Goal: Task Accomplishment & Management: Complete application form

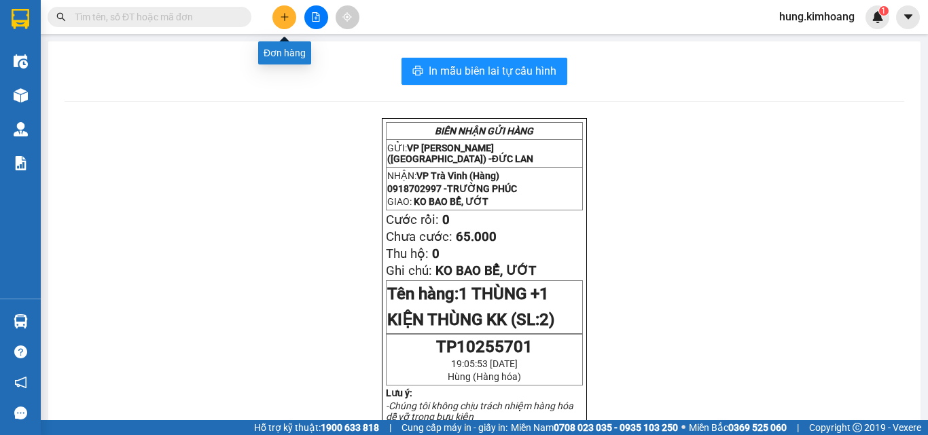
click at [284, 19] on icon "plus" at bounding box center [285, 17] width 10 height 10
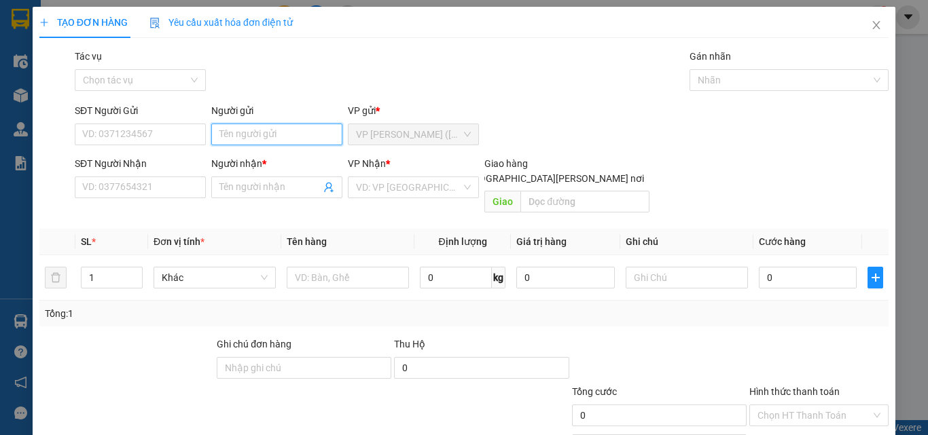
click at [268, 144] on input "Người gửi" at bounding box center [276, 135] width 131 height 22
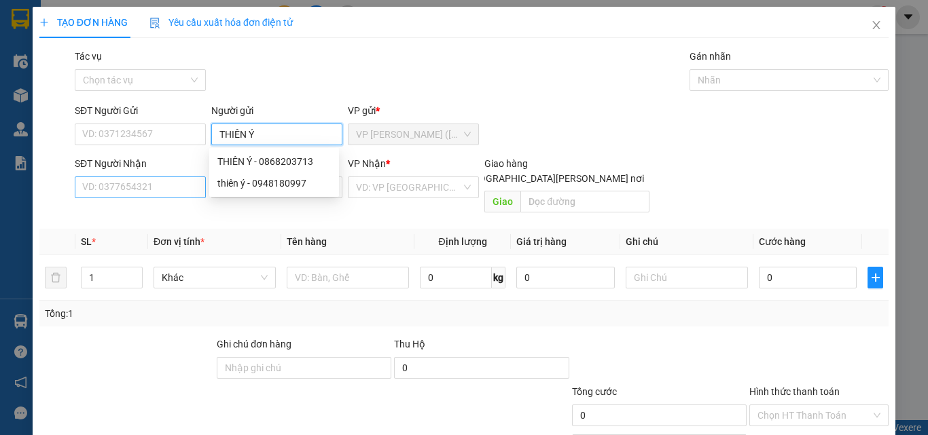
type input "THIÊN Ý"
click at [164, 188] on input "SĐT Người Nhận" at bounding box center [140, 188] width 131 height 22
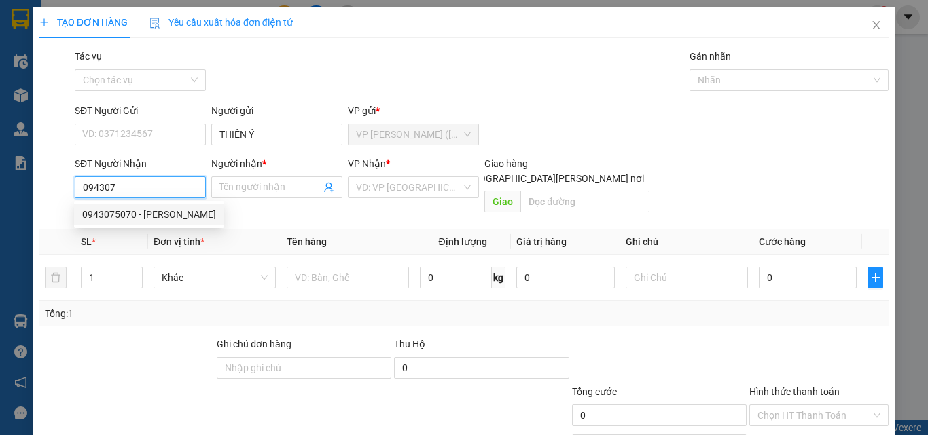
click at [145, 215] on div "0943075070 - [PERSON_NAME]" at bounding box center [149, 214] width 134 height 15
type input "0943075070"
type input "[PERSON_NAME]"
type input "30.000"
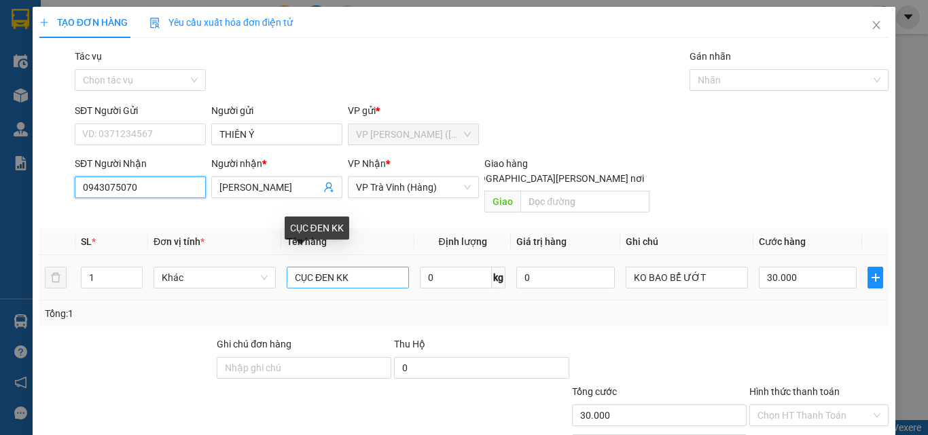
type input "0943075070"
drag, startPoint x: 362, startPoint y: 268, endPoint x: 173, endPoint y: 336, distance: 201.1
click at [173, 336] on div "Transit Pickup Surcharge Ids Transit Deliver Surcharge Ids Transit Deliver Surc…" at bounding box center [463, 270] width 849 height 442
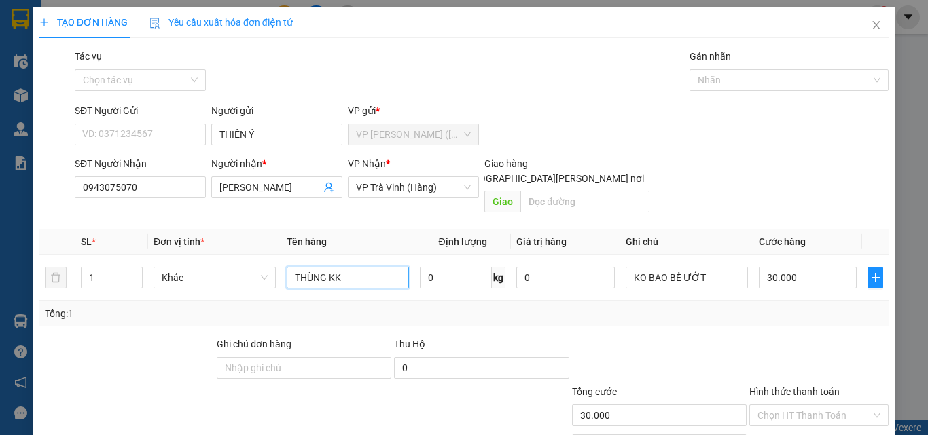
scroll to position [67, 0]
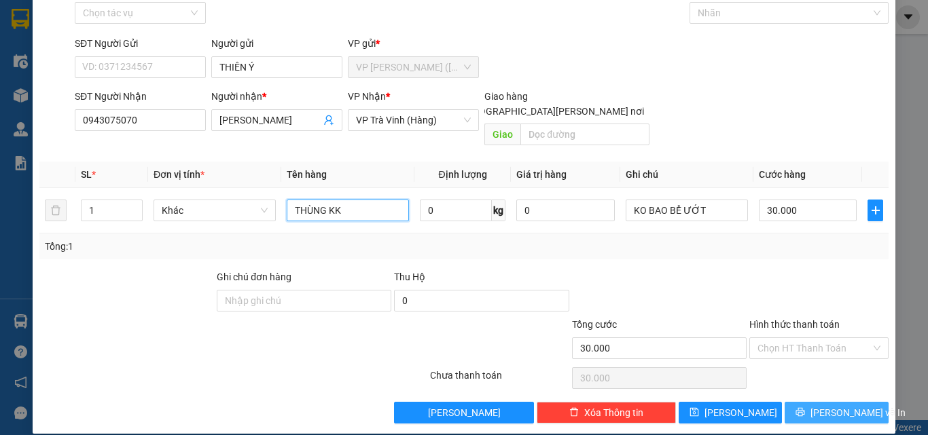
type input "THÙNG KK"
click at [814, 402] on button "[PERSON_NAME] và In" at bounding box center [837, 413] width 104 height 22
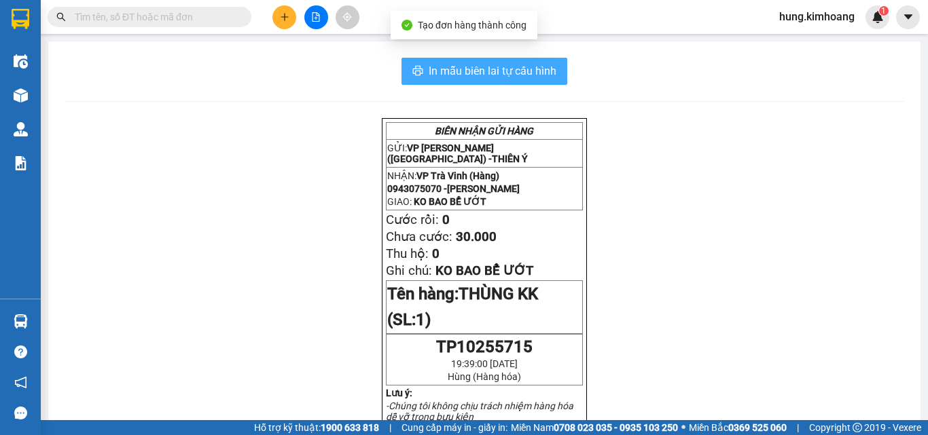
click at [490, 67] on span "In mẫu biên lai tự cấu hình" at bounding box center [493, 70] width 128 height 17
click at [293, 13] on button at bounding box center [284, 17] width 24 height 24
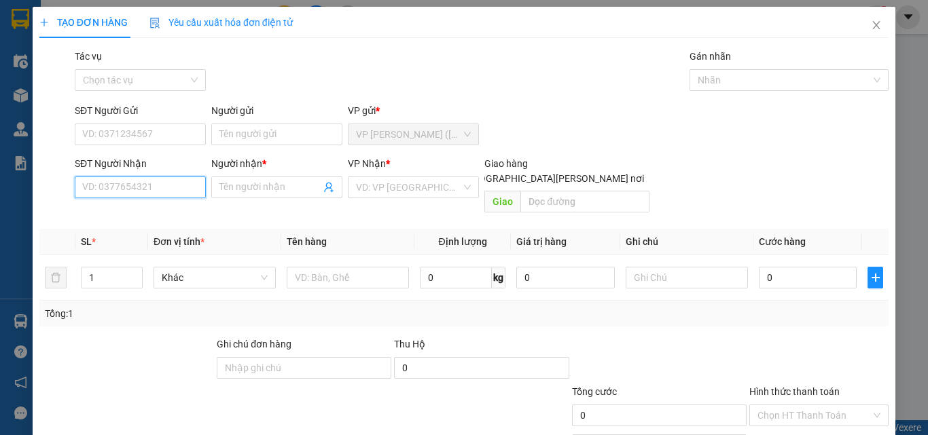
click at [164, 187] on input "SĐT Người Nhận" at bounding box center [140, 188] width 131 height 22
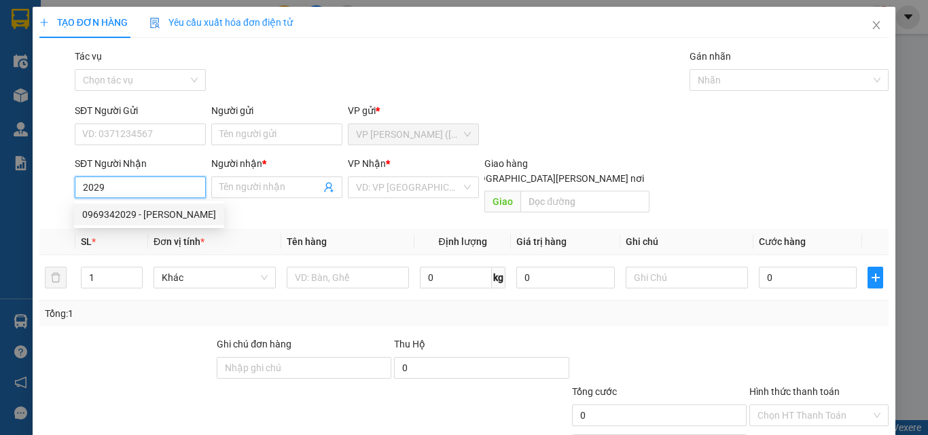
click at [145, 213] on div "0969342029 - [PERSON_NAME]" at bounding box center [149, 214] width 134 height 15
type input "0969342029"
type input "[PERSON_NAME]"
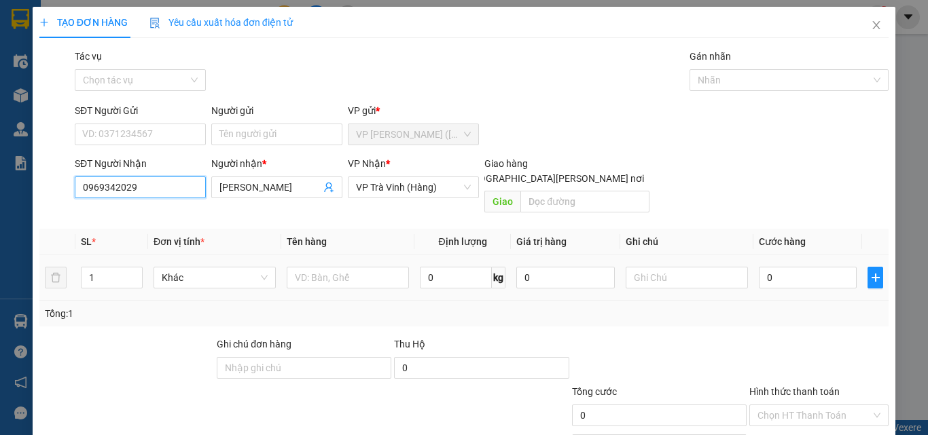
type input "25.000"
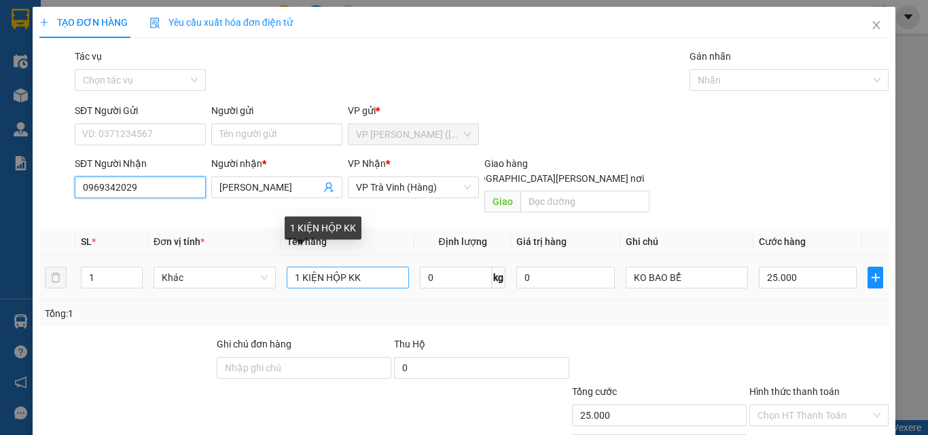
type input "0969342029"
drag, startPoint x: 318, startPoint y: 264, endPoint x: 156, endPoint y: 295, distance: 165.3
click at [162, 295] on div "SL * Đơn vị tính * Tên hàng Định [PERSON_NAME] trị hàng Ghi [PERSON_NAME] hàng …" at bounding box center [463, 278] width 849 height 98
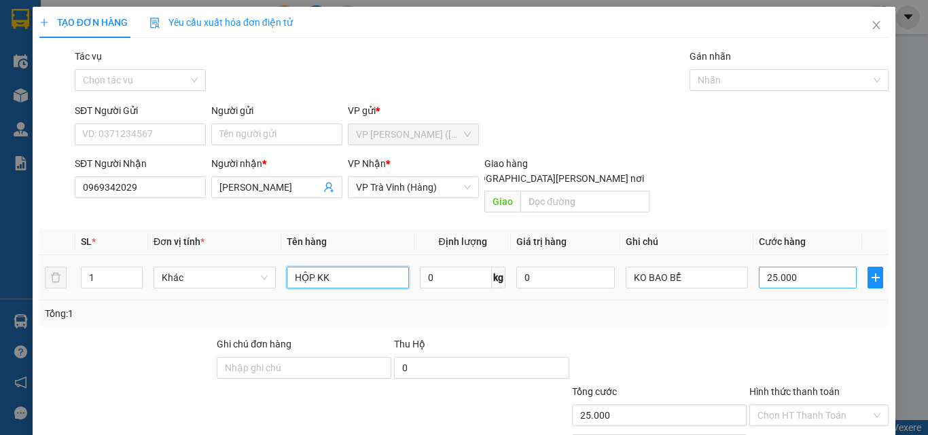
type input "HỘP KK"
click at [812, 268] on input "25.000" at bounding box center [808, 278] width 98 height 22
type input "2"
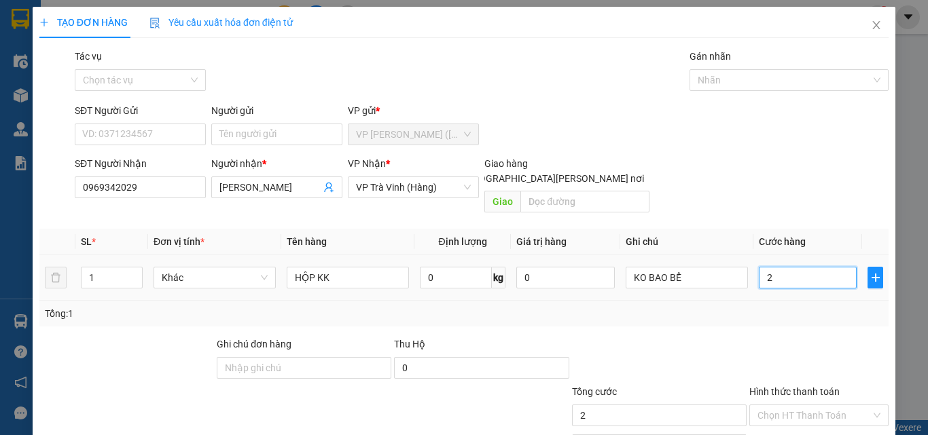
type input "20"
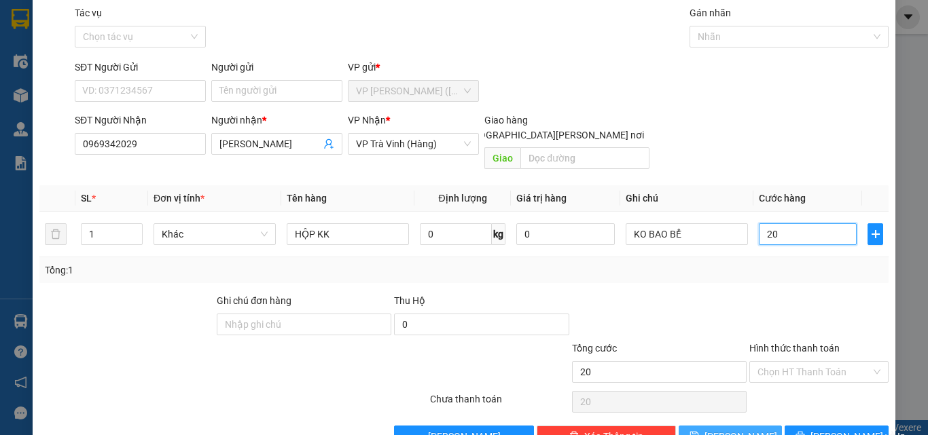
scroll to position [67, 0]
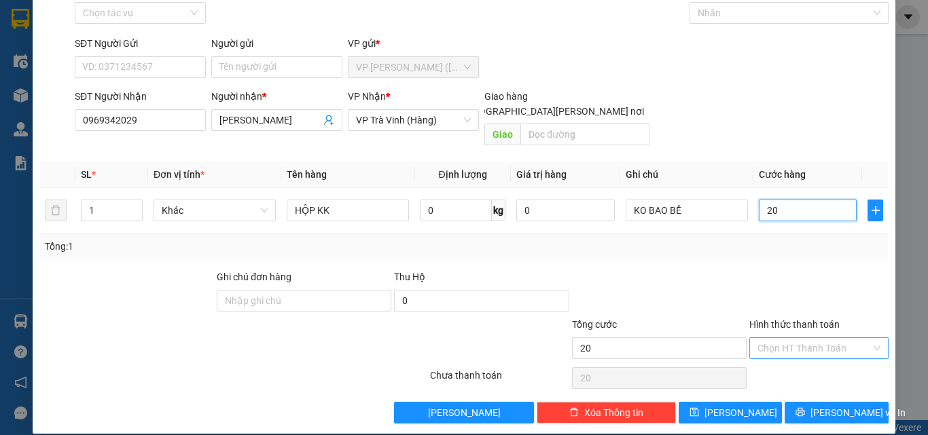
type input "20"
type input "20.000"
click at [788, 338] on input "Hình thức thanh toán" at bounding box center [813, 348] width 113 height 20
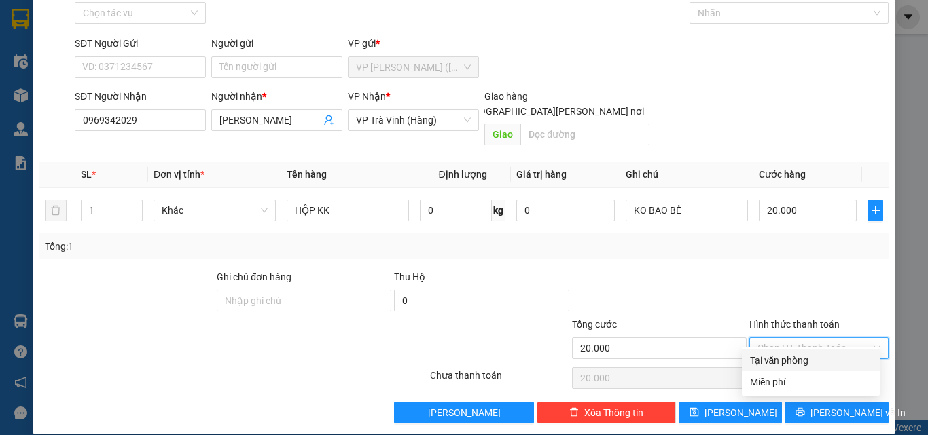
click at [783, 354] on div "Tại văn phòng" at bounding box center [811, 360] width 122 height 15
type input "0"
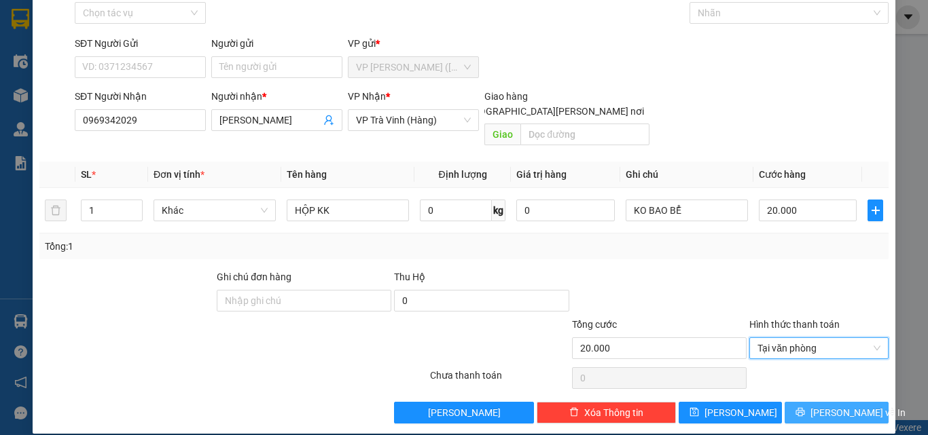
click at [821, 406] on span "[PERSON_NAME] và In" at bounding box center [857, 413] width 95 height 15
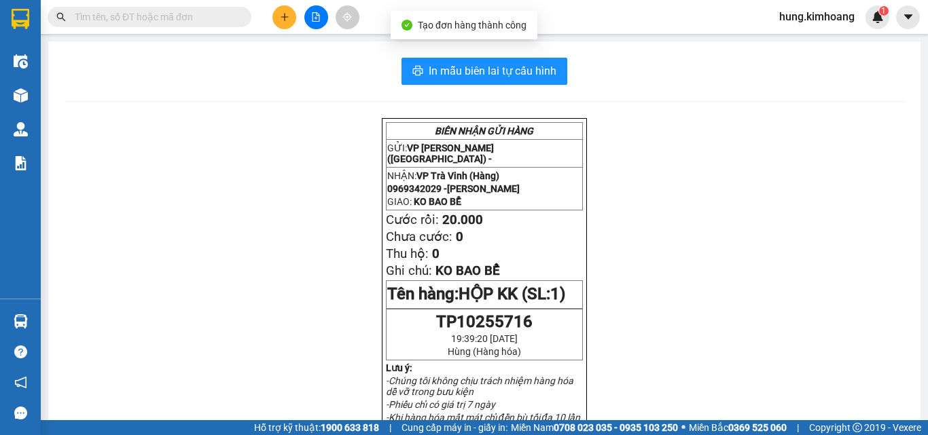
click at [522, 70] on span "In mẫu biên lai tự cấu hình" at bounding box center [493, 70] width 128 height 17
click at [295, 20] on button at bounding box center [284, 17] width 24 height 24
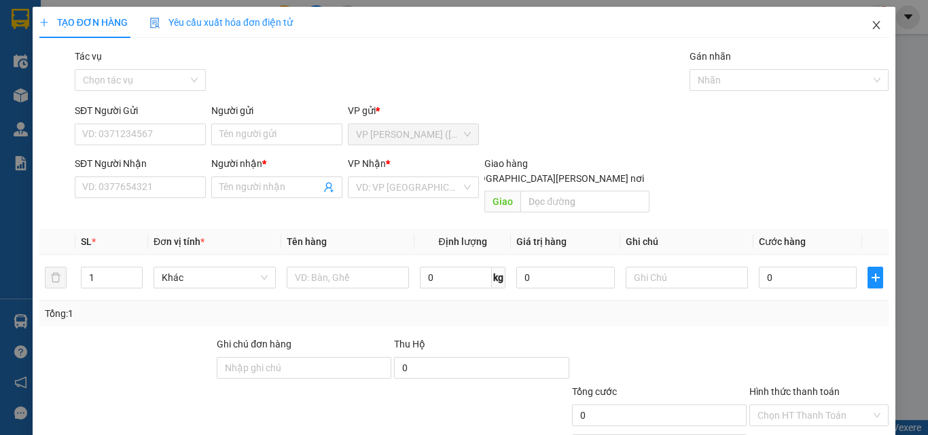
click at [871, 25] on icon "close" at bounding box center [876, 25] width 11 height 11
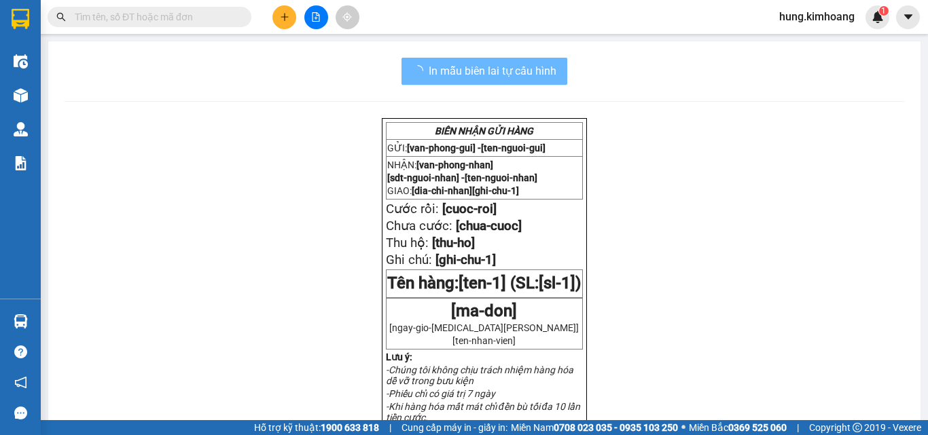
click at [209, 20] on input "text" at bounding box center [155, 17] width 160 height 15
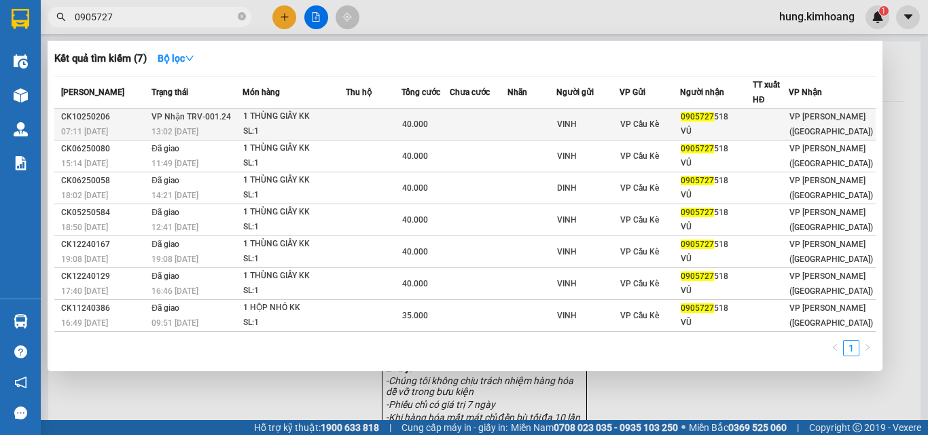
type input "0905727"
click at [679, 125] on div "VP Cầu Kè" at bounding box center [649, 124] width 58 height 15
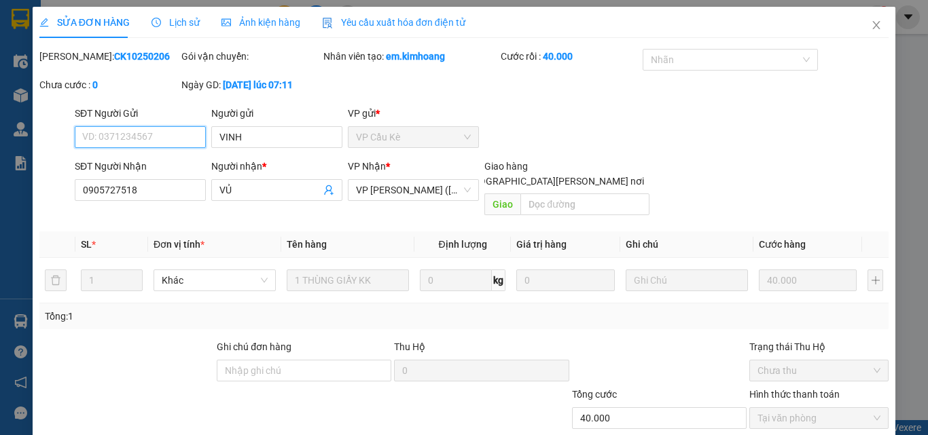
scroll to position [70, 0]
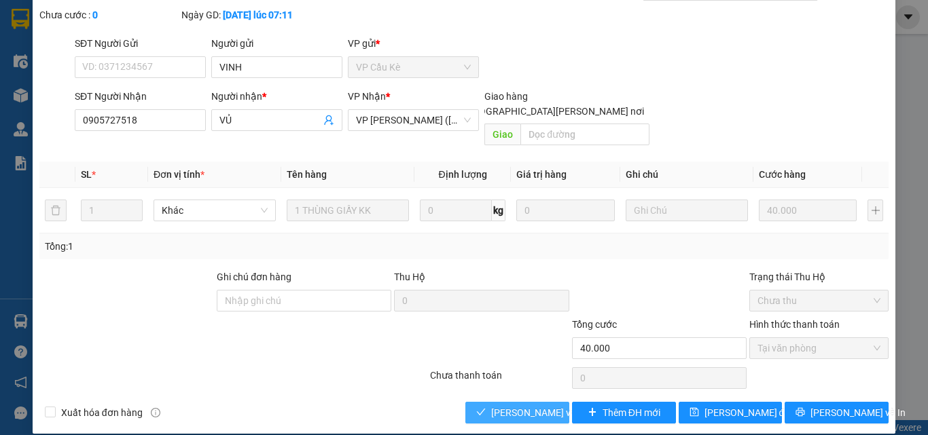
click at [514, 406] on span "[PERSON_NAME] và [PERSON_NAME] hàng" at bounding box center [582, 413] width 183 height 15
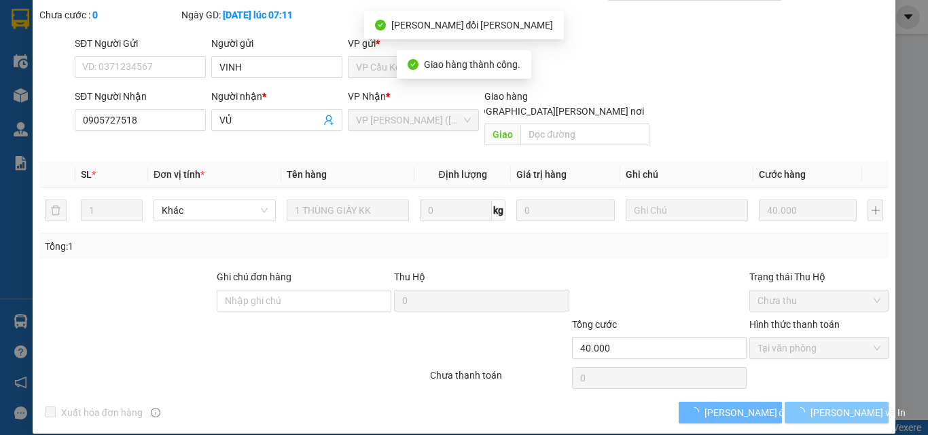
click at [839, 406] on span "[PERSON_NAME] và In" at bounding box center [857, 413] width 95 height 15
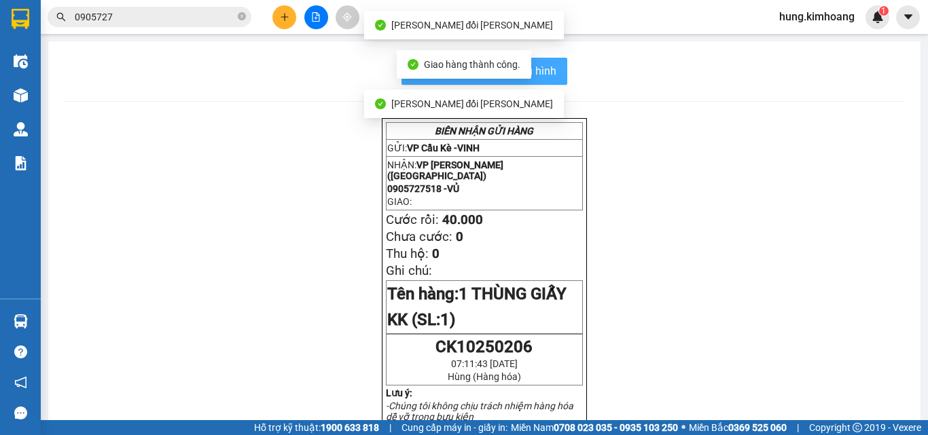
click at [550, 69] on span "In mẫu biên lai tự cấu hình" at bounding box center [493, 70] width 128 height 17
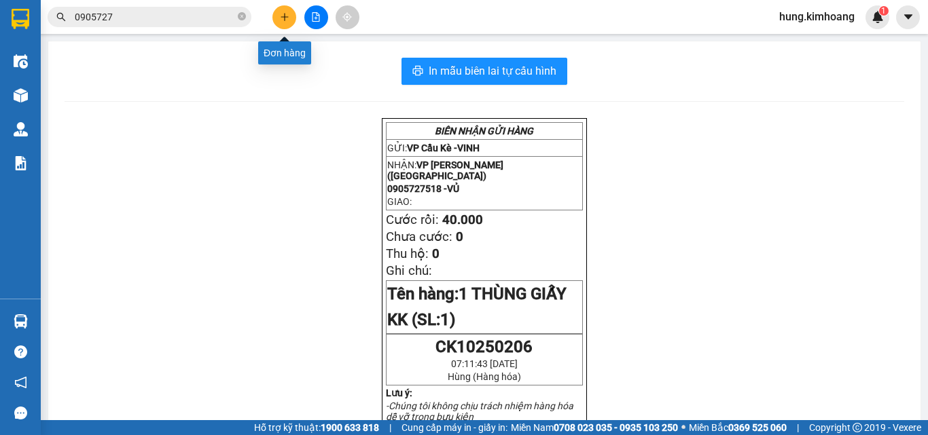
click at [284, 18] on icon "plus" at bounding box center [285, 17] width 10 height 10
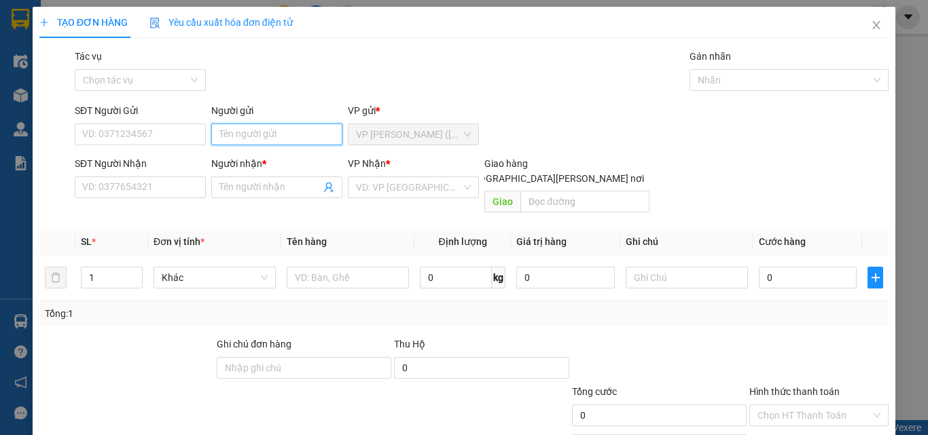
click at [265, 126] on input "Người gửi" at bounding box center [276, 135] width 131 height 22
type input "D"
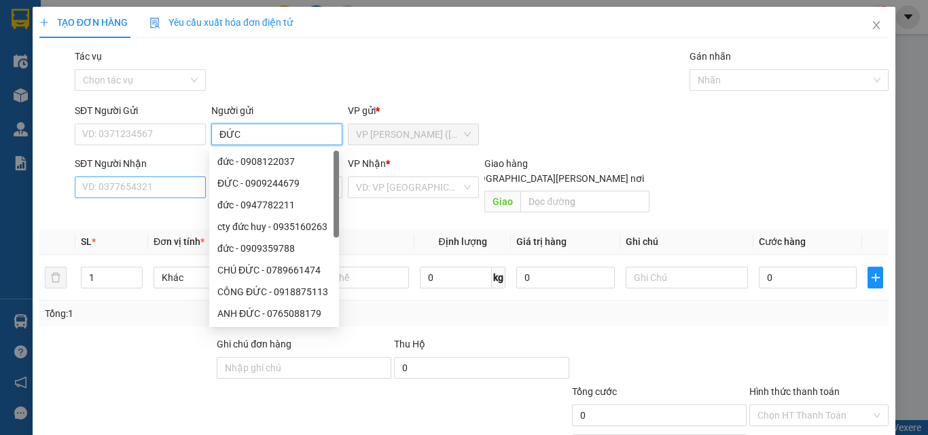
type input "ĐỨC"
click at [173, 185] on input "SĐT Người Nhận" at bounding box center [140, 188] width 131 height 22
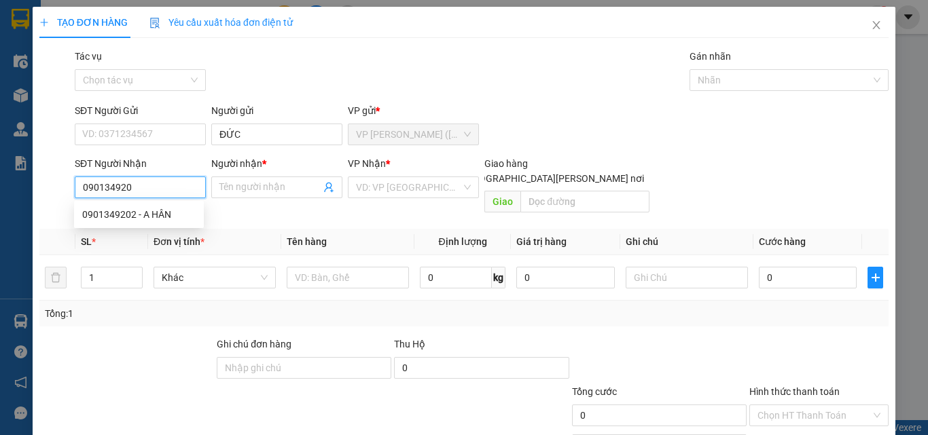
type input "0901349202"
click at [132, 213] on div "0901349202 - A HÂN" at bounding box center [138, 214] width 113 height 15
type input "A HÂN"
type input "20.000"
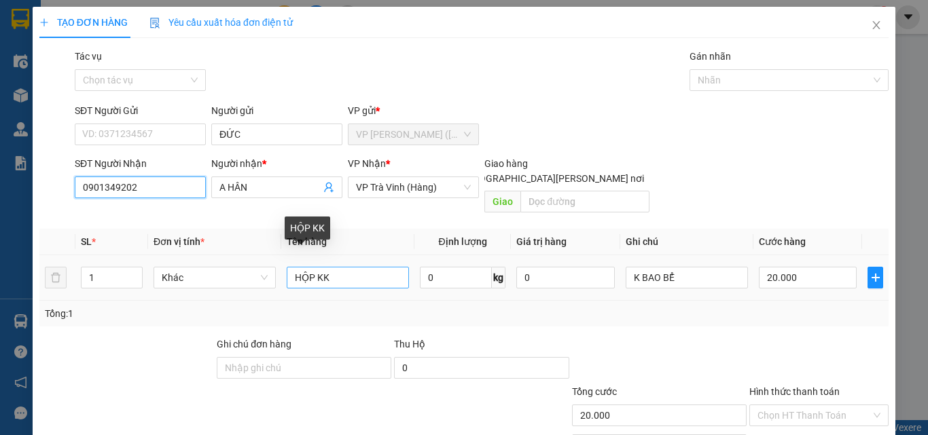
type input "0901349202"
drag, startPoint x: 359, startPoint y: 270, endPoint x: 29, endPoint y: 372, distance: 345.3
click at [31, 372] on div "TẠO ĐƠN HÀNG Yêu cầu xuất [PERSON_NAME] điện tử Transit Pickup Surcharge Ids Tr…" at bounding box center [464, 217] width 928 height 435
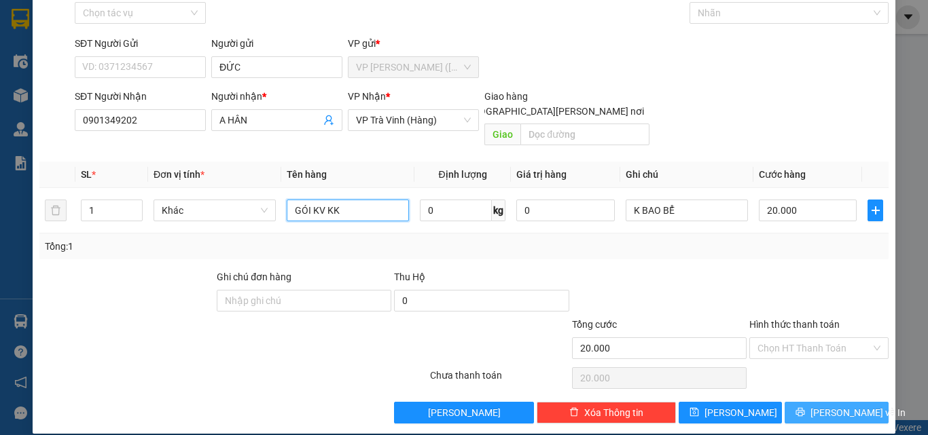
type input "GÓI KV KK"
click at [814, 403] on button "[PERSON_NAME] và In" at bounding box center [837, 413] width 104 height 22
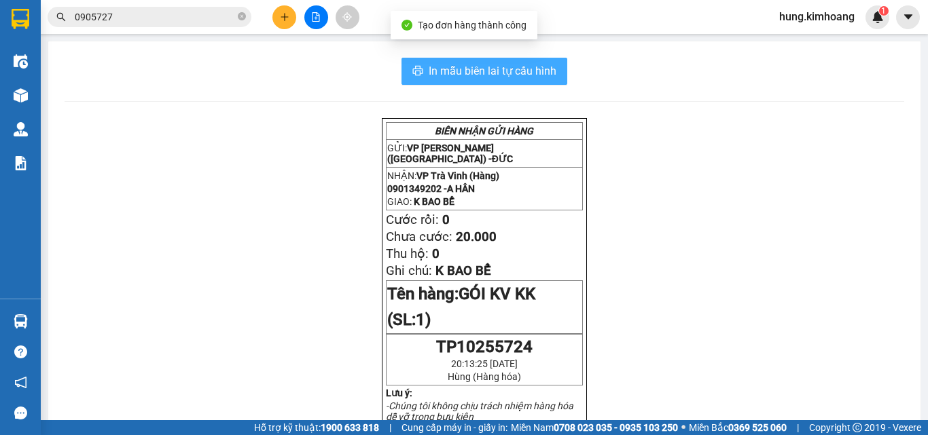
click at [537, 76] on span "In mẫu biên lai tự cấu hình" at bounding box center [493, 70] width 128 height 17
click at [283, 24] on button at bounding box center [284, 17] width 24 height 24
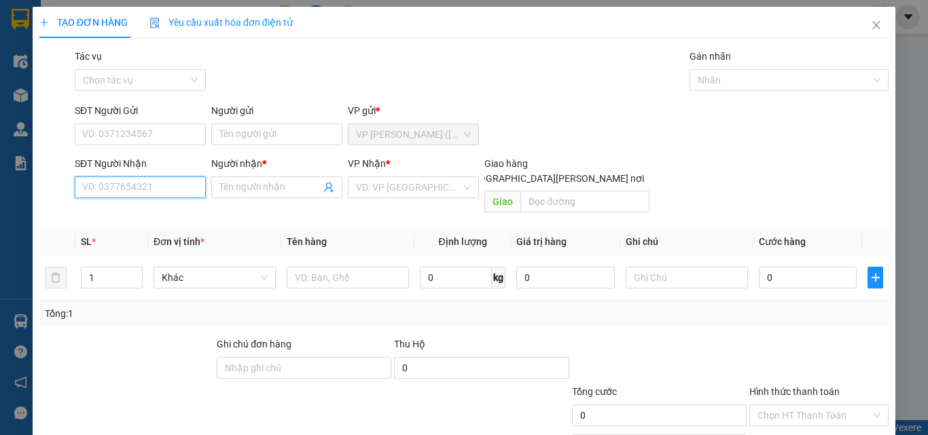
click at [165, 189] on input "SĐT Người Nhận" at bounding box center [140, 188] width 131 height 22
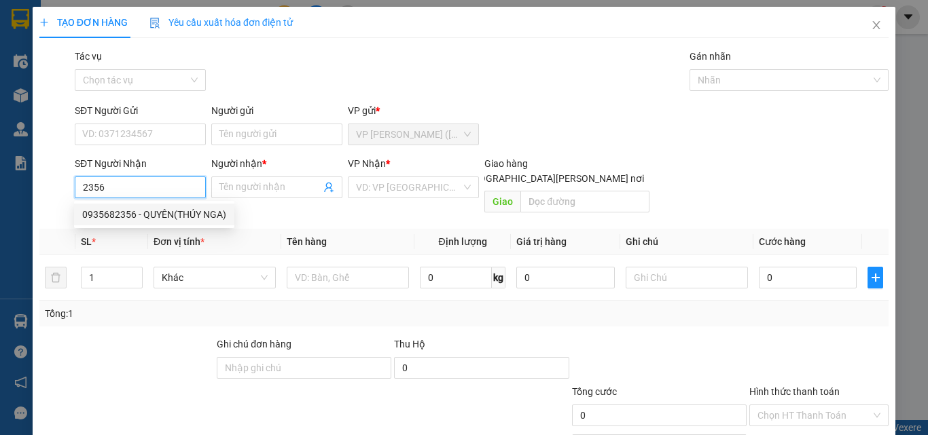
click at [141, 213] on div "0935682356 - QUYÊN(THÚY NGA)" at bounding box center [154, 214] width 144 height 15
type input "0935682356"
type input "QUYÊN(THÚY NGA)"
type input "70.000"
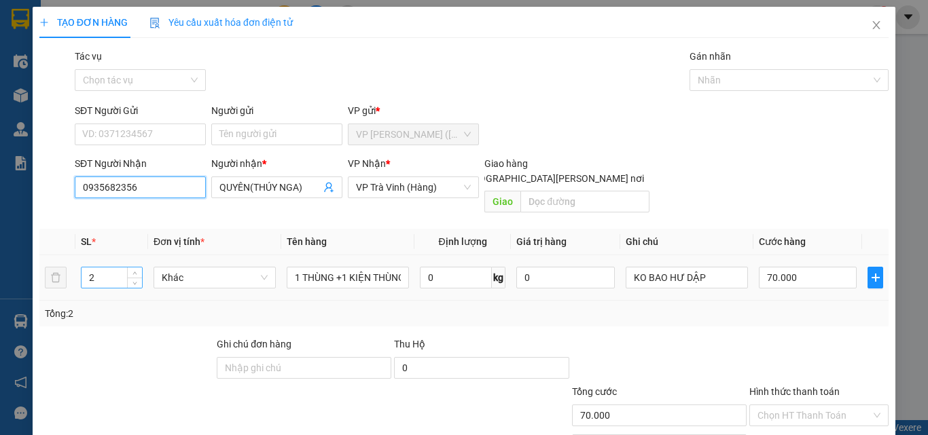
type input "0935682356"
drag, startPoint x: 109, startPoint y: 260, endPoint x: 56, endPoint y: 285, distance: 58.4
click at [56, 285] on tr "2 Khác 1 THÙNG +1 [PERSON_NAME] KK 0 kg 0 KO [PERSON_NAME] DẬP 70.000" at bounding box center [463, 278] width 849 height 46
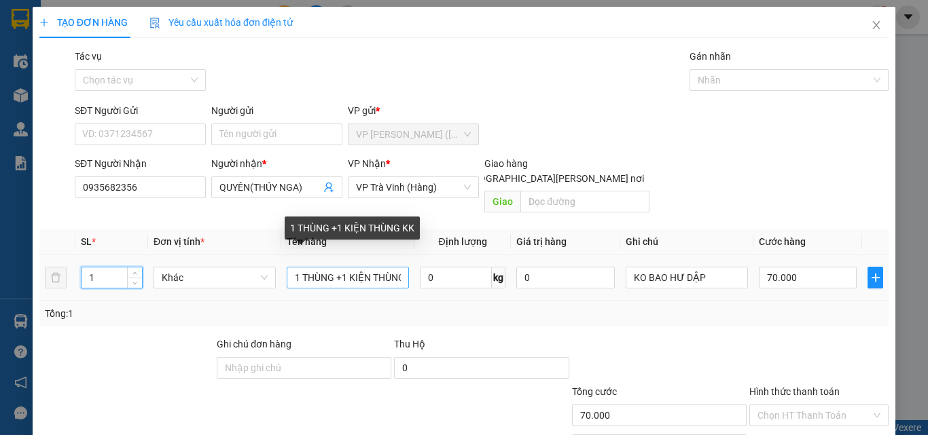
type input "1"
drag, startPoint x: 347, startPoint y: 268, endPoint x: 272, endPoint y: 290, distance: 78.5
click at [272, 290] on div "SL * Đơn vị tính * Tên hàng Định [PERSON_NAME] trị hàng Ghi [PERSON_NAME] hàng …" at bounding box center [463, 278] width 849 height 98
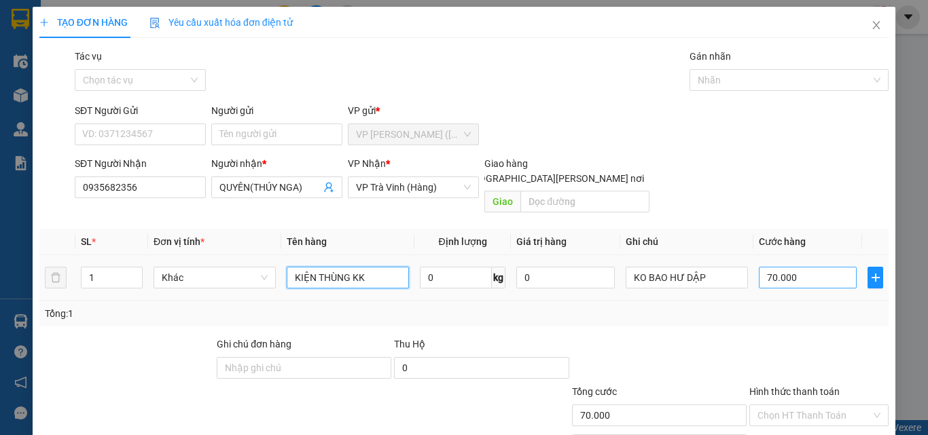
type input "KIỆN THÙNG KK"
click at [809, 267] on input "70.000" at bounding box center [808, 278] width 98 height 22
type input "3"
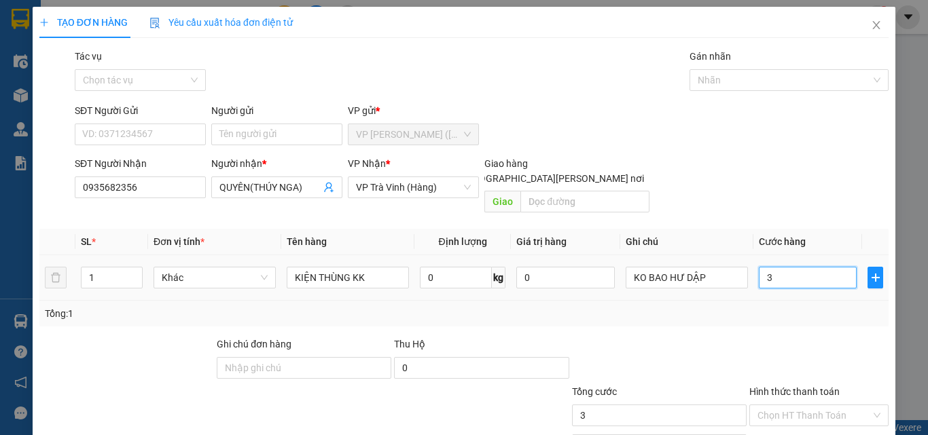
type input "35"
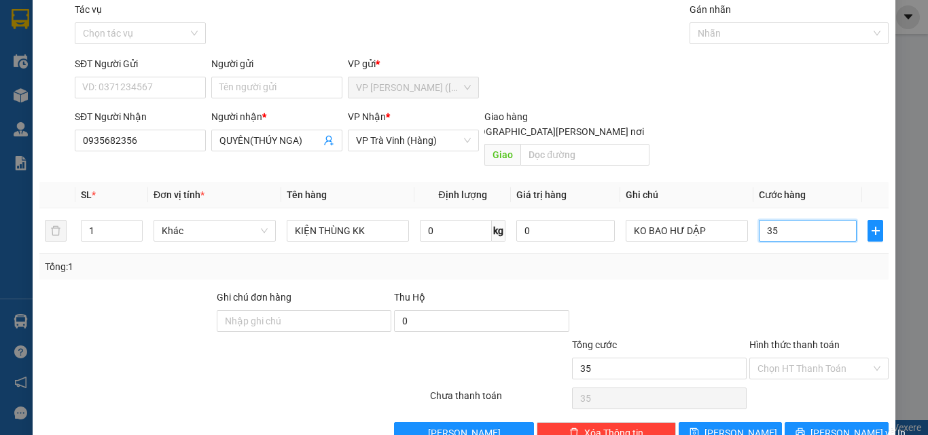
scroll to position [67, 0]
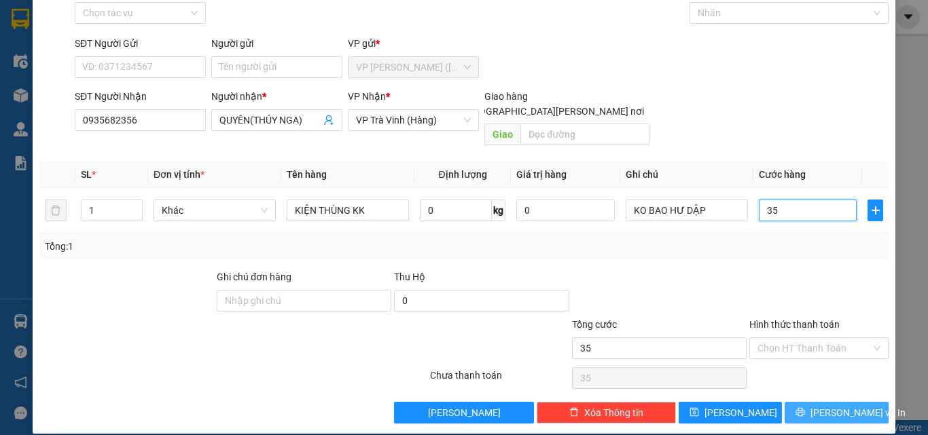
type input "35"
type input "35.000"
click at [806, 402] on button "[PERSON_NAME] và In" at bounding box center [837, 413] width 104 height 22
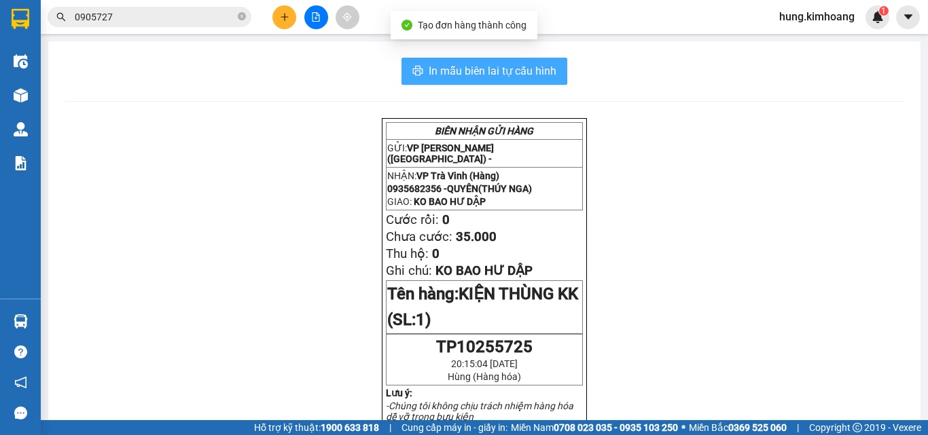
click at [434, 65] on span "In mẫu biên lai tự cấu hình" at bounding box center [493, 70] width 128 height 17
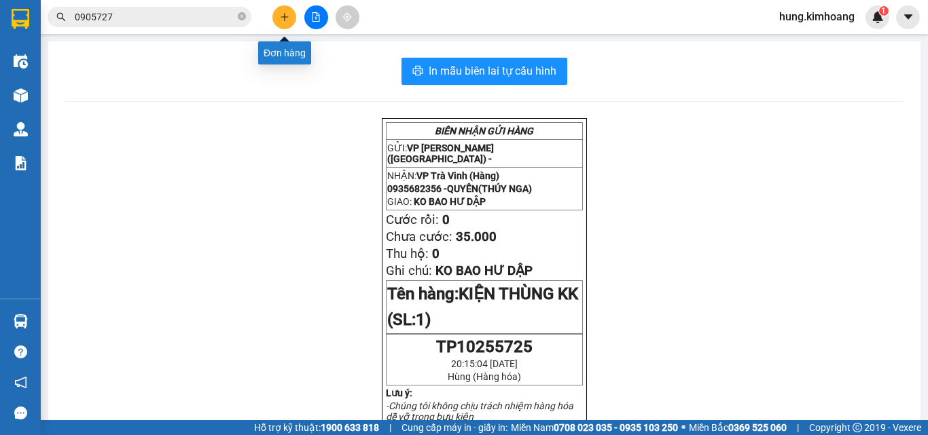
click at [288, 18] on icon "plus" at bounding box center [285, 17] width 10 height 10
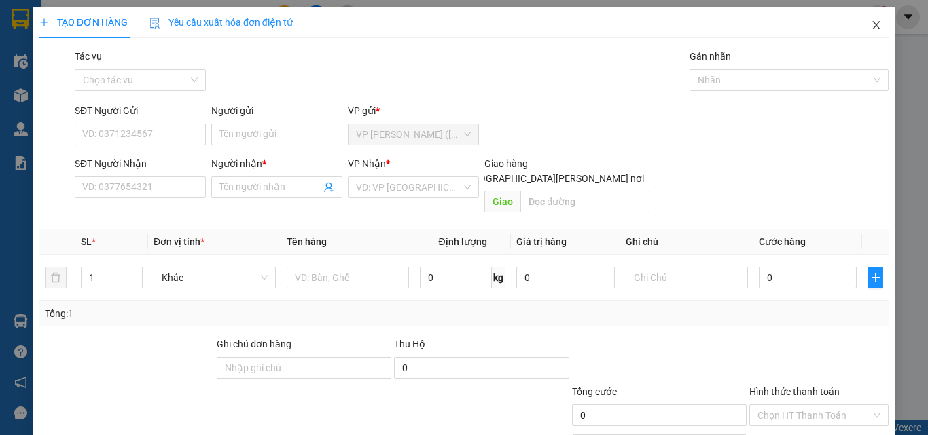
click at [871, 21] on icon "close" at bounding box center [876, 25] width 11 height 11
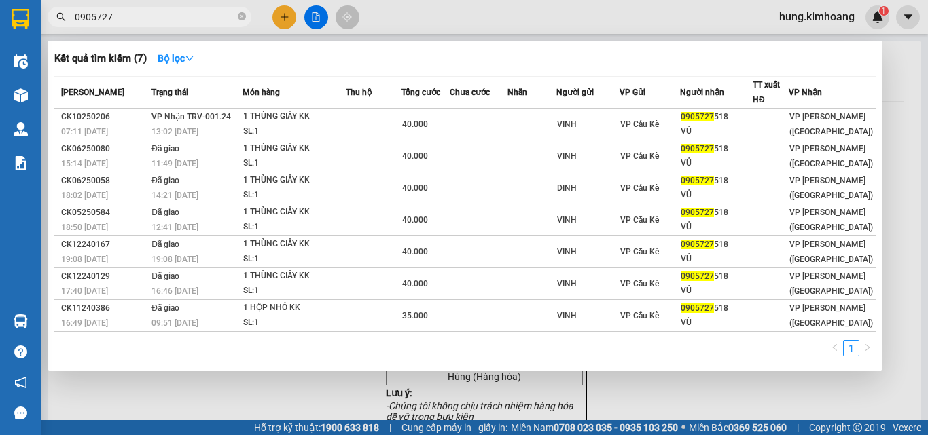
drag, startPoint x: 137, startPoint y: 20, endPoint x: 68, endPoint y: 37, distance: 70.7
click at [68, 29] on div "Kết quả [PERSON_NAME] ( 7 ) Bộ lọc Mã ĐH Trạng thái Món hàng Thu hộ Tổng [PERSO…" at bounding box center [132, 17] width 265 height 24
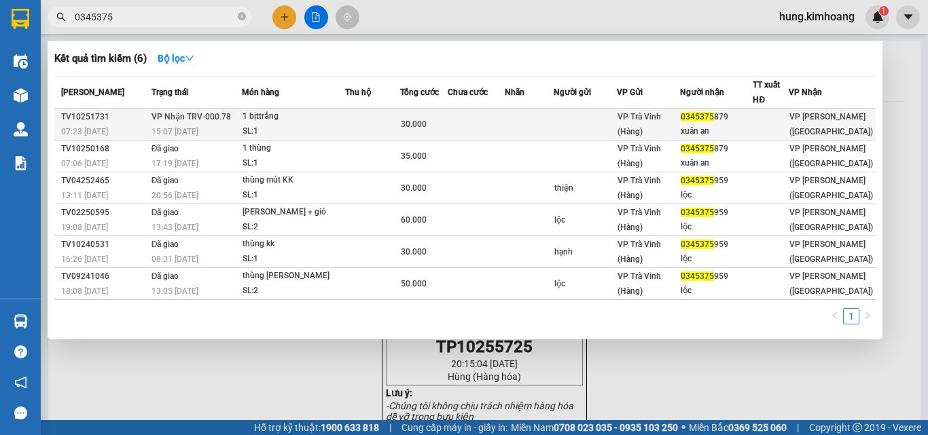
type input "0345375"
click at [698, 122] on div "0345375 879" at bounding box center [716, 117] width 71 height 14
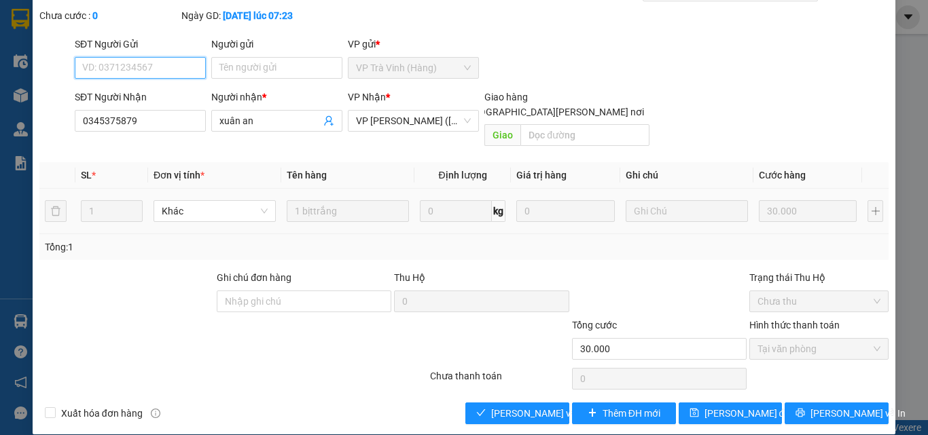
scroll to position [70, 0]
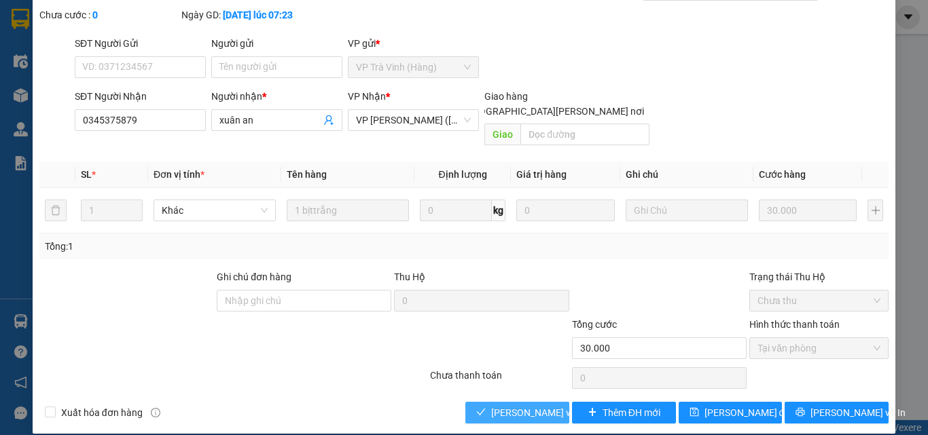
click at [502, 406] on span "[PERSON_NAME] và [PERSON_NAME] hàng" at bounding box center [582, 413] width 183 height 15
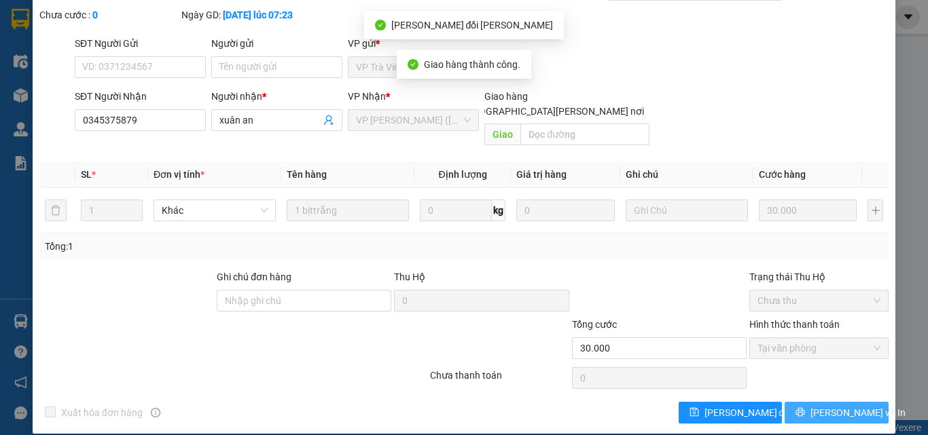
click at [835, 406] on span "[PERSON_NAME] và In" at bounding box center [857, 413] width 95 height 15
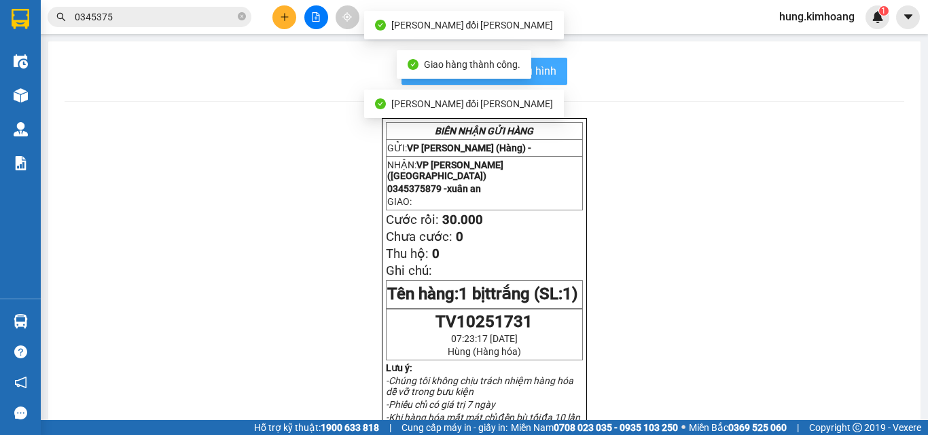
click at [554, 65] on button "In mẫu biên lai tự cấu hình" at bounding box center [484, 71] width 166 height 27
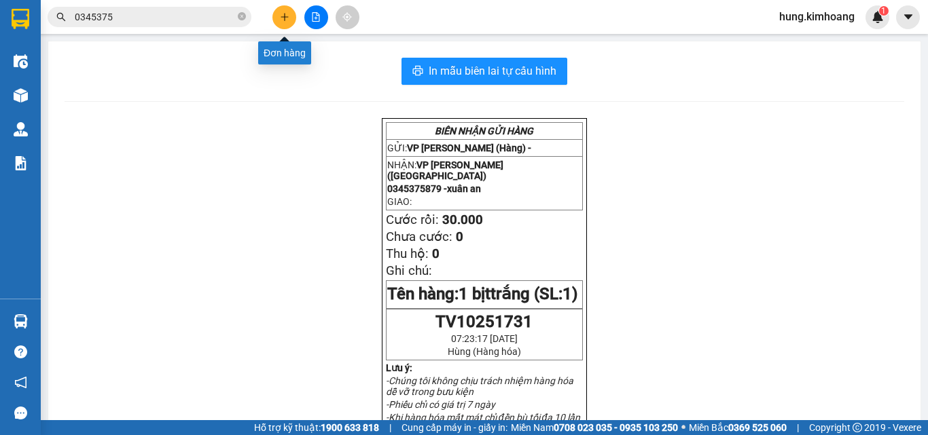
click at [281, 18] on icon "plus" at bounding box center [285, 17] width 10 height 10
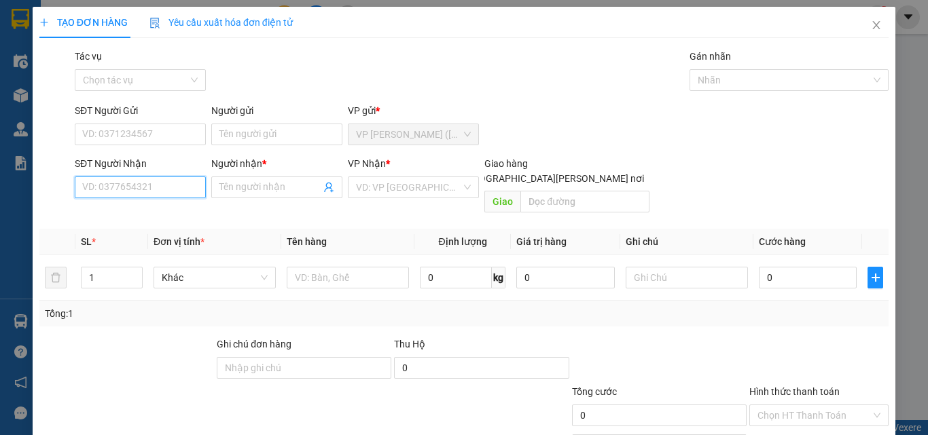
click at [133, 181] on input "SĐT Người Nhận" at bounding box center [140, 188] width 131 height 22
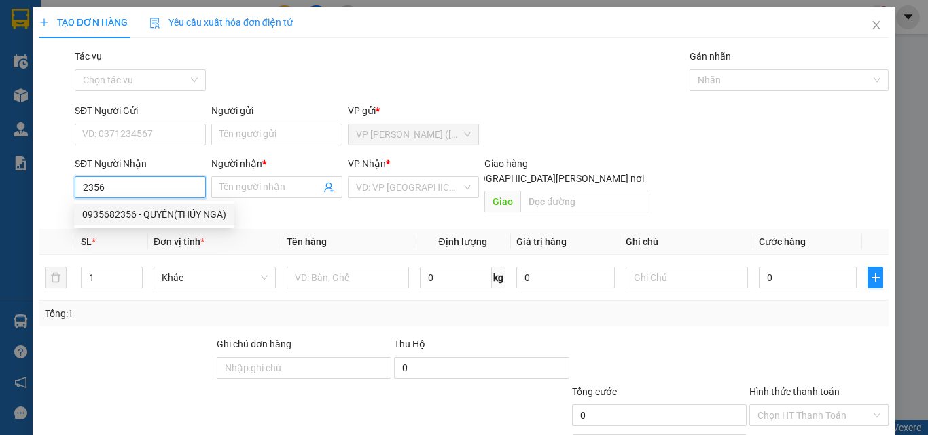
click at [155, 219] on div "0935682356 - QUYÊN(THÚY NGA)" at bounding box center [154, 214] width 144 height 15
type input "0935682356"
type input "QUYÊN(THÚY NGA)"
type input "35.000"
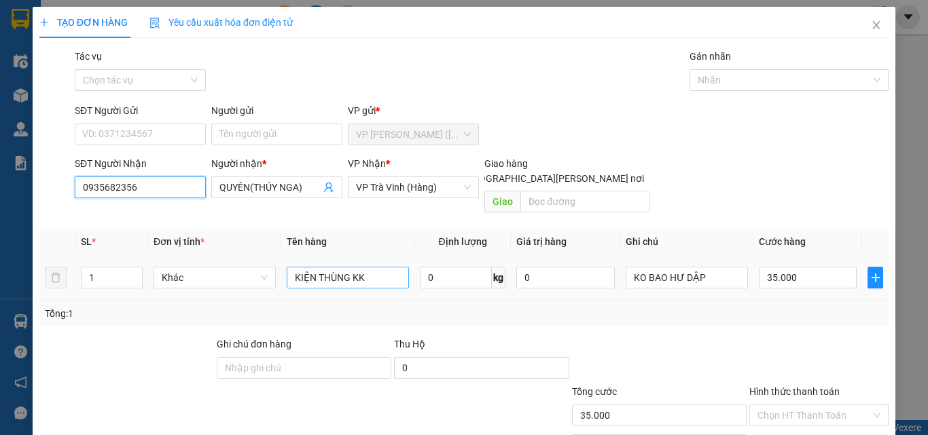
type input "0935682356"
drag, startPoint x: 387, startPoint y: 261, endPoint x: 160, endPoint y: 334, distance: 238.2
click at [160, 334] on div "Transit Pickup Surcharge Ids Transit Deliver Surcharge Ids Transit Deliver Surc…" at bounding box center [463, 270] width 849 height 442
type input "THÙNG MÚT KK"
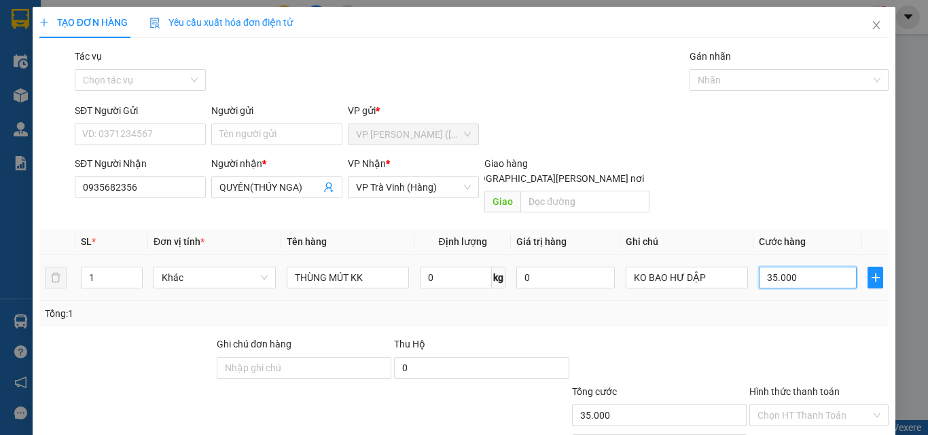
click at [836, 268] on input "35.000" at bounding box center [808, 278] width 98 height 22
type input "3"
type input "30"
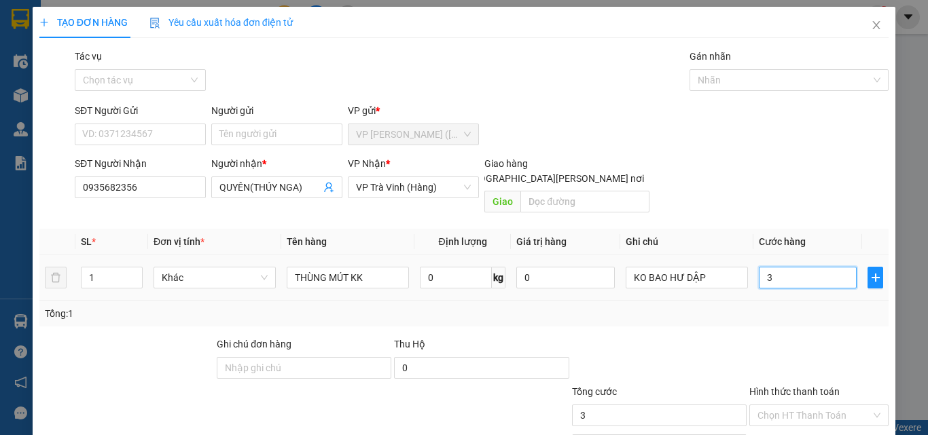
type input "30"
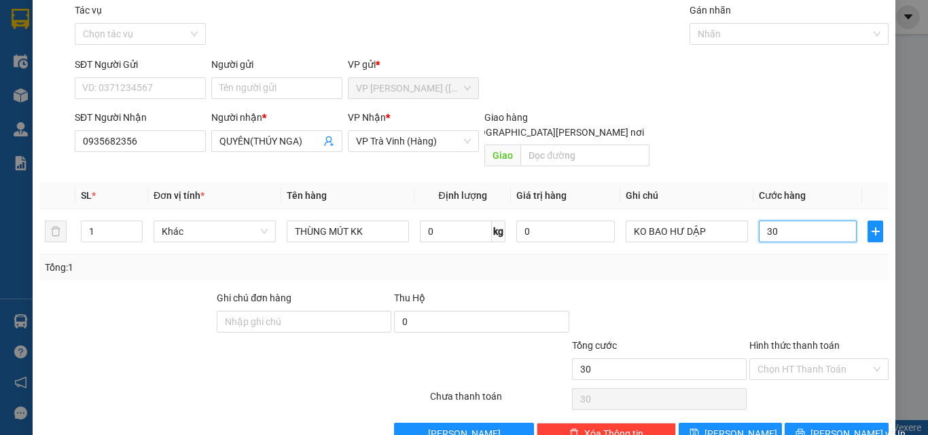
scroll to position [67, 0]
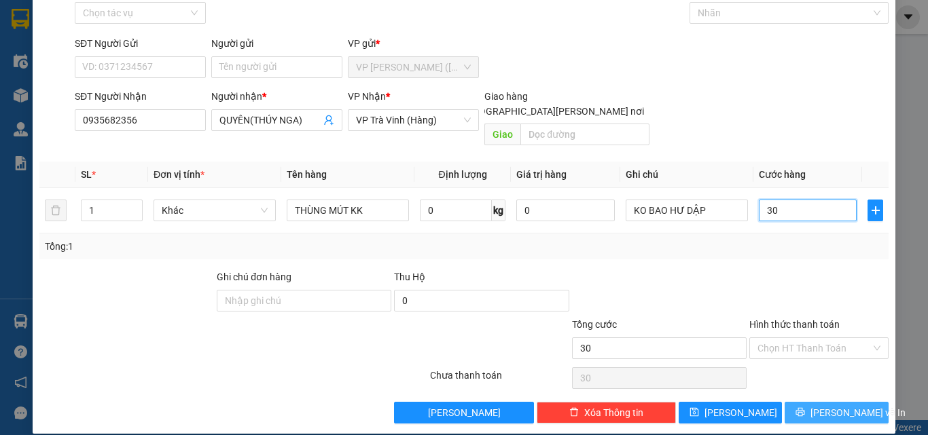
type input "30"
type input "30.000"
click at [826, 406] on span "[PERSON_NAME] và In" at bounding box center [857, 413] width 95 height 15
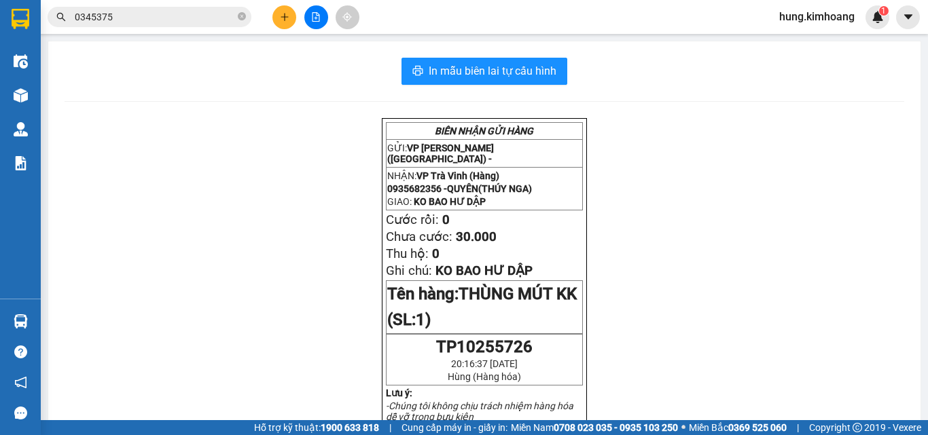
click at [183, 21] on input "0345375" at bounding box center [155, 17] width 160 height 15
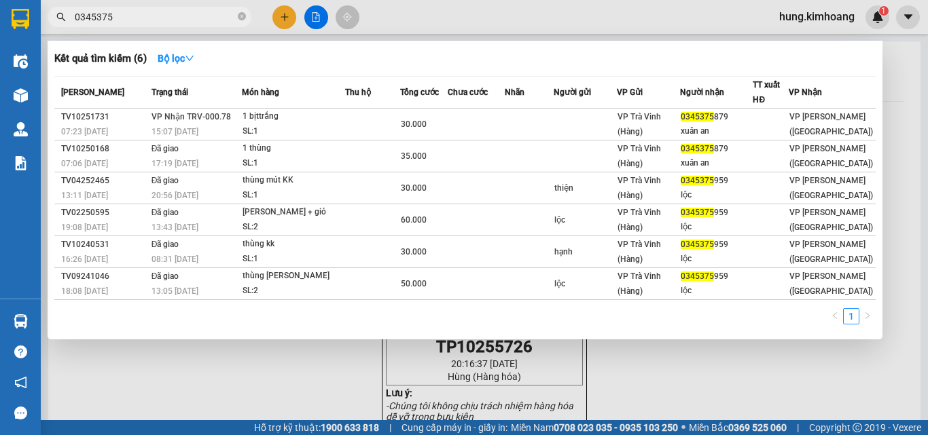
click at [281, 16] on div at bounding box center [464, 217] width 928 height 435
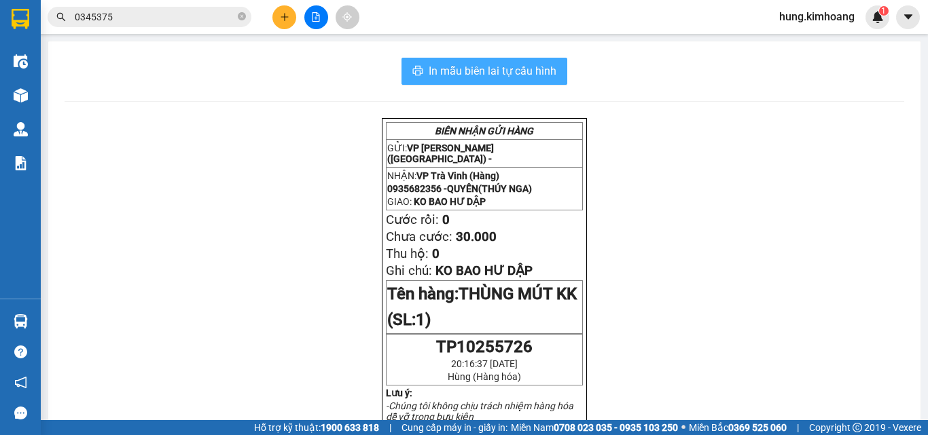
click at [523, 65] on span "In mẫu biên lai tự cấu hình" at bounding box center [493, 70] width 128 height 17
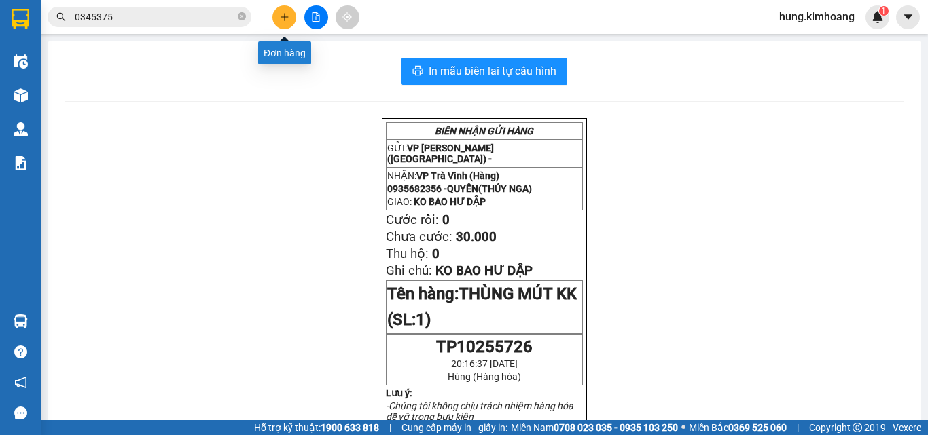
click at [282, 24] on button at bounding box center [284, 17] width 24 height 24
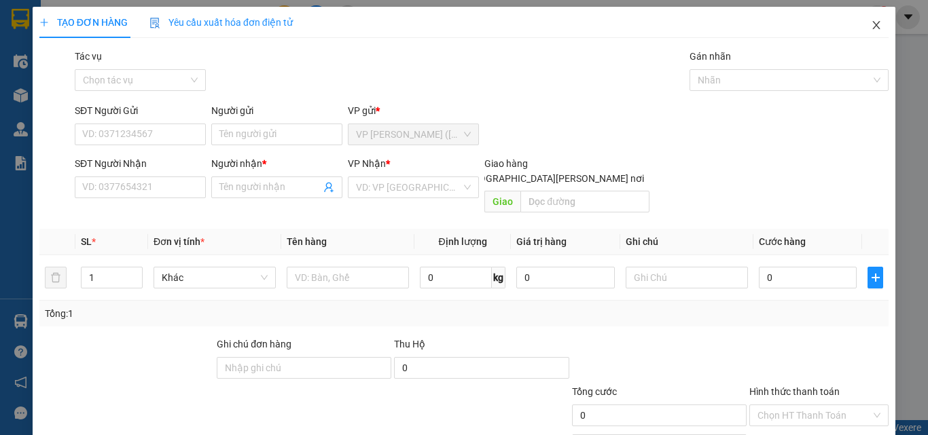
click at [871, 27] on icon "close" at bounding box center [876, 25] width 11 height 11
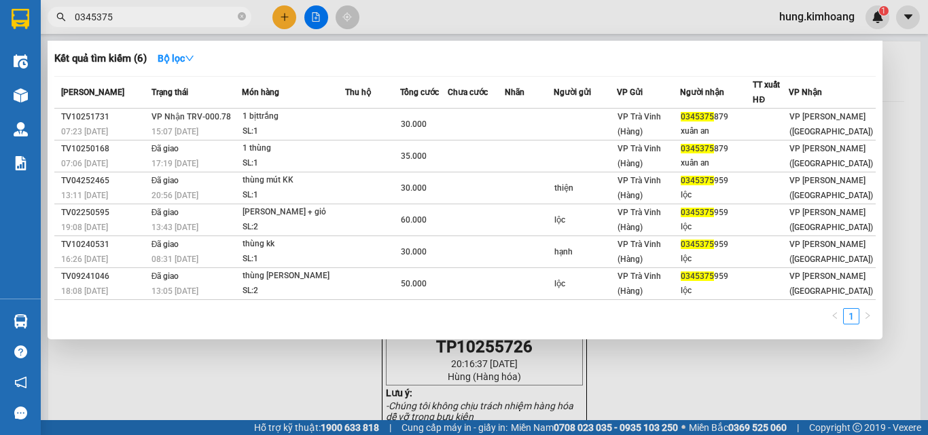
drag, startPoint x: 128, startPoint y: 14, endPoint x: 63, endPoint y: 32, distance: 66.9
click at [63, 29] on div "Kết quả [PERSON_NAME] ( 6 ) Bộ lọc Mã ĐH Trạng thái Món hàng Thu hộ Tổng [PERSO…" at bounding box center [132, 17] width 265 height 24
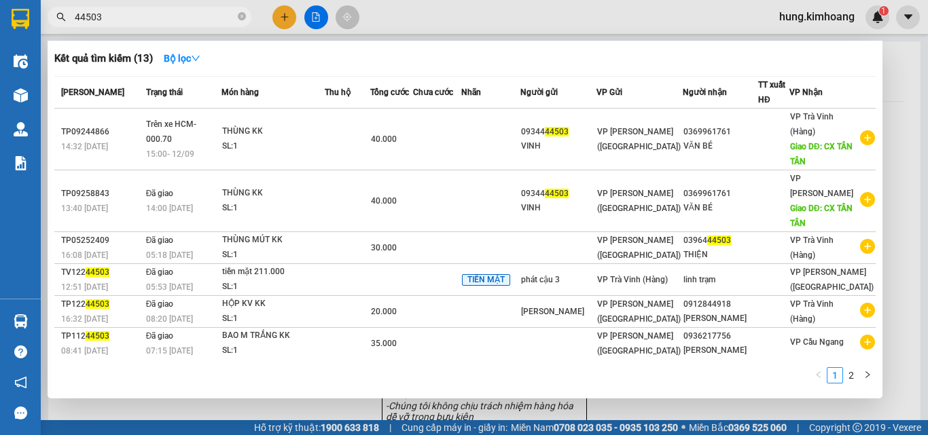
type input "44503"
click at [277, 22] on div at bounding box center [464, 217] width 928 height 435
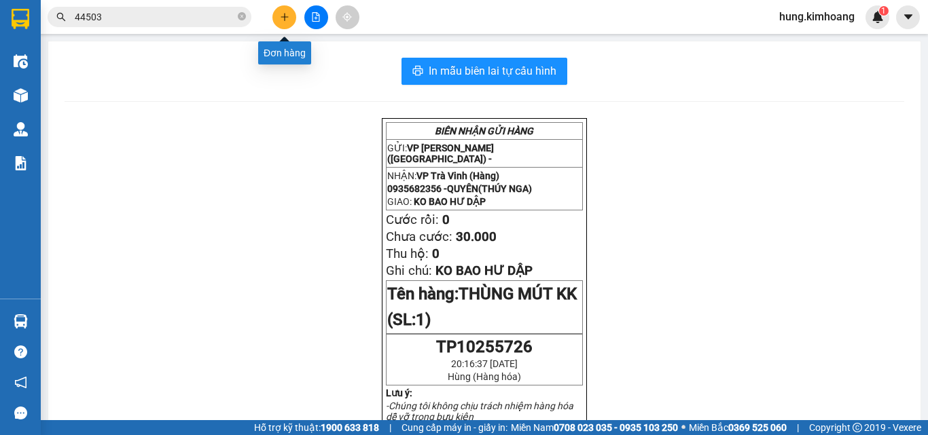
click at [281, 22] on button at bounding box center [284, 17] width 24 height 24
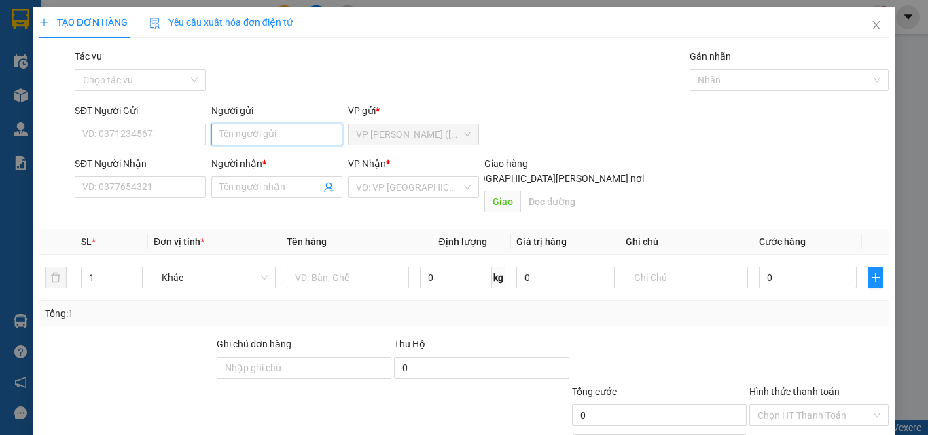
click at [278, 134] on input "Người gửi" at bounding box center [276, 135] width 131 height 22
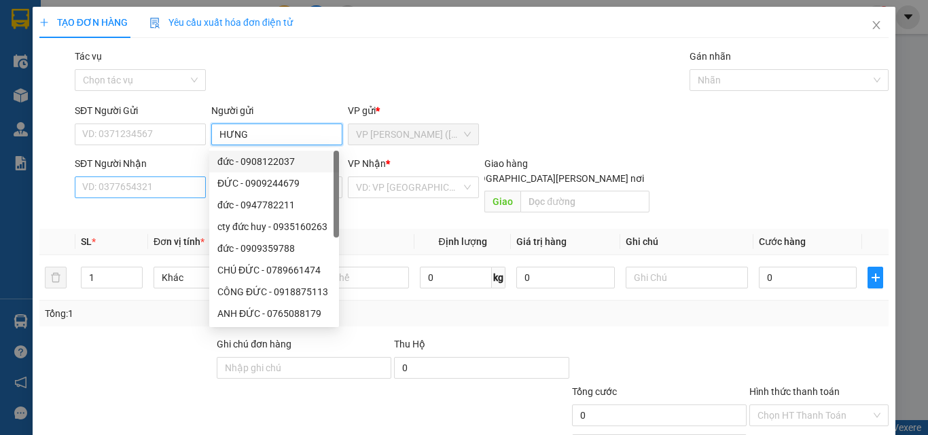
type input "HƯNG"
click at [179, 182] on input "SĐT Người Nhận" at bounding box center [140, 188] width 131 height 22
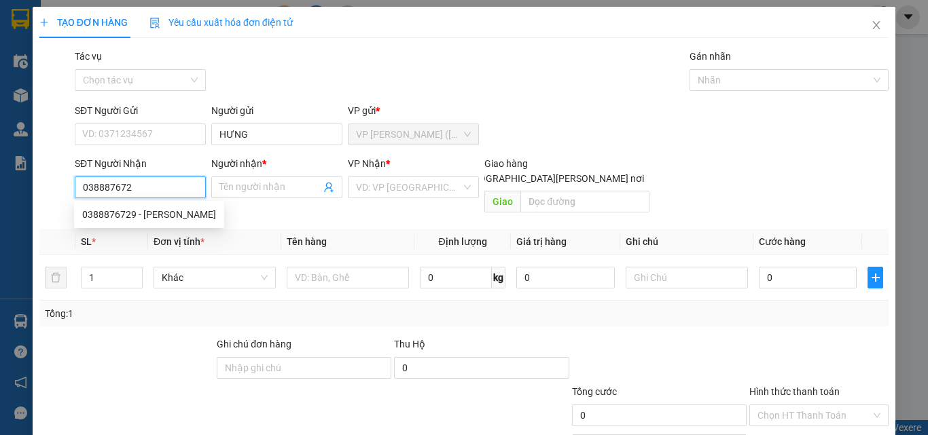
type input "0388876729"
click at [151, 221] on div "0388876729 - [PERSON_NAME]" at bounding box center [149, 214] width 134 height 15
type input "TRÂN"
type input "30.000"
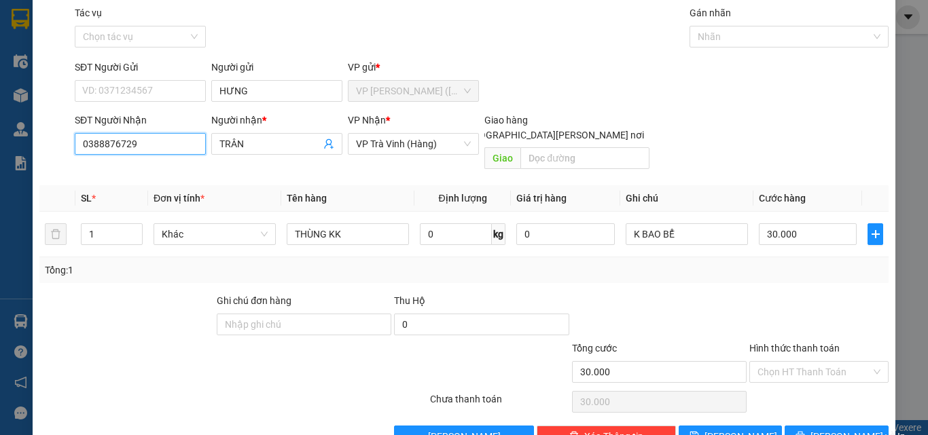
scroll to position [67, 0]
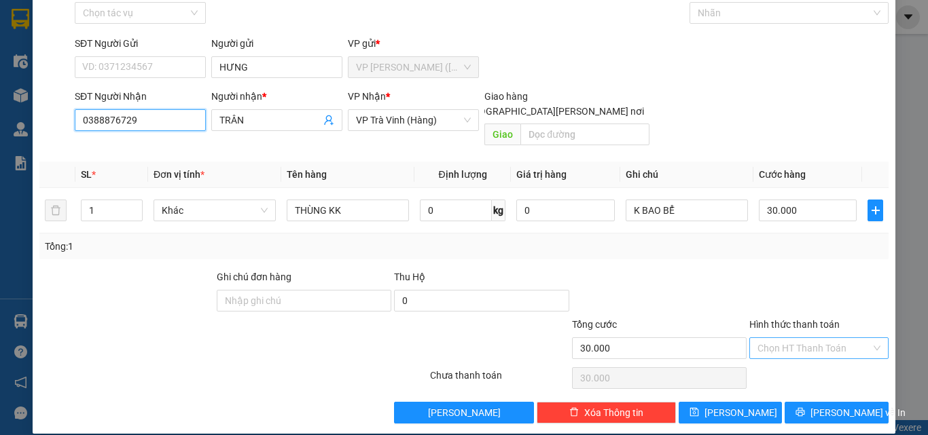
type input "0388876729"
click at [812, 338] on input "Hình thức thanh toán" at bounding box center [813, 348] width 113 height 20
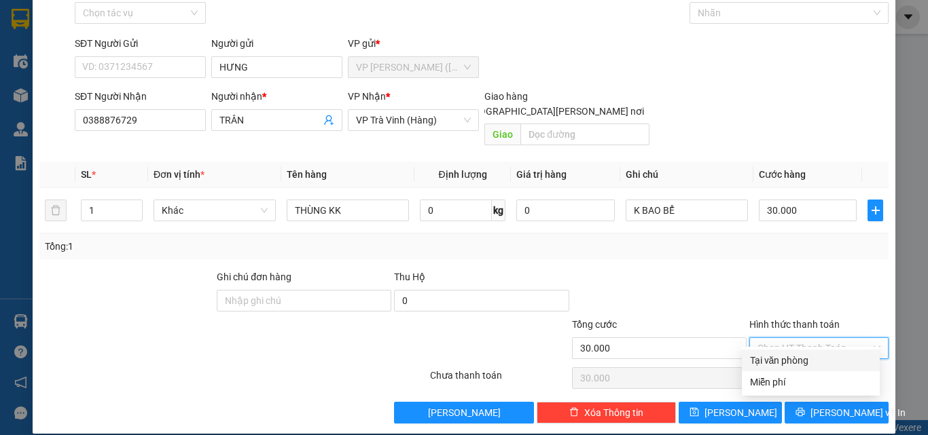
click at [806, 361] on div "Tại văn phòng" at bounding box center [811, 360] width 122 height 15
type input "0"
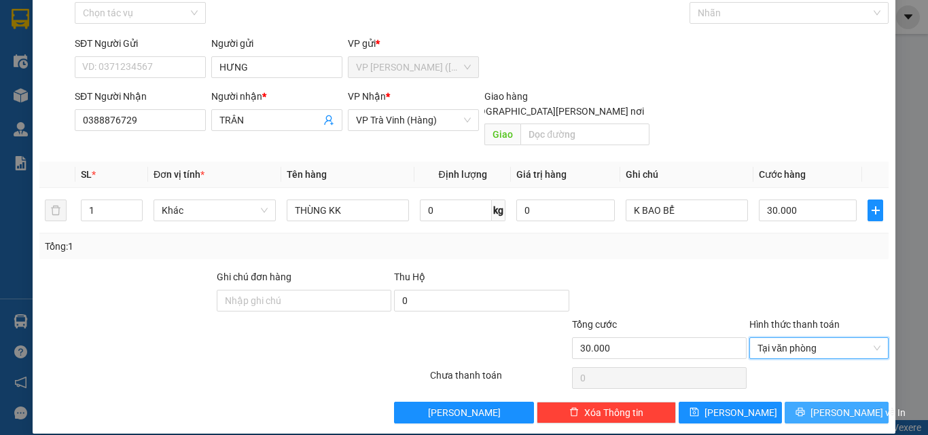
click at [823, 406] on span "[PERSON_NAME] và In" at bounding box center [857, 413] width 95 height 15
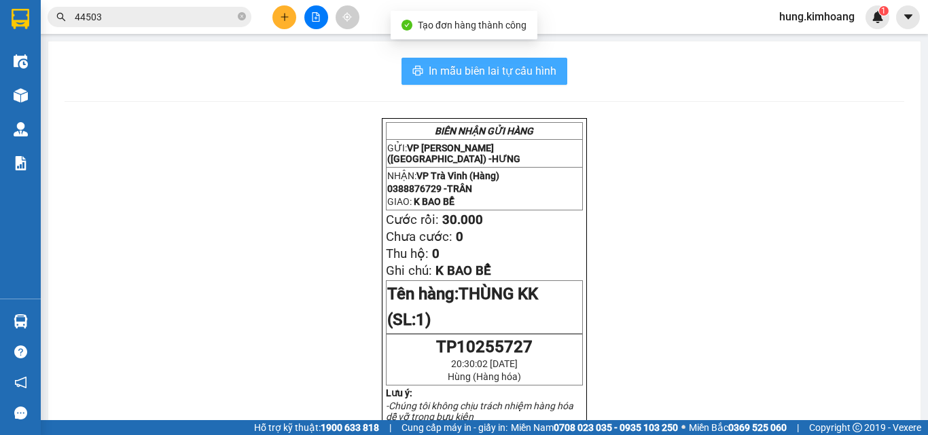
click at [459, 73] on span "In mẫu biên lai tự cấu hình" at bounding box center [493, 70] width 128 height 17
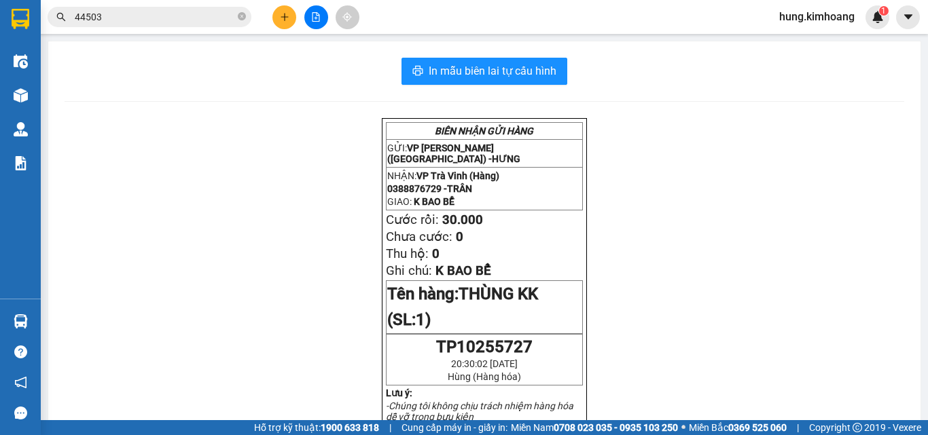
click at [283, 19] on icon "plus" at bounding box center [285, 17] width 10 height 10
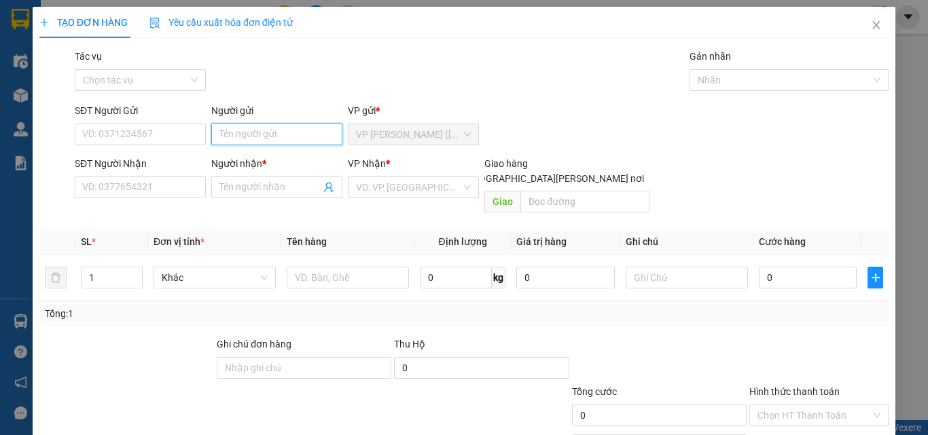
click at [256, 133] on input "Người gửi" at bounding box center [276, 135] width 131 height 22
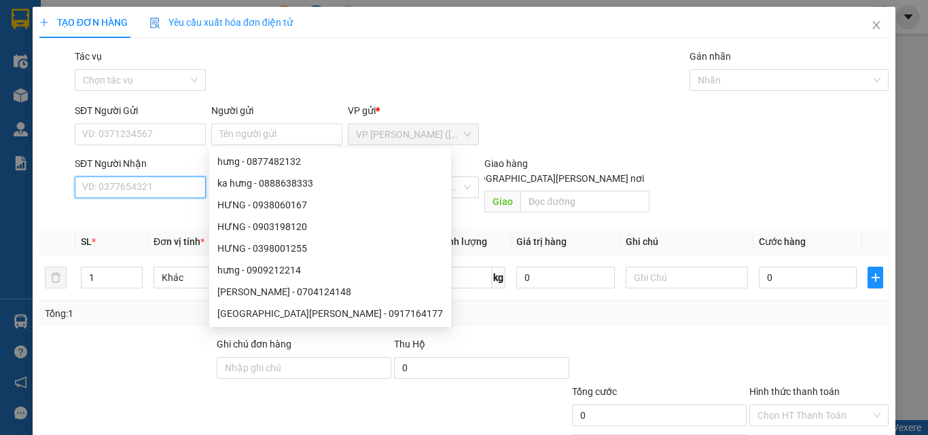
click at [118, 194] on input "SĐT Người Nhận" at bounding box center [140, 188] width 131 height 22
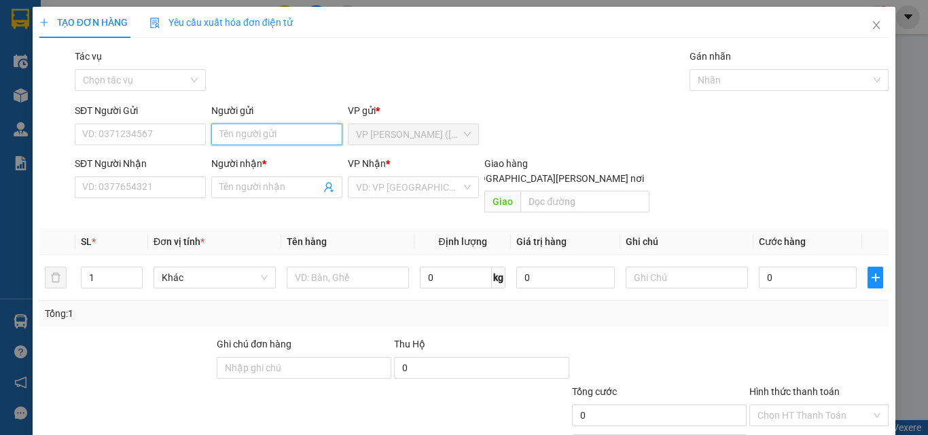
click at [252, 134] on input "Người gửi" at bounding box center [276, 135] width 131 height 22
type input "SI QUYT"
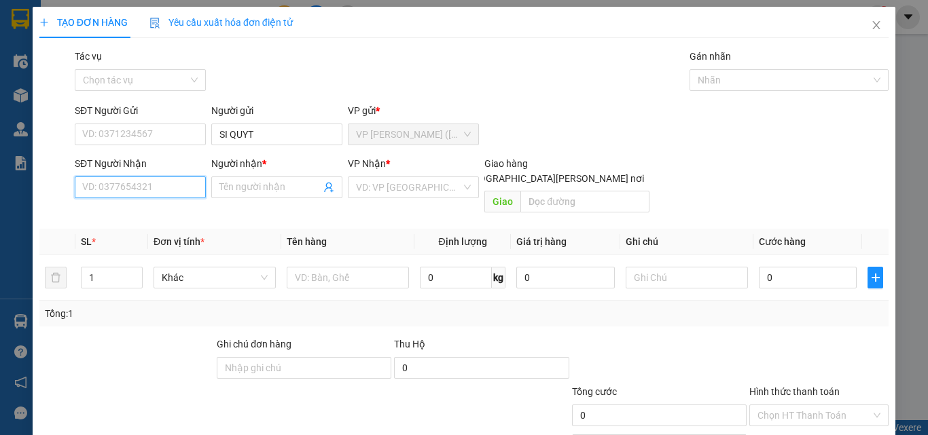
click at [189, 193] on input "SĐT Người Nhận" at bounding box center [140, 188] width 131 height 22
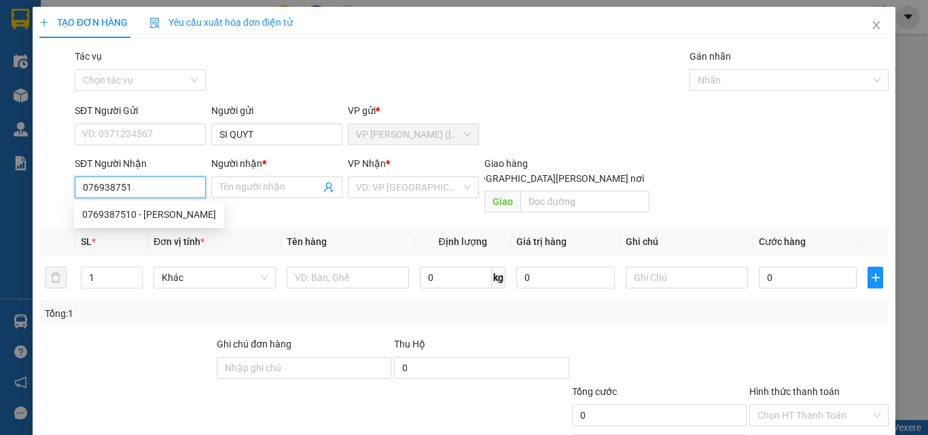
type input "0769387510"
click at [139, 211] on div "0769387510 - [PERSON_NAME]" at bounding box center [149, 214] width 134 height 15
type input "DUNG"
type input "30.000"
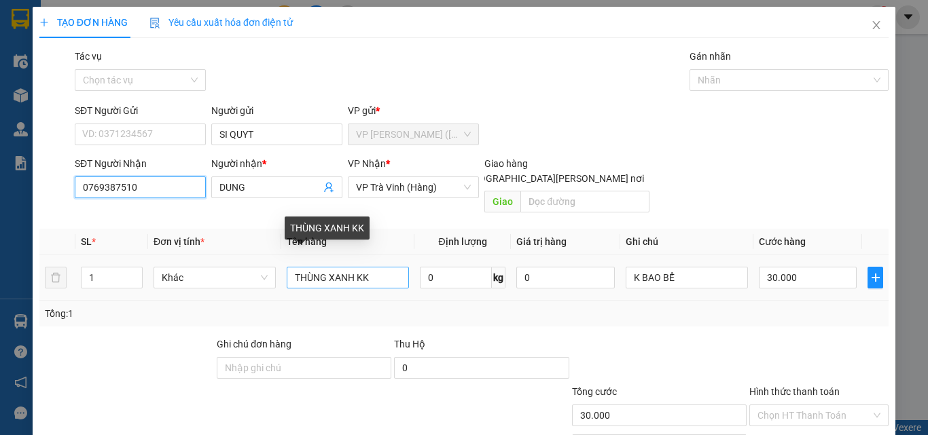
type input "0769387510"
drag, startPoint x: 352, startPoint y: 263, endPoint x: 327, endPoint y: 265, distance: 24.5
click at [327, 267] on input "THÙNG XANH KK" at bounding box center [348, 278] width 122 height 22
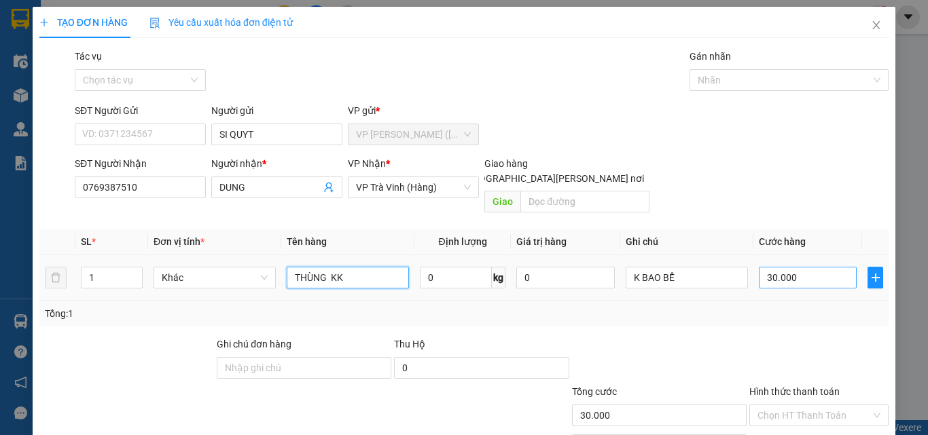
type input "THÙNG KK"
click at [815, 267] on input "30.000" at bounding box center [808, 278] width 98 height 22
type input "4"
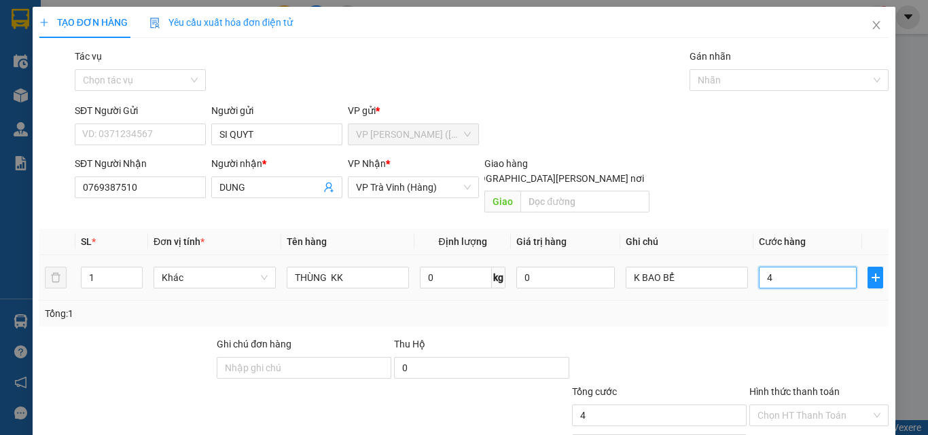
type input "40"
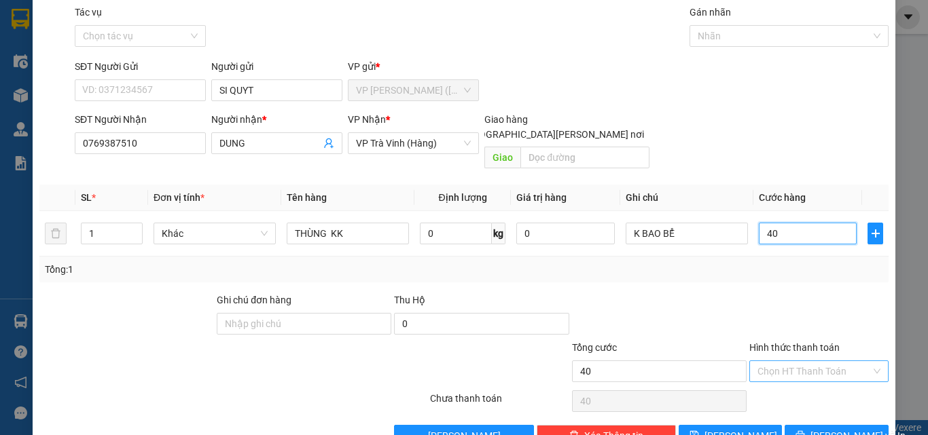
scroll to position [67, 0]
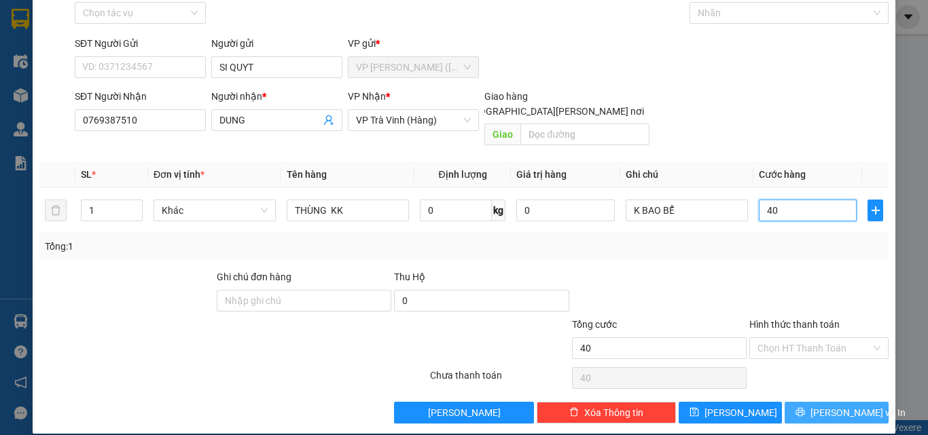
type input "40"
type input "40.000"
click at [821, 406] on span "[PERSON_NAME] và In" at bounding box center [857, 413] width 95 height 15
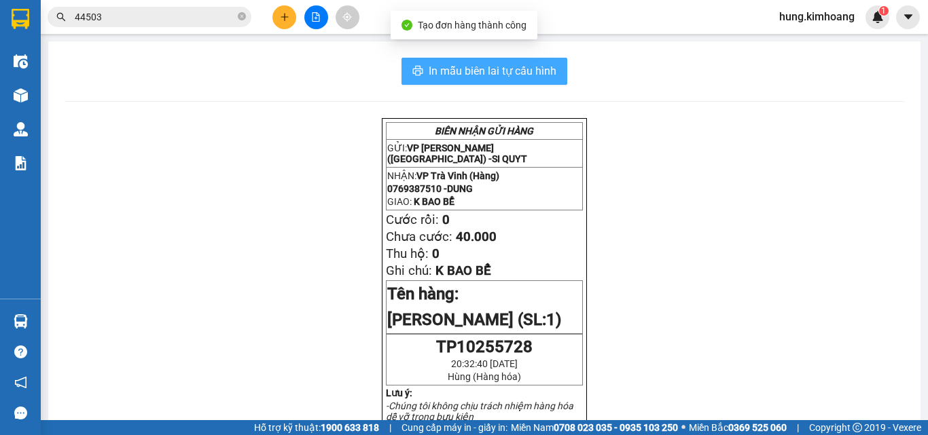
click at [461, 60] on button "In mẫu biên lai tự cấu hình" at bounding box center [484, 71] width 166 height 27
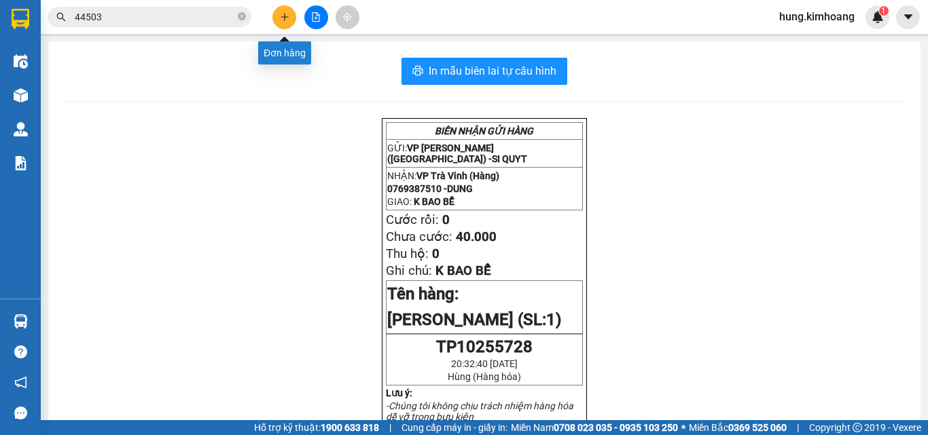
click at [285, 22] on button at bounding box center [284, 17] width 24 height 24
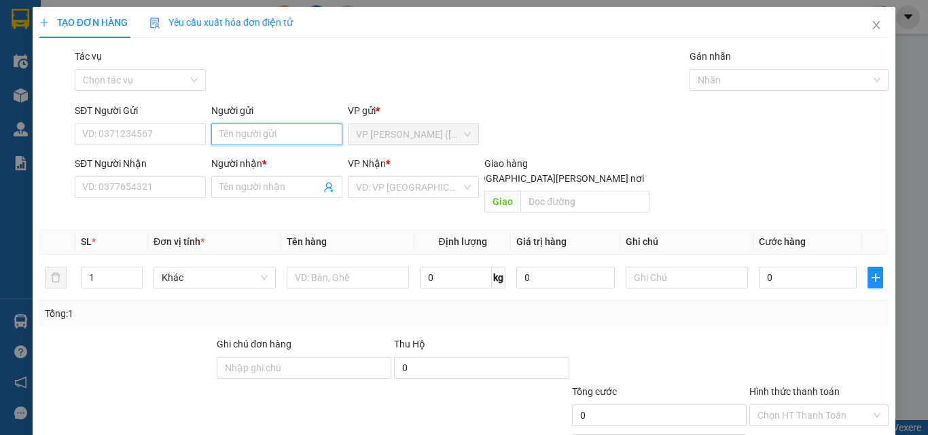
click at [276, 133] on input "Người gửi" at bounding box center [276, 135] width 131 height 22
click at [170, 174] on div "SĐT Người Nhận" at bounding box center [140, 166] width 131 height 20
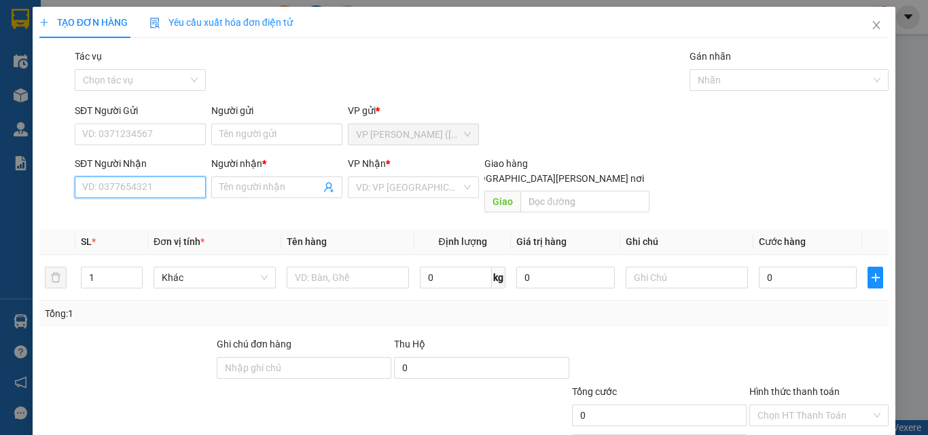
click at [161, 191] on input "SĐT Người Nhận" at bounding box center [140, 188] width 131 height 22
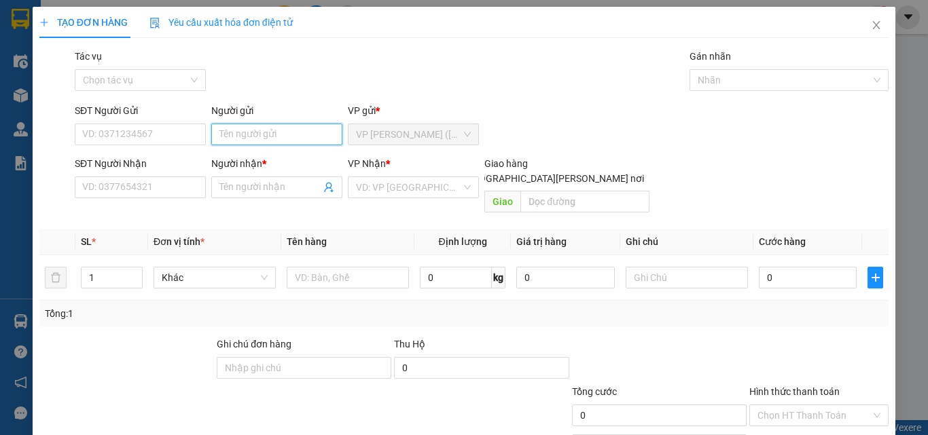
click at [253, 128] on input "Người gửi" at bounding box center [276, 135] width 131 height 22
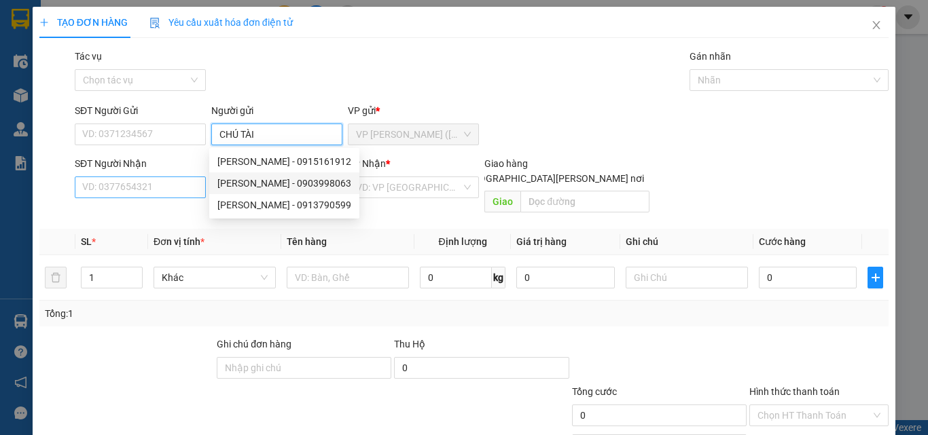
type input "CHÚ TÀI"
click at [172, 186] on input "SĐT Người Nhận" at bounding box center [140, 188] width 131 height 22
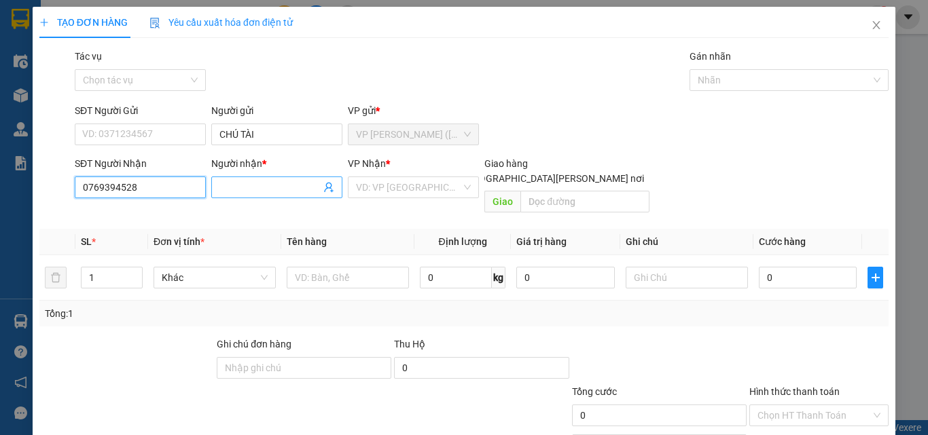
type input "0769394528"
click at [247, 182] on input "Người nhận *" at bounding box center [269, 187] width 101 height 15
type input "I"
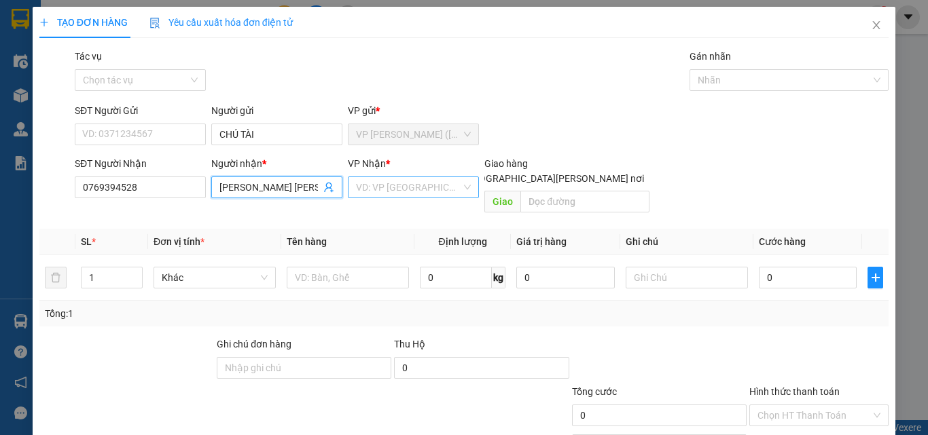
type input "[PERSON_NAME] [PERSON_NAME]"
click at [383, 185] on input "search" at bounding box center [408, 187] width 105 height 20
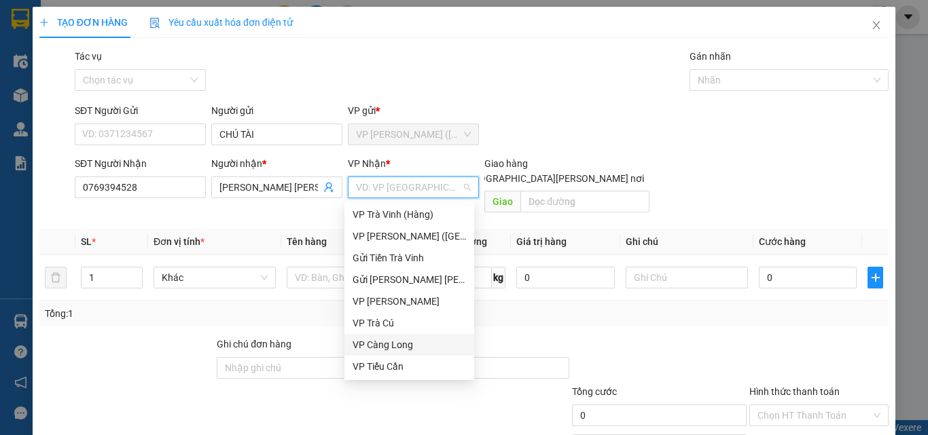
click at [385, 346] on div "VP Càng Long" at bounding box center [409, 345] width 113 height 15
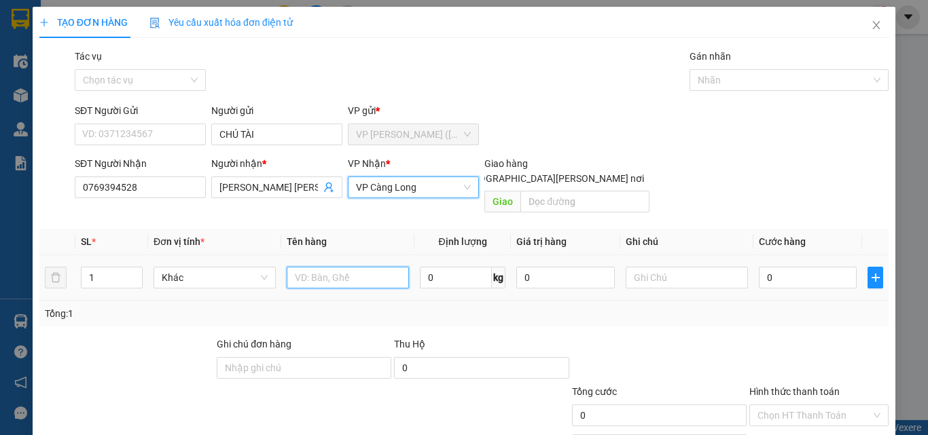
click at [319, 267] on input "text" at bounding box center [348, 278] width 122 height 22
type input "THÙNG KK"
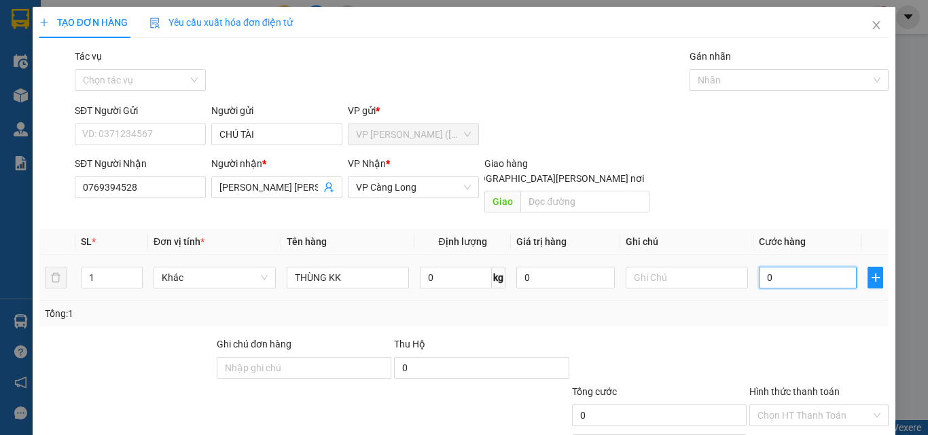
click at [803, 267] on input "0" at bounding box center [808, 278] width 98 height 22
type input "4"
type input "40"
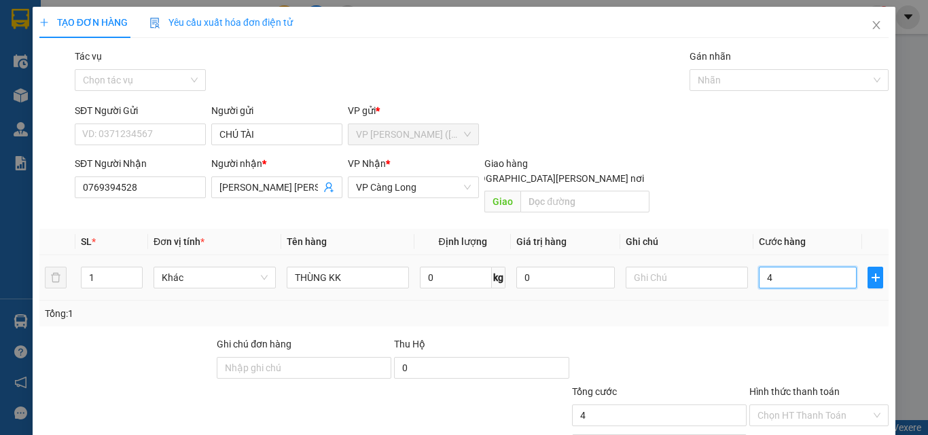
type input "40"
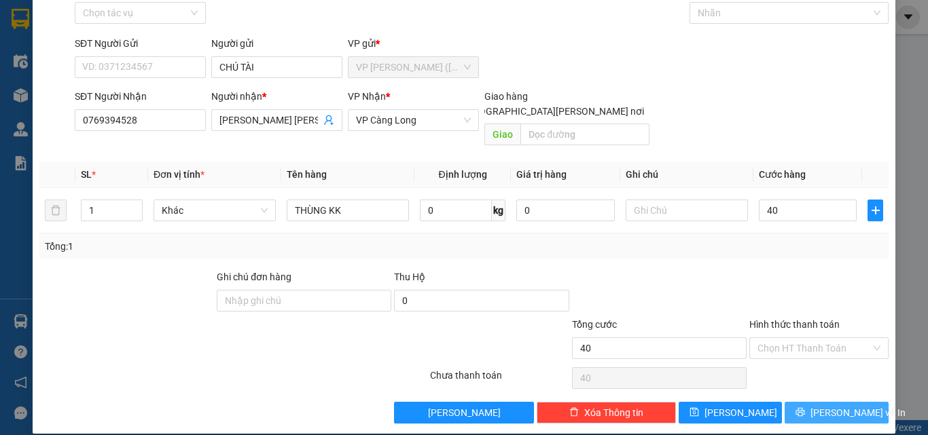
type input "40.000"
click at [805, 408] on icon "printer" at bounding box center [800, 413] width 10 height 10
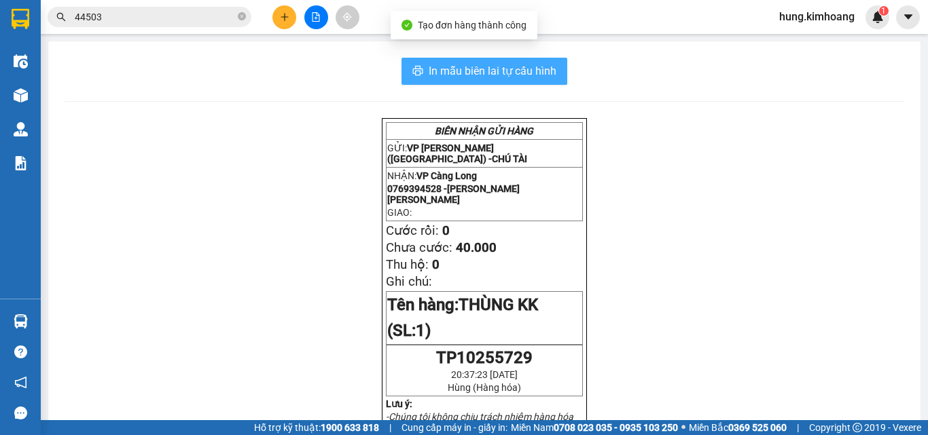
click at [540, 67] on span "In mẫu biên lai tự cấu hình" at bounding box center [493, 70] width 128 height 17
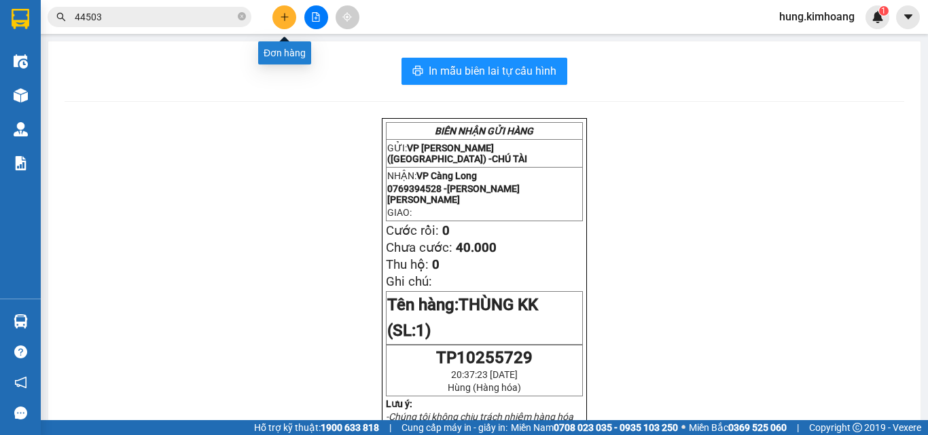
click at [284, 18] on icon "plus" at bounding box center [285, 17] width 10 height 10
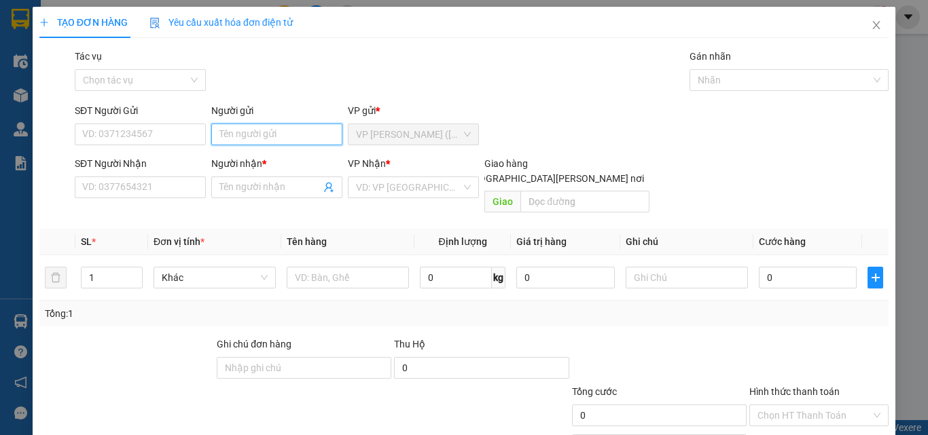
click at [249, 136] on input "Người gửi" at bounding box center [276, 135] width 131 height 22
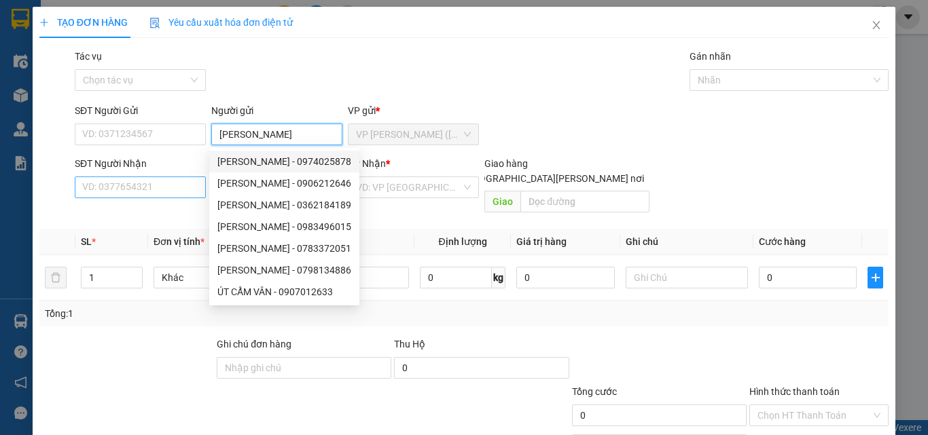
type input "[PERSON_NAME]"
click at [150, 192] on input "SĐT Người Nhận" at bounding box center [140, 188] width 131 height 22
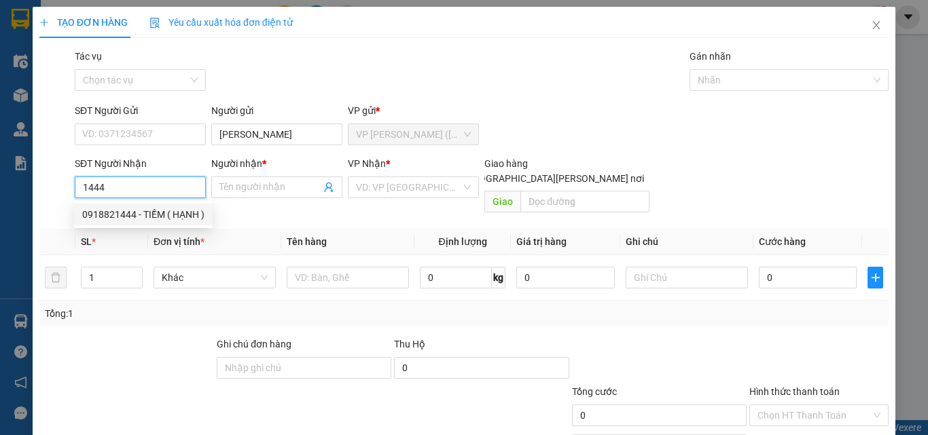
click at [138, 215] on div "0918821444 - TIỀM ( HẠNH )" at bounding box center [143, 214] width 122 height 15
type input "0918821444"
type input "TIỀM ( HẠNH )"
type input "20.000"
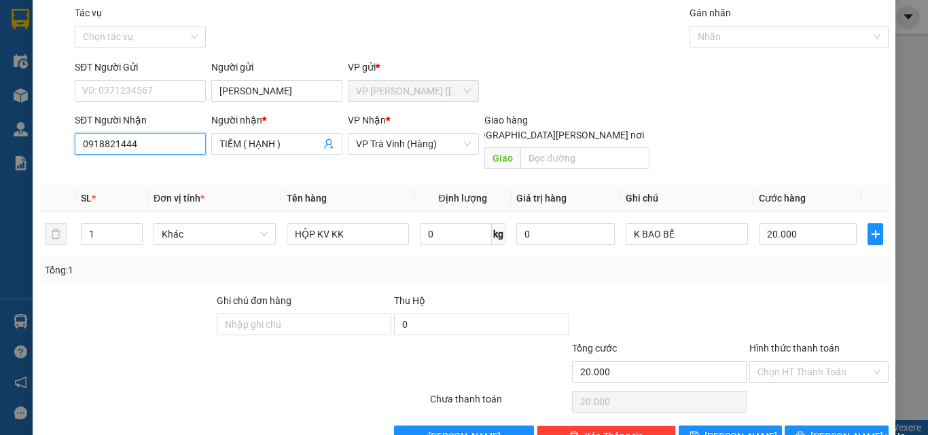
scroll to position [67, 0]
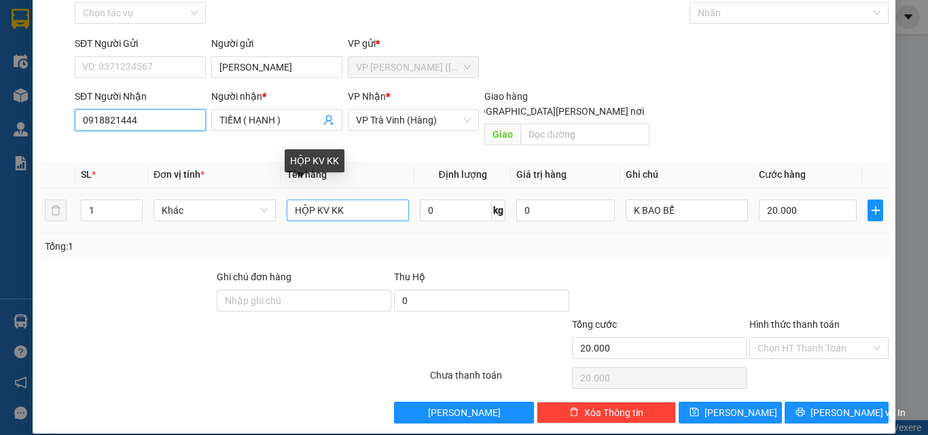
type input "0918821444"
drag, startPoint x: 325, startPoint y: 194, endPoint x: 317, endPoint y: 196, distance: 8.3
click at [317, 200] on input "HỘP KV KK" at bounding box center [348, 211] width 122 height 22
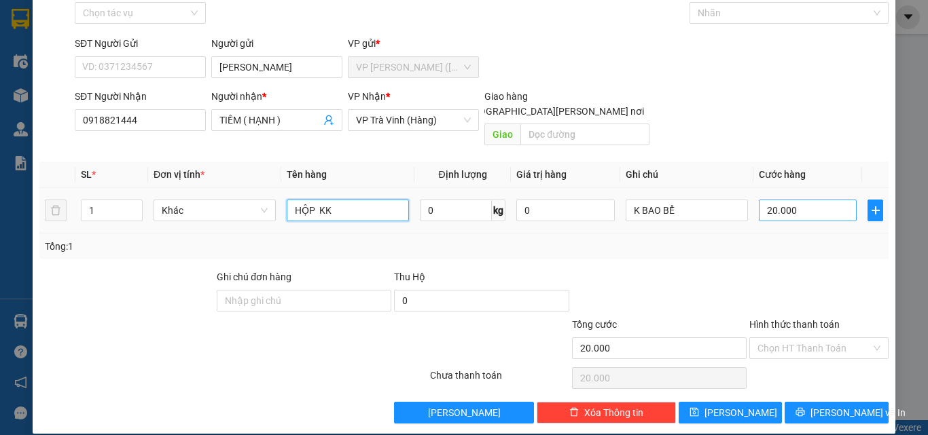
type input "HỘP KK"
click at [779, 200] on input "20.000" at bounding box center [808, 211] width 98 height 22
type input "2"
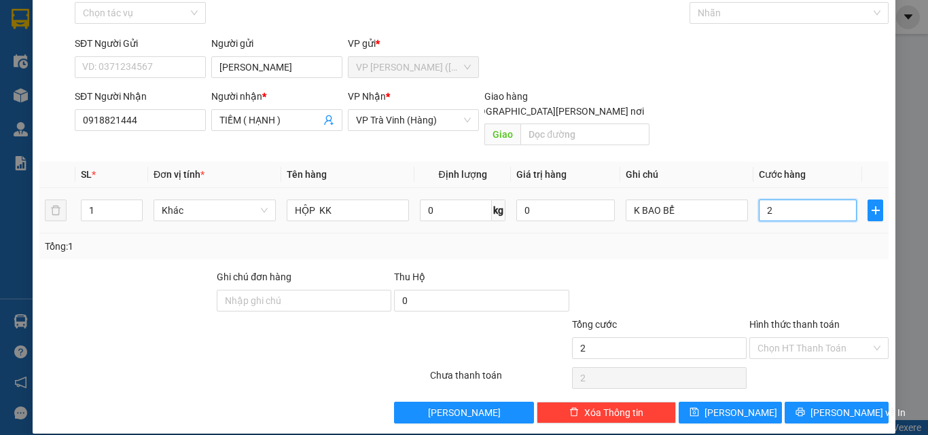
type input "25"
type input "25.000"
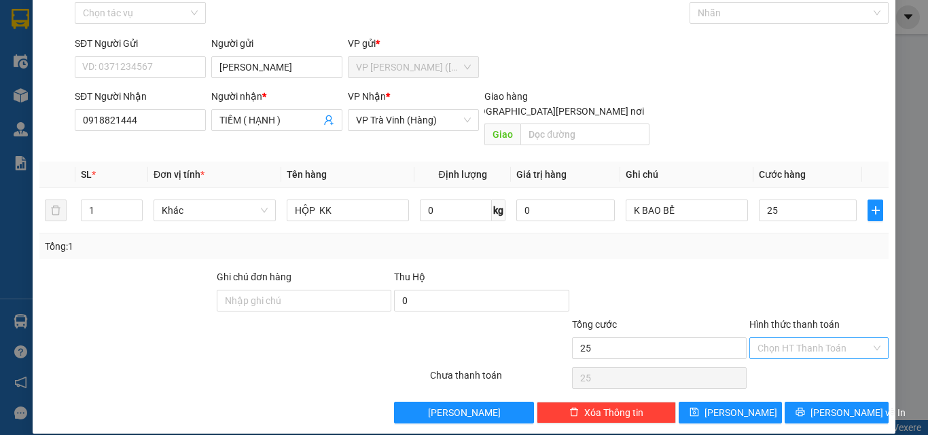
type input "25.000"
click at [806, 338] on input "Hình thức thanh toán" at bounding box center [813, 348] width 113 height 20
click at [790, 354] on div "Tại văn phòng" at bounding box center [811, 360] width 122 height 15
type input "0"
click at [800, 402] on button "[PERSON_NAME] và In" at bounding box center [837, 413] width 104 height 22
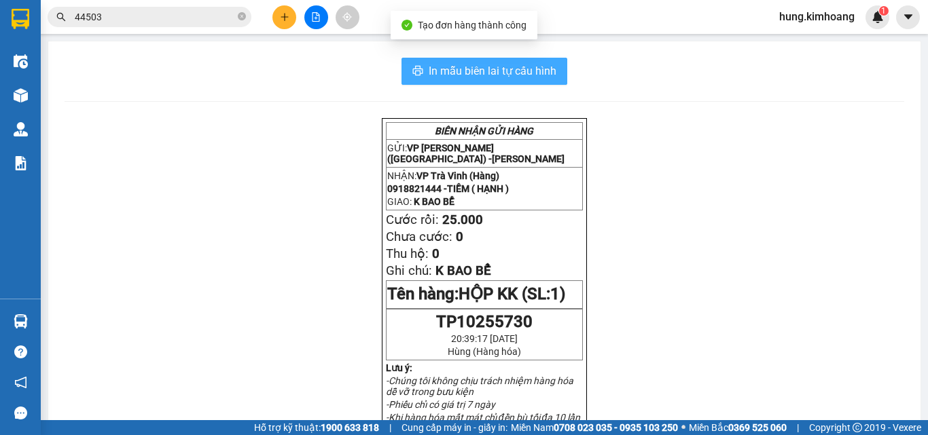
click at [465, 75] on span "In mẫu biên lai tự cấu hình" at bounding box center [493, 70] width 128 height 17
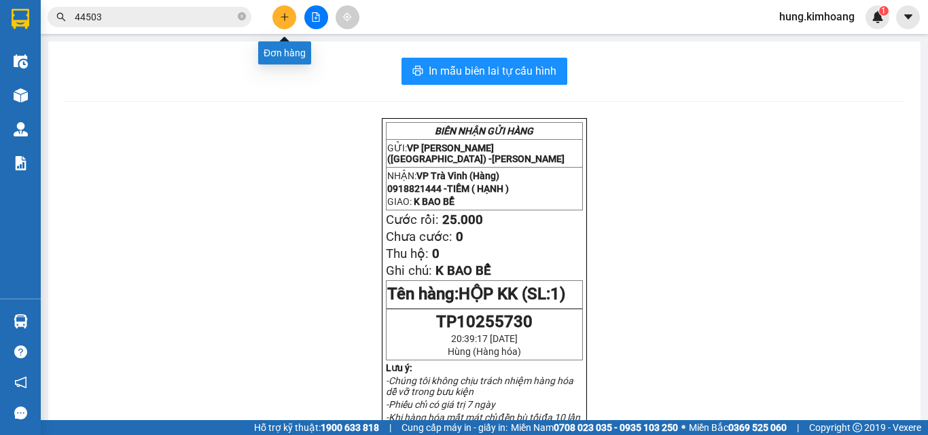
click at [287, 27] on button at bounding box center [284, 17] width 24 height 24
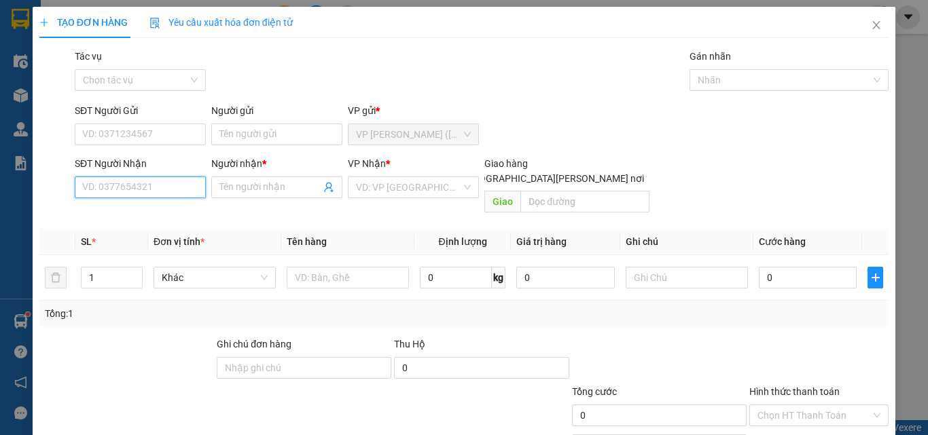
click at [143, 192] on input "SĐT Người Nhận" at bounding box center [140, 188] width 131 height 22
click at [132, 211] on div "0932925109 - CÚC" at bounding box center [138, 214] width 113 height 15
type input "0932925109"
type input "CÚC"
type input "75.000"
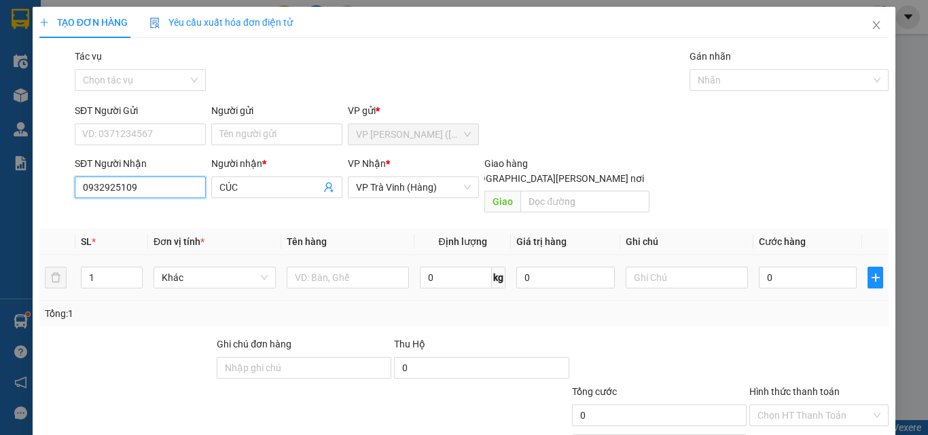
type input "75.000"
type input "0932925109"
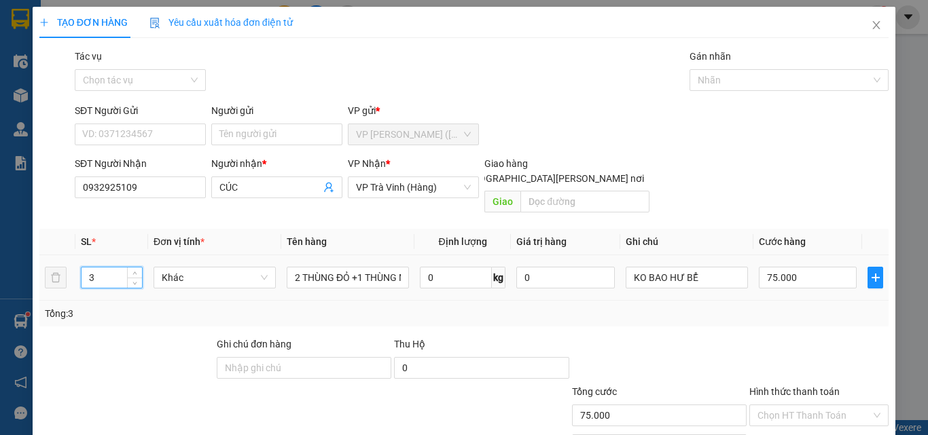
drag, startPoint x: 92, startPoint y: 270, endPoint x: 58, endPoint y: 279, distance: 35.3
click at [58, 279] on tr "3 Khác 2 THÙNG ĐỎ +1 THÙNG MÚT [PERSON_NAME] 0 kg 0 KO [PERSON_NAME] BỂ 75.000" at bounding box center [463, 278] width 849 height 46
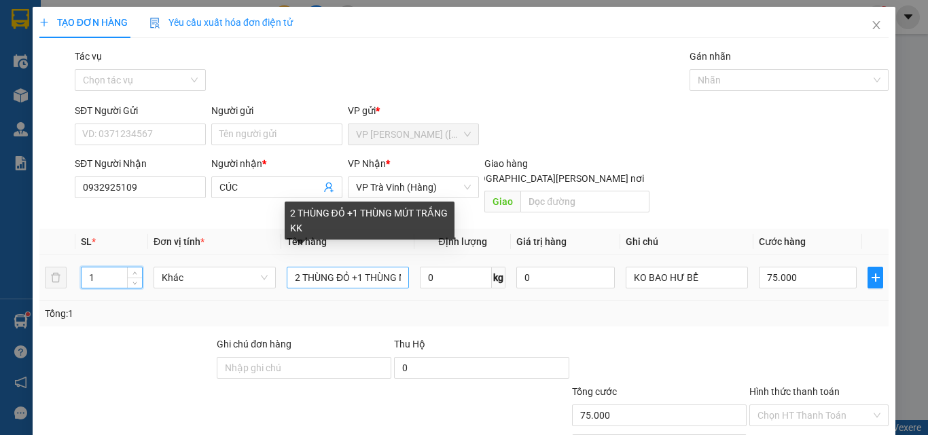
type input "1"
drag, startPoint x: 288, startPoint y: 263, endPoint x: 458, endPoint y: 287, distance: 171.5
click at [458, 287] on div "SL * Đơn vị tính * Tên hàng Định [PERSON_NAME] trị hàng Ghi [PERSON_NAME] hàng …" at bounding box center [463, 278] width 849 height 98
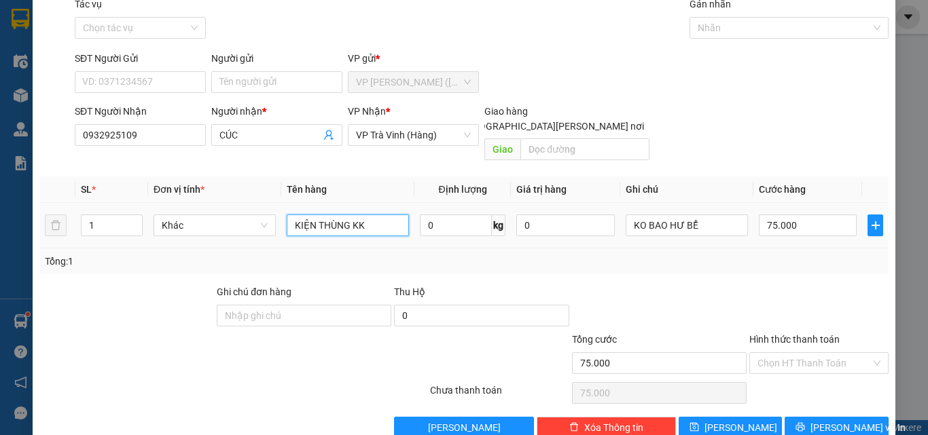
scroll to position [67, 0]
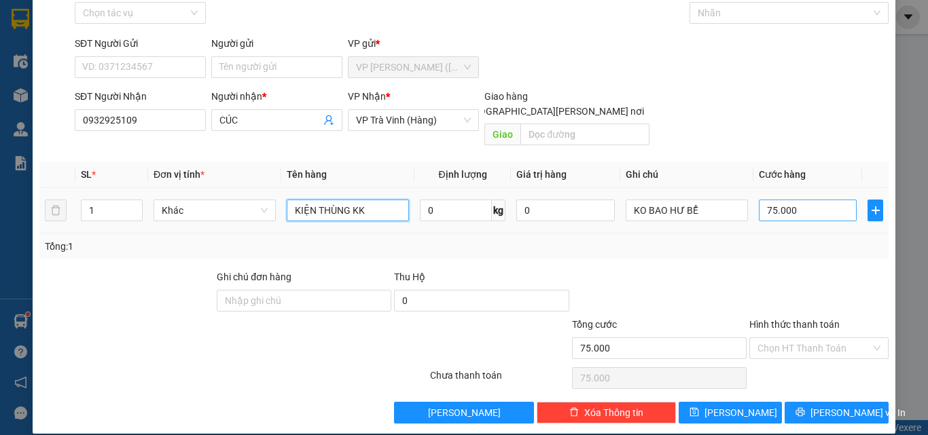
type input "KIỆN THÙNG KK"
click at [800, 200] on input "75.000" at bounding box center [808, 211] width 98 height 22
type input "3"
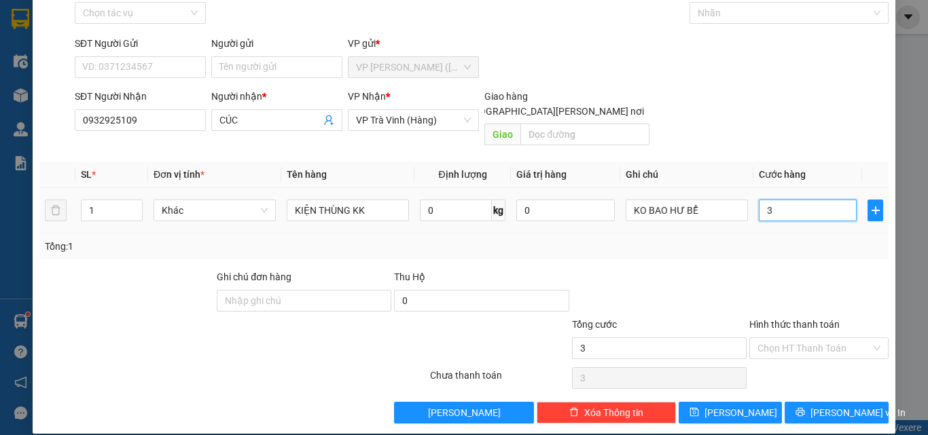
type input "30"
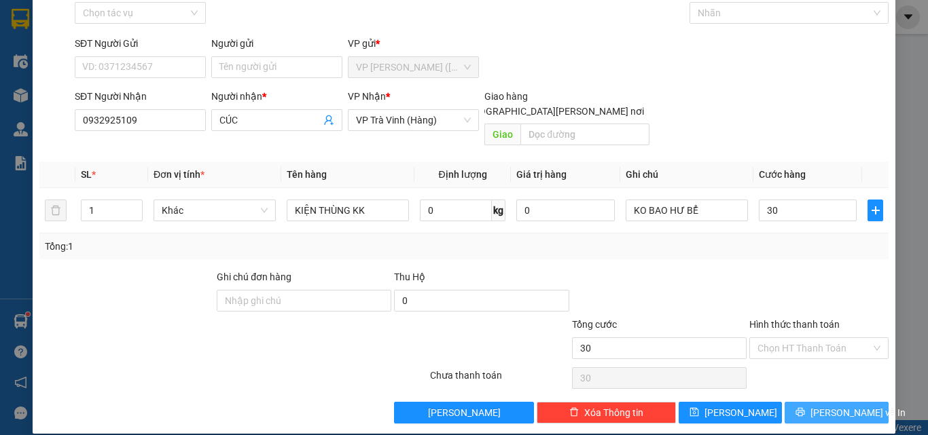
type input "30.000"
click at [824, 406] on span "[PERSON_NAME] và In" at bounding box center [857, 413] width 95 height 15
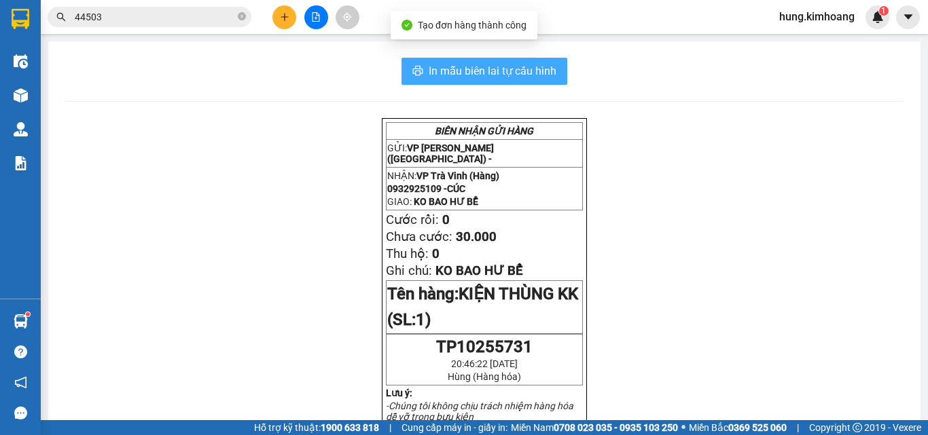
click at [521, 74] on span "In mẫu biên lai tự cấu hình" at bounding box center [493, 70] width 128 height 17
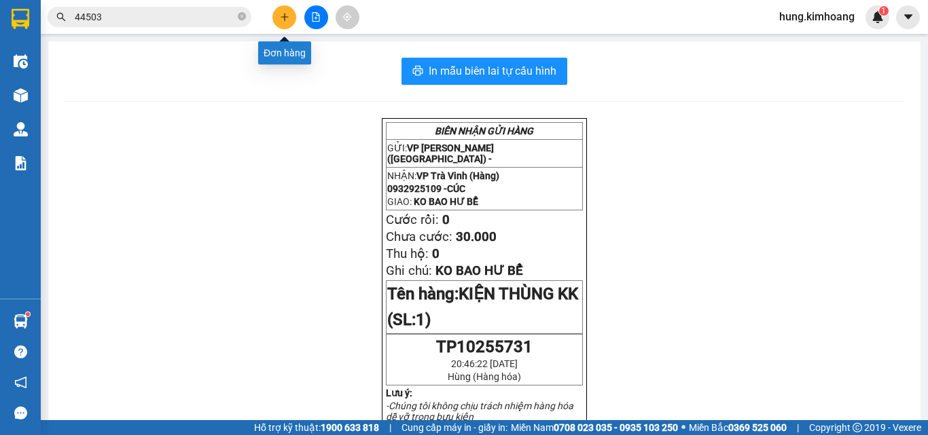
click at [283, 17] on icon "plus" at bounding box center [284, 16] width 7 height 1
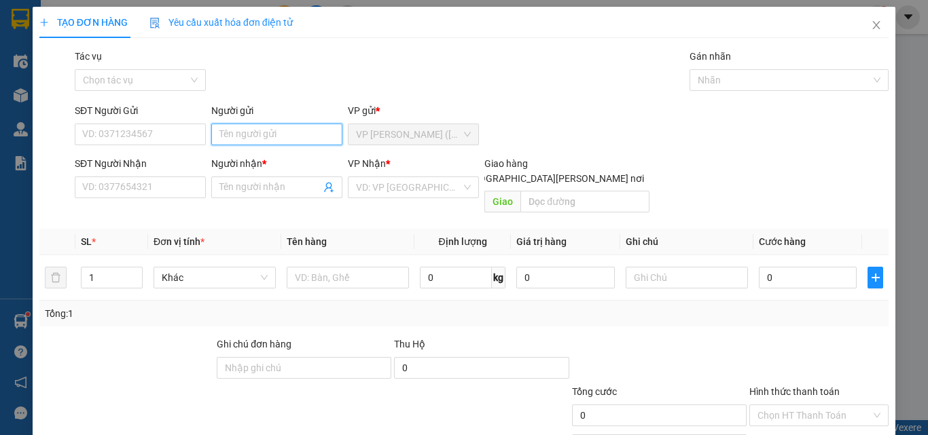
click at [245, 141] on input "Người gửi" at bounding box center [276, 135] width 131 height 22
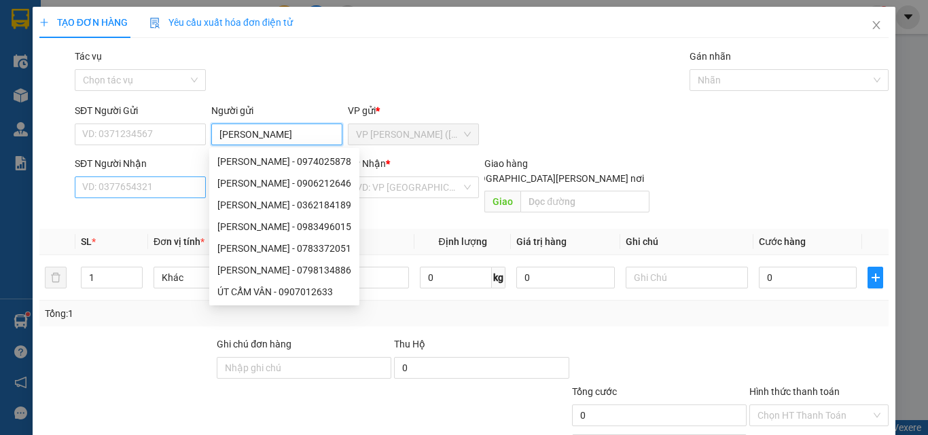
type input "[PERSON_NAME]"
click at [173, 192] on input "SĐT Người Nhận" at bounding box center [140, 188] width 131 height 22
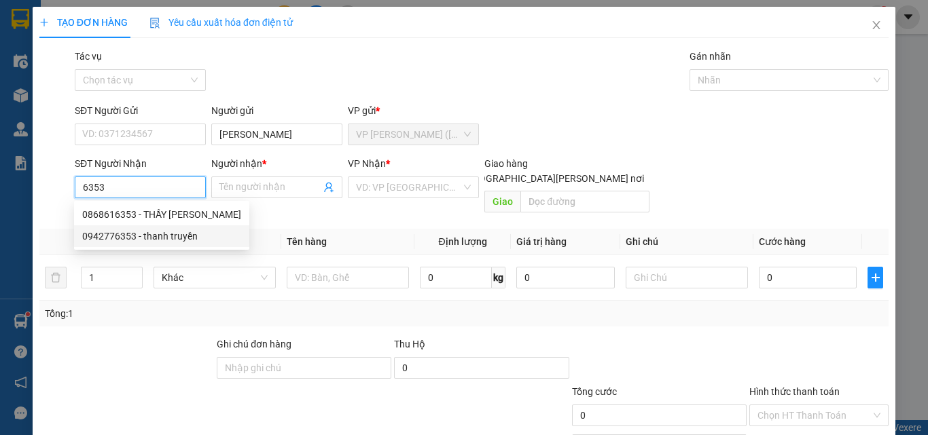
click at [122, 237] on div "0942776353 - thanh truyền" at bounding box center [161, 236] width 159 height 15
type input "0942776353"
type input "thanh truyền"
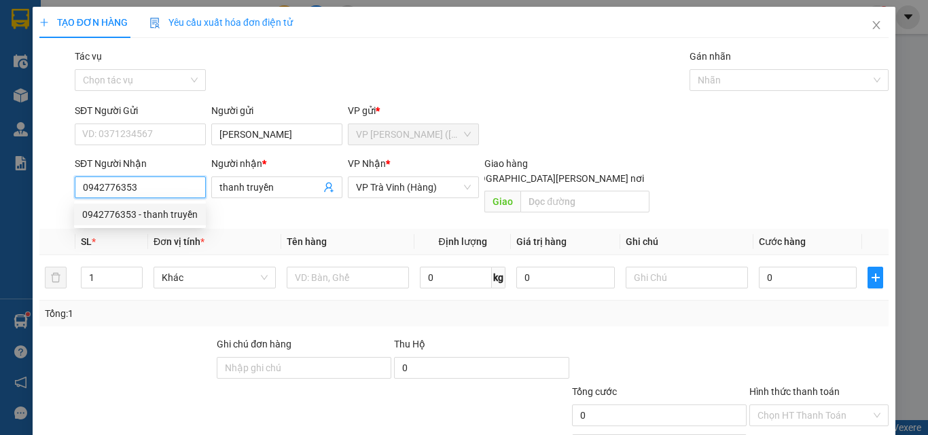
type input "20.000"
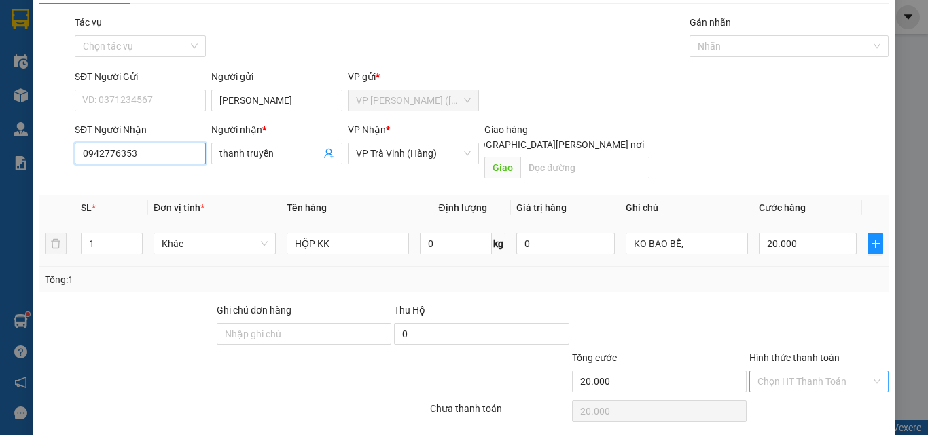
scroll to position [67, 0]
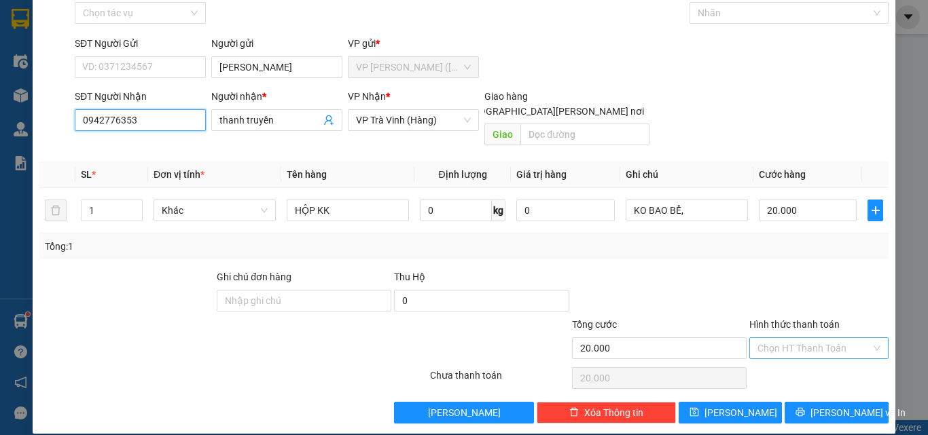
type input "0942776353"
click at [789, 338] on input "Hình thức thanh toán" at bounding box center [813, 348] width 113 height 20
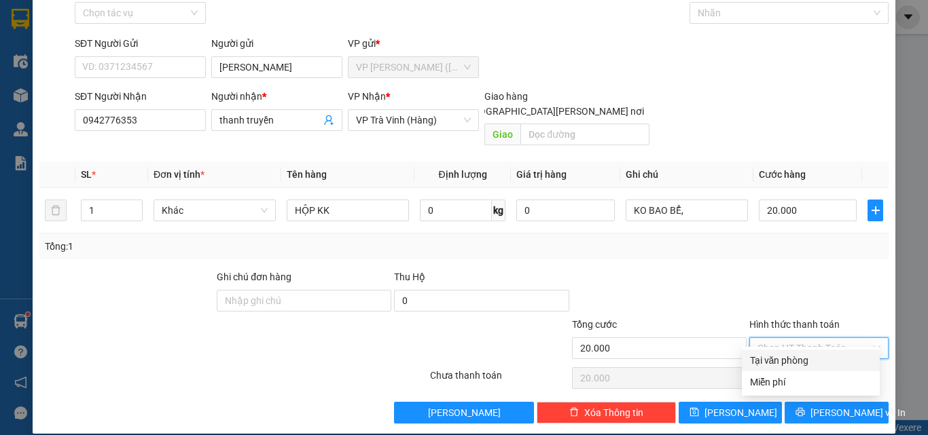
click at [774, 357] on div "Tại văn phòng" at bounding box center [811, 360] width 122 height 15
type input "0"
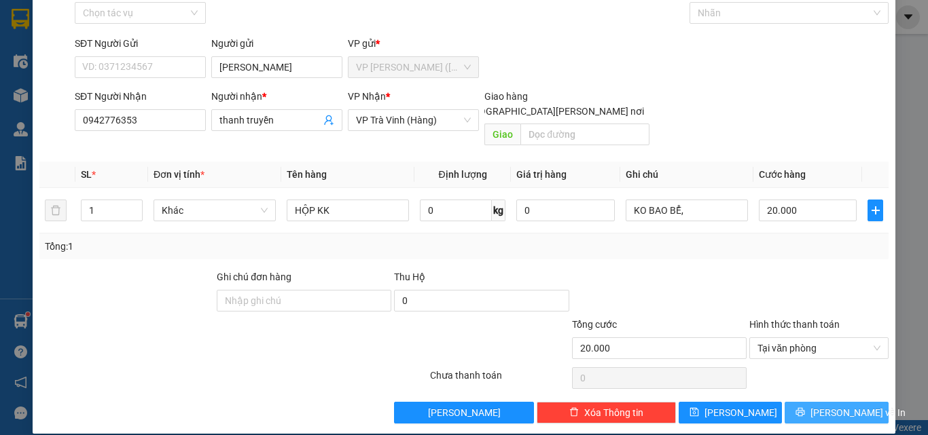
click at [791, 402] on button "[PERSON_NAME] và In" at bounding box center [837, 413] width 104 height 22
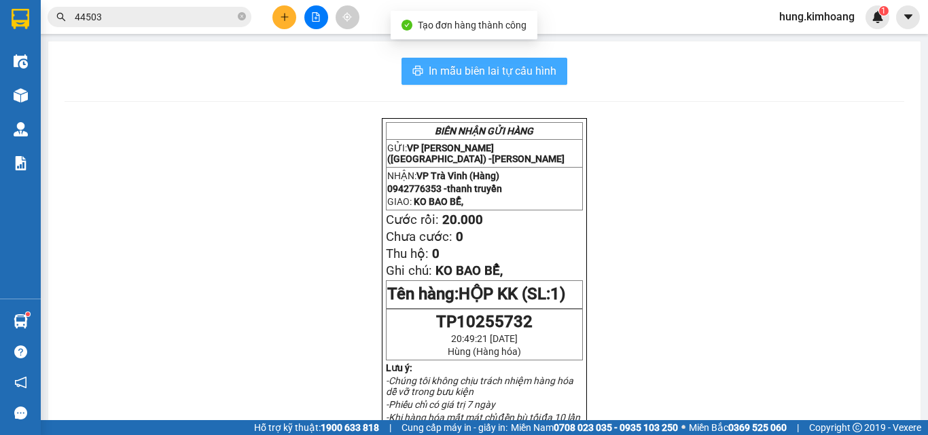
click at [474, 77] on span "In mẫu biên lai tự cấu hình" at bounding box center [493, 70] width 128 height 17
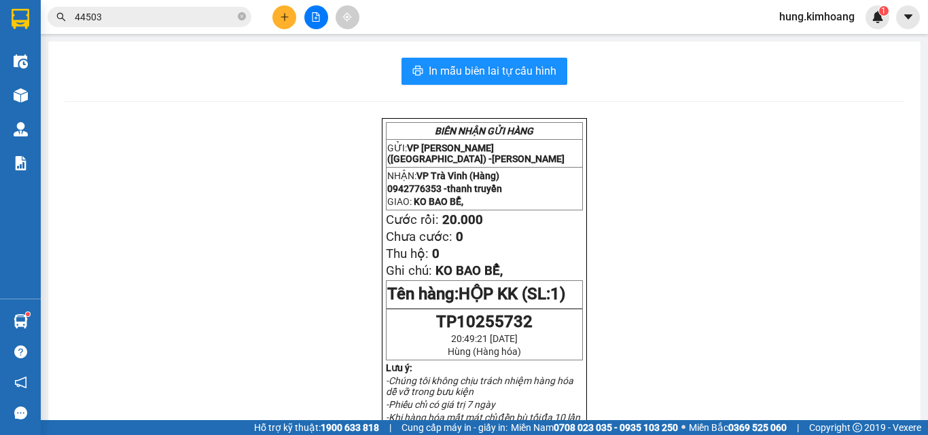
click at [287, 20] on icon "plus" at bounding box center [285, 17] width 10 height 10
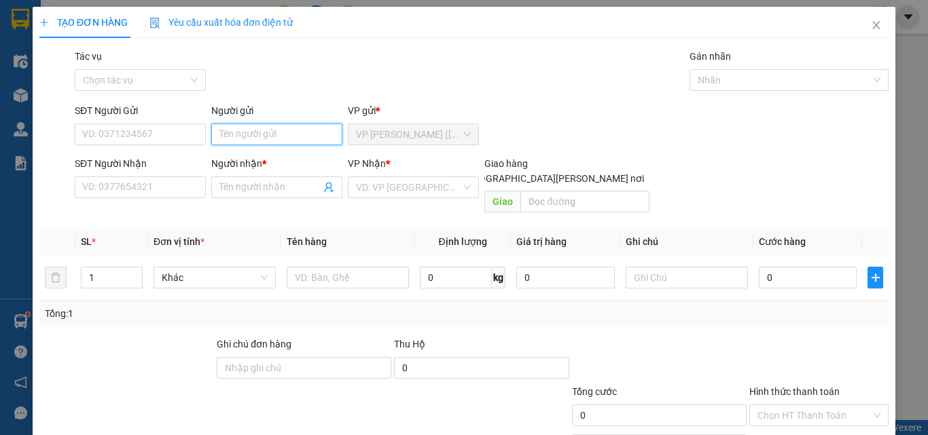
click at [255, 142] on input "Người gửi" at bounding box center [276, 135] width 131 height 22
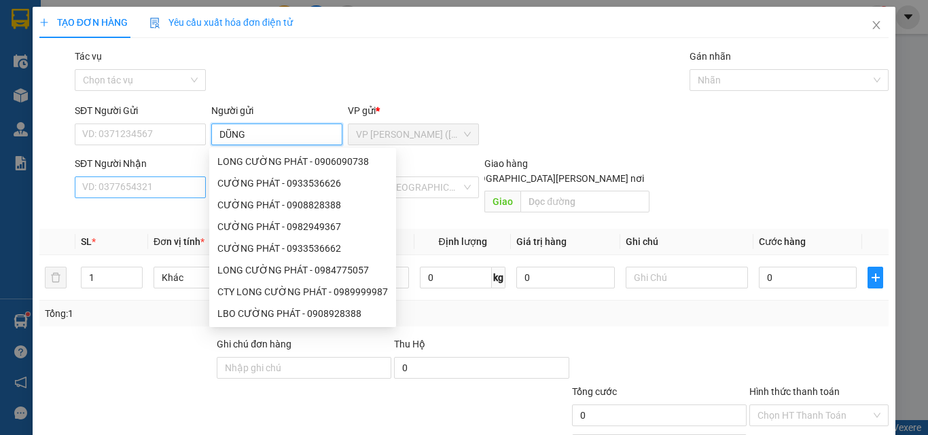
type input "DŨNG"
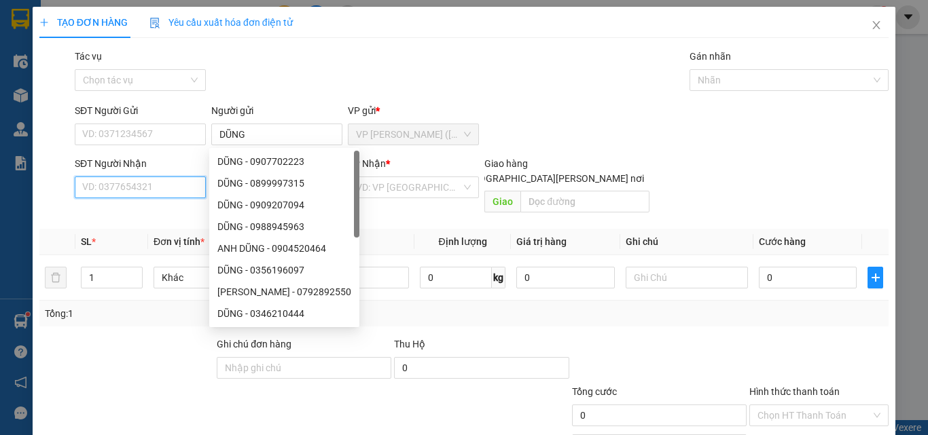
click at [115, 185] on input "SĐT Người Nhận" at bounding box center [140, 188] width 131 height 22
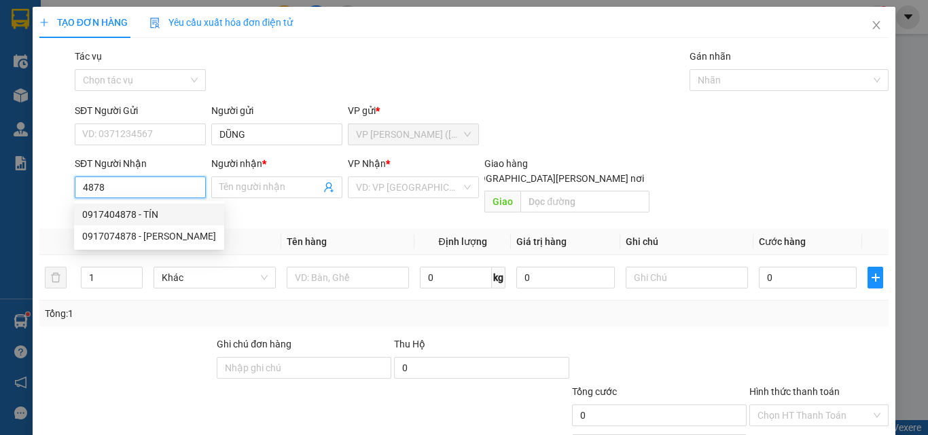
click at [129, 220] on div "0917404878 - TÍN" at bounding box center [149, 214] width 134 height 15
type input "0917404878"
type input "TÍN"
type input "30.000"
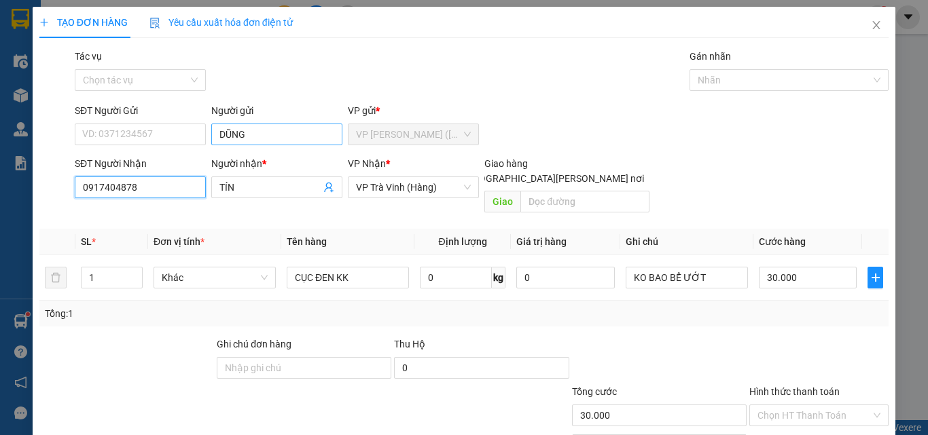
type input "0917404878"
drag, startPoint x: 259, startPoint y: 129, endPoint x: 194, endPoint y: 149, distance: 68.8
click at [194, 149] on div "SĐT Người Gửi VD: 0371234567 Người gửi [PERSON_NAME] VP gửi * VP [PERSON_NAME] …" at bounding box center [481, 127] width 819 height 48
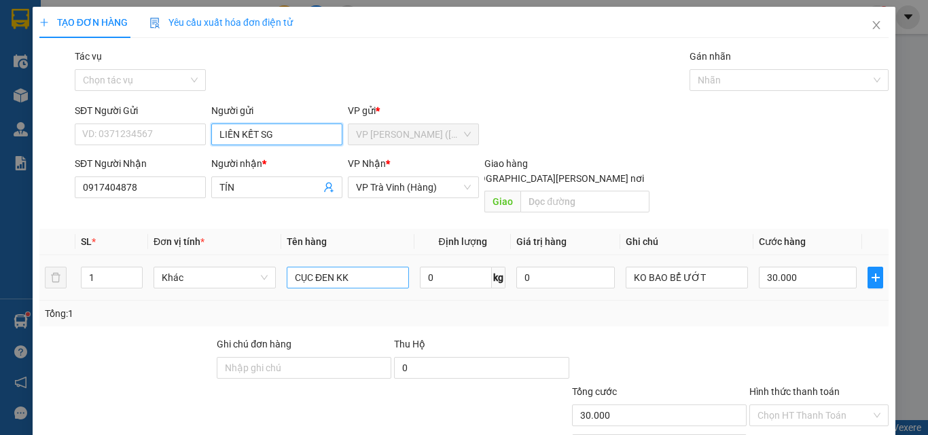
type input "LIÊN KẾT SG"
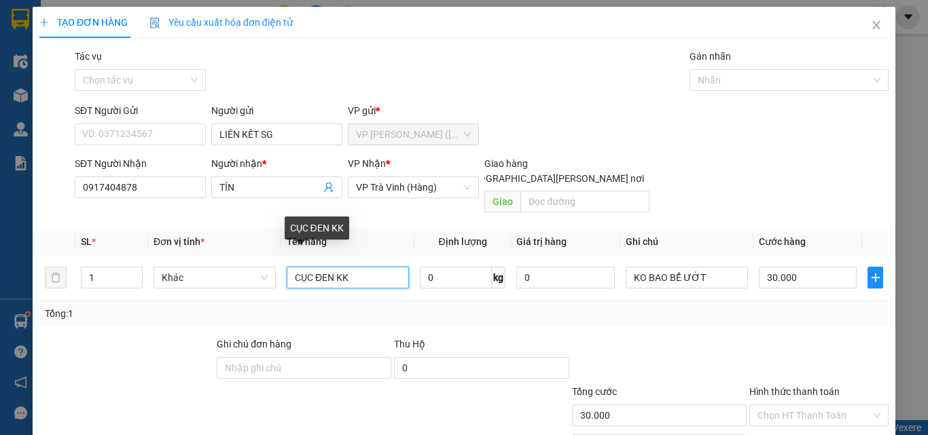
drag, startPoint x: 364, startPoint y: 269, endPoint x: 273, endPoint y: 292, distance: 93.9
click at [273, 292] on div "SL * Đơn vị tính * Tên hàng Định [PERSON_NAME] trị hàng Ghi [PERSON_NAME] hàng …" at bounding box center [463, 278] width 849 height 98
type input "THÙNG MÚT KK"
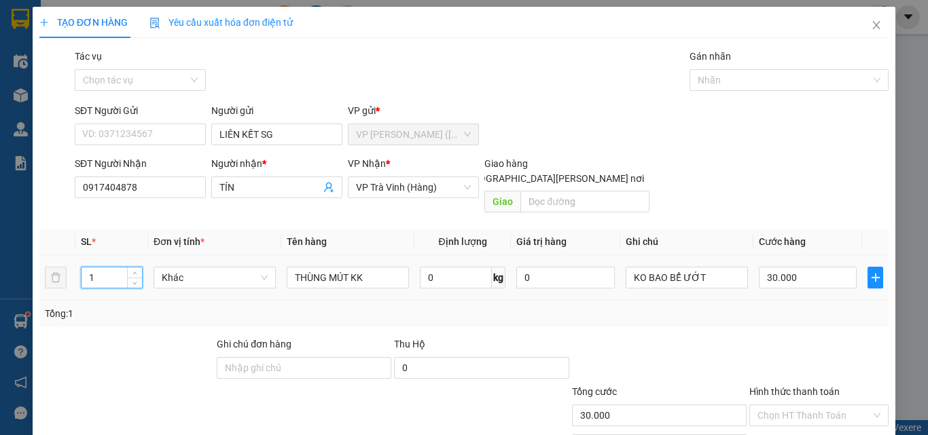
drag, startPoint x: 102, startPoint y: 265, endPoint x: 73, endPoint y: 279, distance: 31.6
click at [76, 276] on td "1" at bounding box center [111, 278] width 73 height 46
type input "2"
click at [818, 268] on input "30.000" at bounding box center [808, 278] width 98 height 22
type input "8"
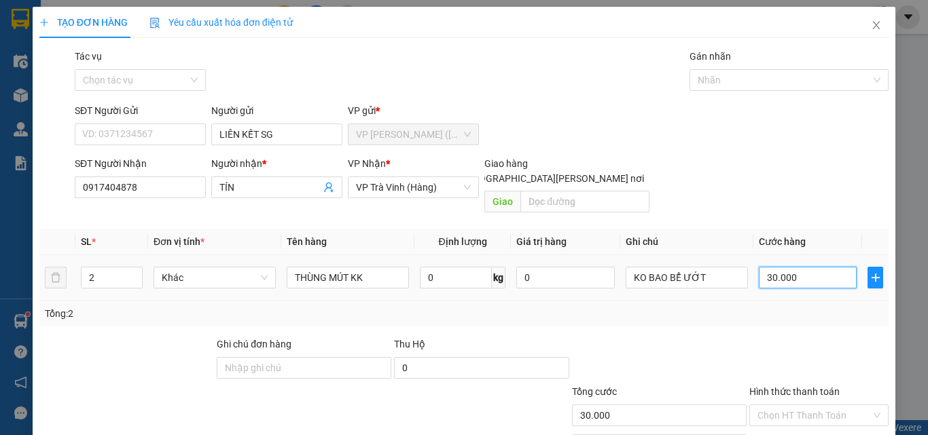
type input "8"
type input "80"
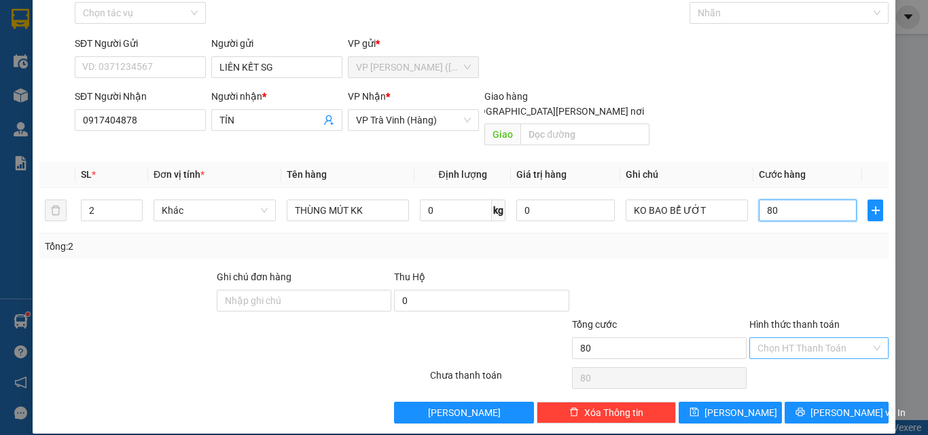
type input "80"
type input "80.000"
click at [812, 338] on input "Hình thức thanh toán" at bounding box center [813, 348] width 113 height 20
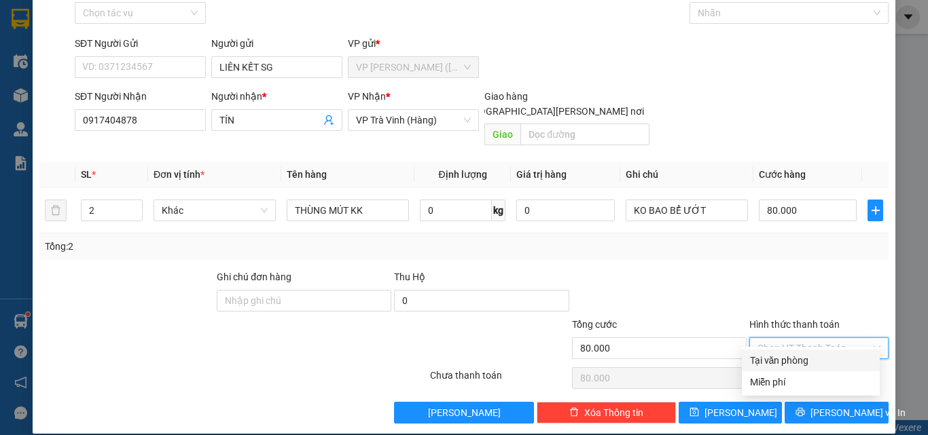
click at [802, 356] on div "Tại văn phòng" at bounding box center [811, 360] width 122 height 15
type input "0"
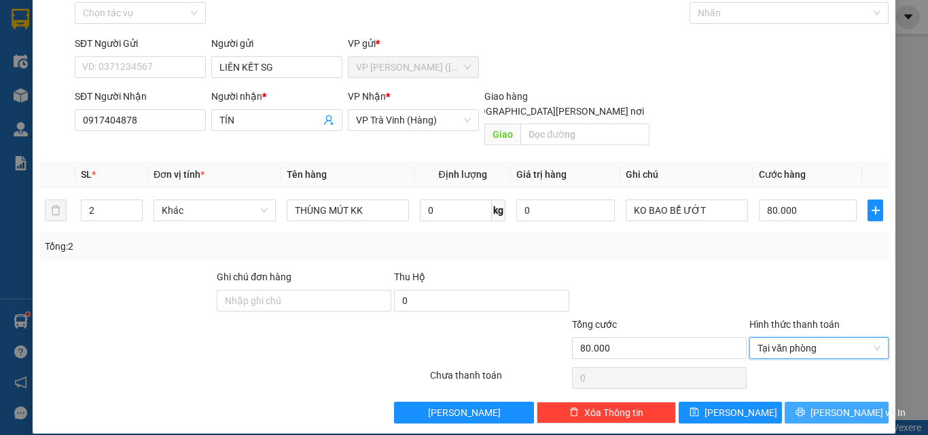
click at [851, 407] on button "[PERSON_NAME] và In" at bounding box center [837, 413] width 104 height 22
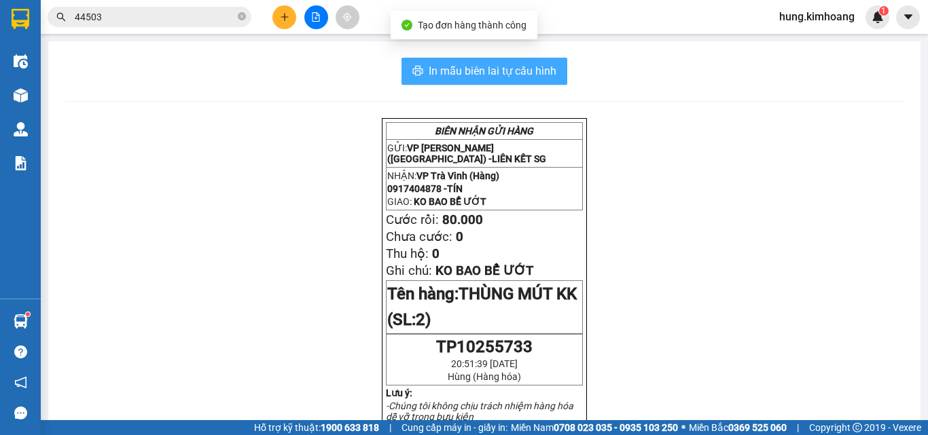
click at [491, 73] on span "In mẫu biên lai tự cấu hình" at bounding box center [493, 70] width 128 height 17
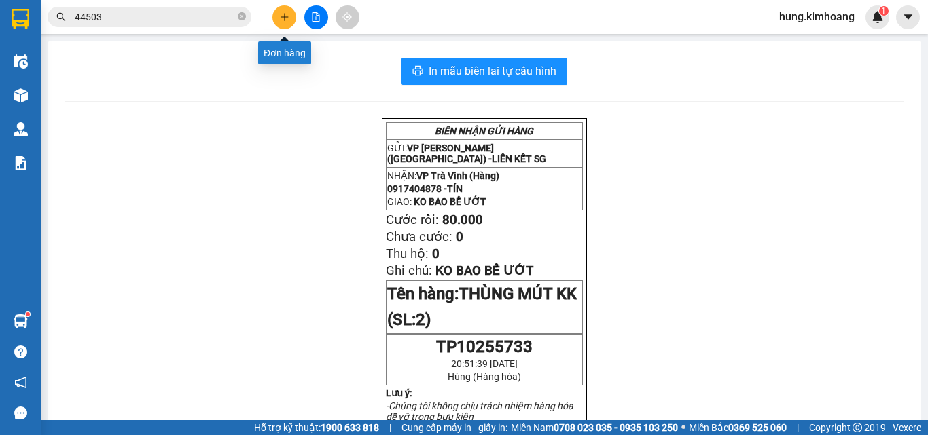
click at [283, 20] on icon "plus" at bounding box center [285, 17] width 10 height 10
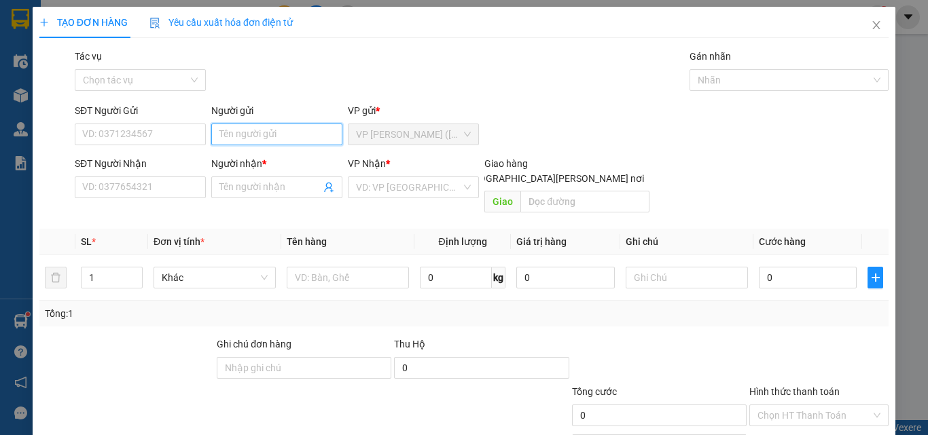
click at [250, 132] on input "Người gửi" at bounding box center [276, 135] width 131 height 22
type input "ANH"
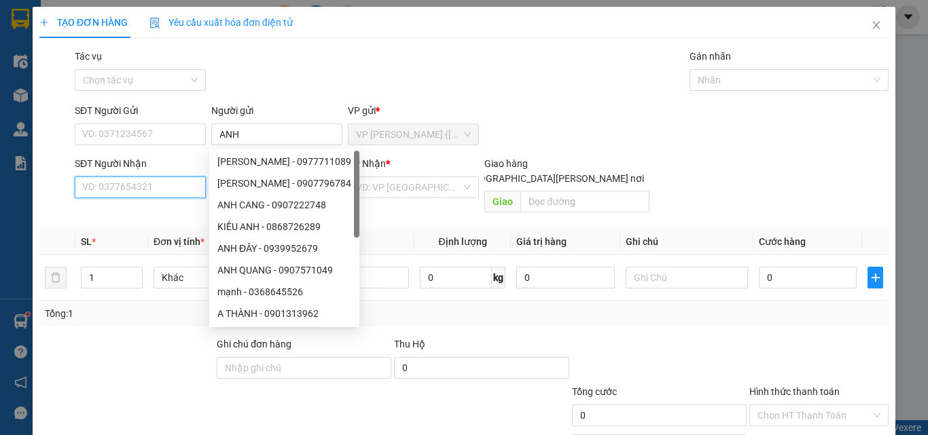
click at [108, 195] on input "SĐT Người Nhận" at bounding box center [140, 188] width 131 height 22
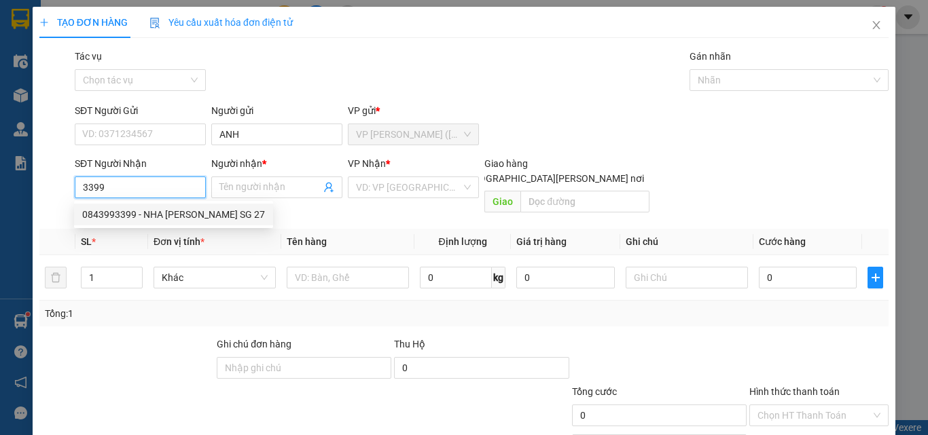
click at [118, 211] on div "0843993399 - NHA [PERSON_NAME] SG 27" at bounding box center [173, 214] width 183 height 15
type input "0843993399"
type input "NHA KHOA SG 27"
type input "35.000"
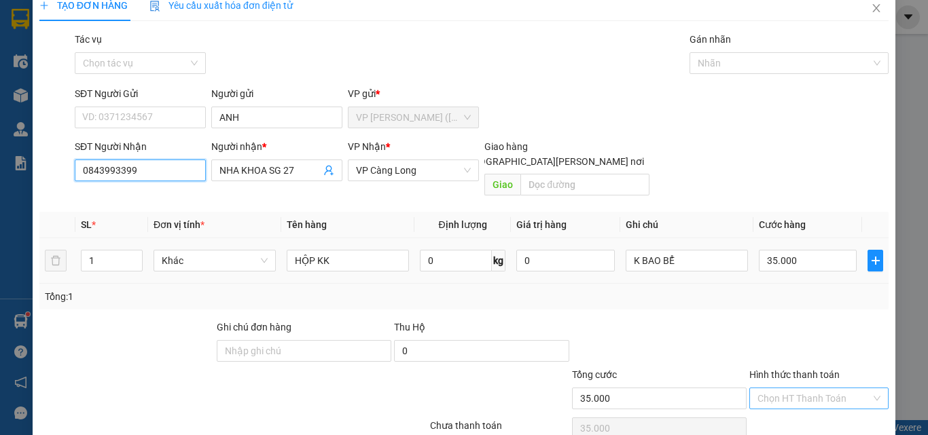
scroll to position [67, 0]
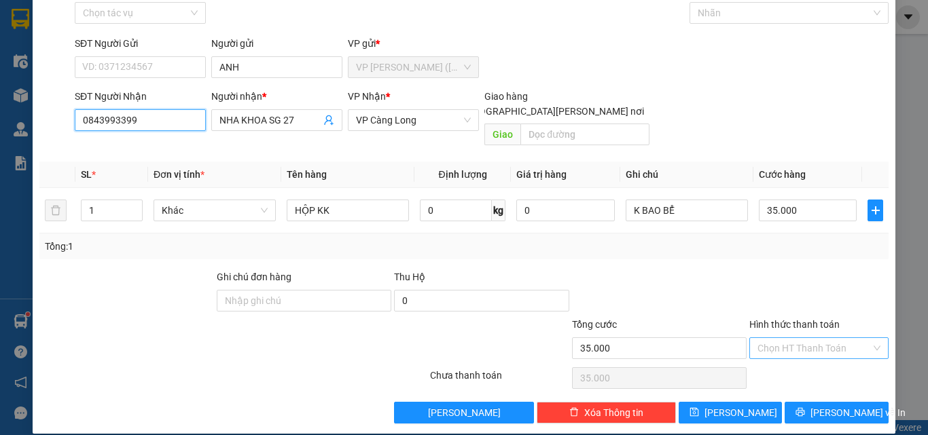
type input "0843993399"
click at [768, 338] on input "Hình thức thanh toán" at bounding box center [813, 348] width 113 height 20
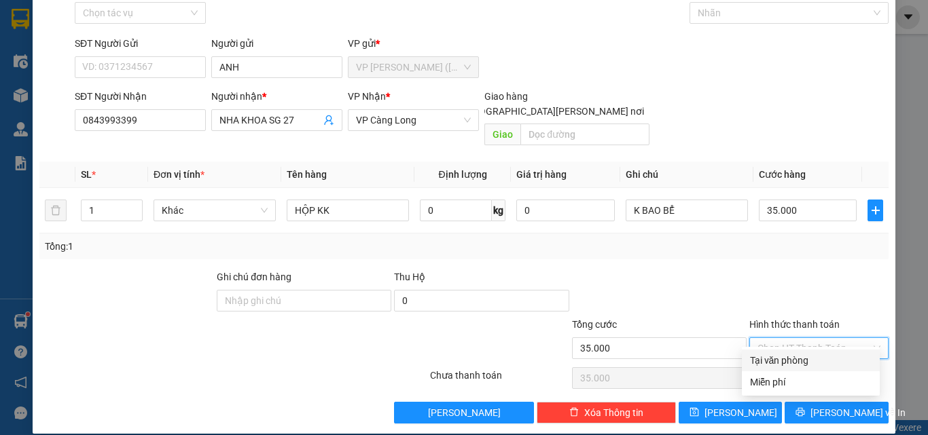
click at [774, 355] on div "Tại văn phòng" at bounding box center [811, 360] width 122 height 15
type input "0"
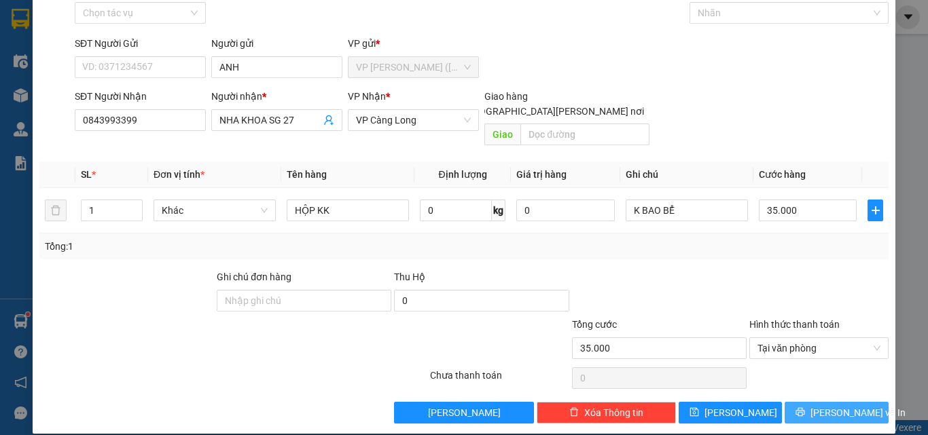
click at [797, 402] on button "[PERSON_NAME] và In" at bounding box center [837, 413] width 104 height 22
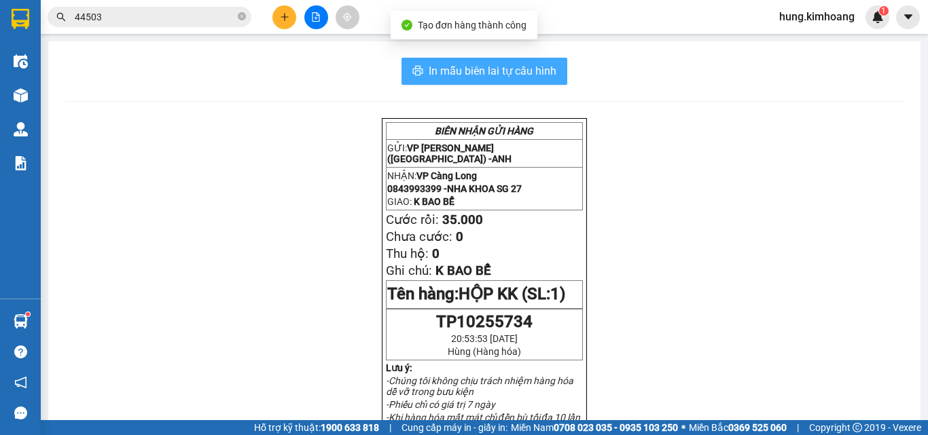
click at [489, 61] on button "In mẫu biên lai tự cấu hình" at bounding box center [484, 71] width 166 height 27
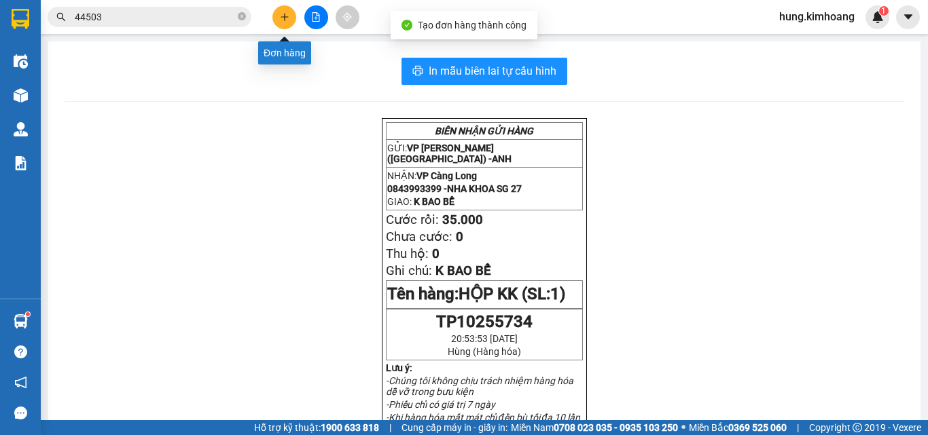
click at [281, 11] on button at bounding box center [284, 17] width 24 height 24
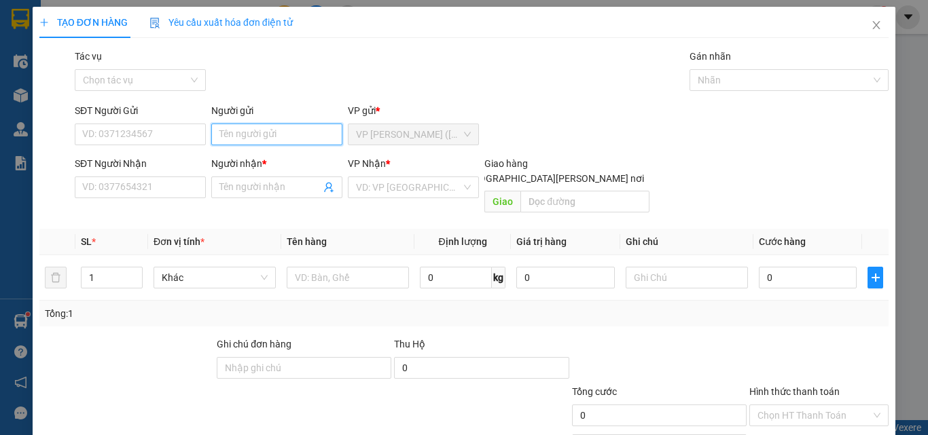
click at [304, 139] on input "Người gửi" at bounding box center [276, 135] width 131 height 22
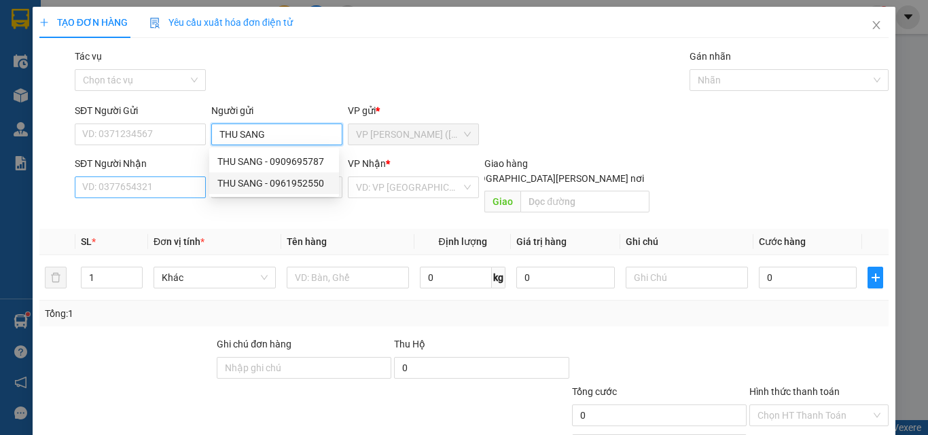
type input "THU SANG"
click at [164, 194] on input "SĐT Người Nhận" at bounding box center [140, 188] width 131 height 22
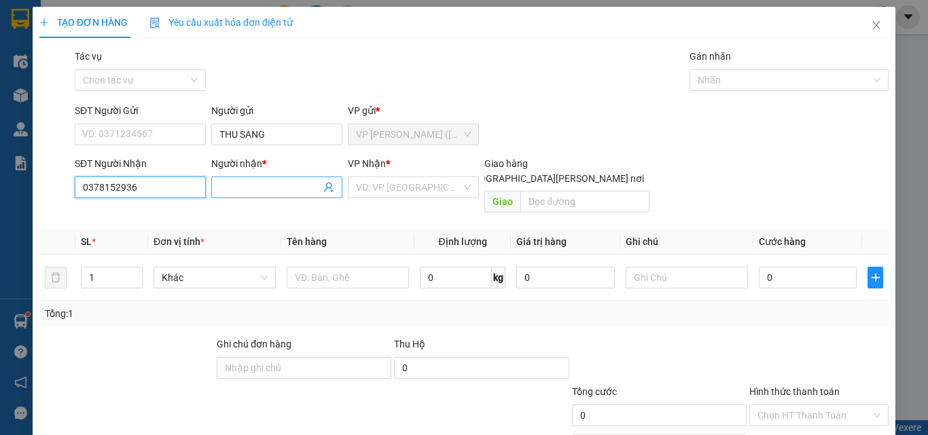
type input "0378152936"
click at [243, 183] on input "Người nhận *" at bounding box center [269, 187] width 101 height 15
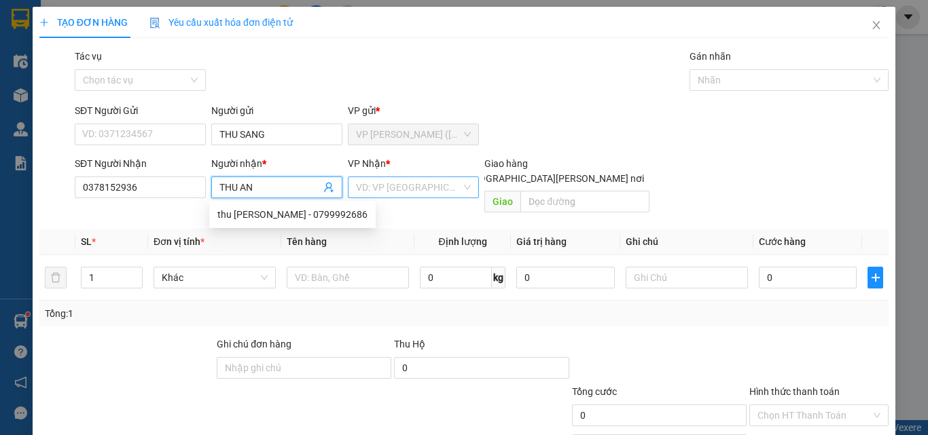
type input "THU AN"
click at [438, 194] on input "search" at bounding box center [408, 187] width 105 height 20
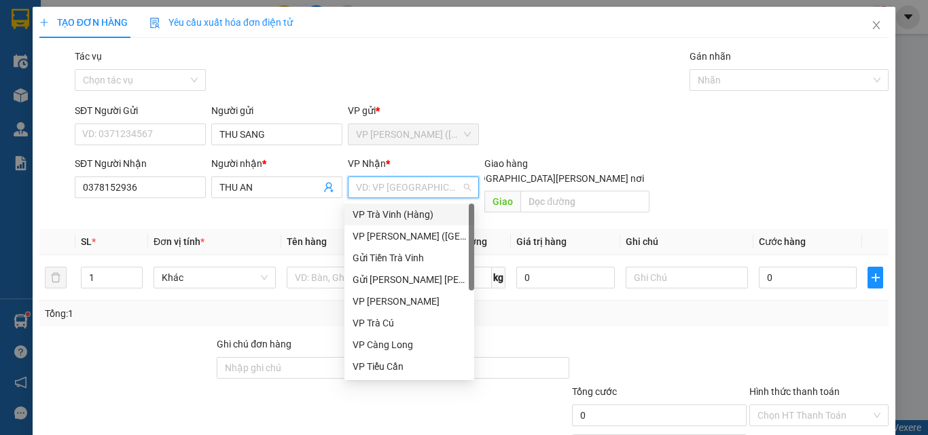
click at [392, 217] on div "VP Trà Vinh (Hàng)" at bounding box center [409, 214] width 113 height 15
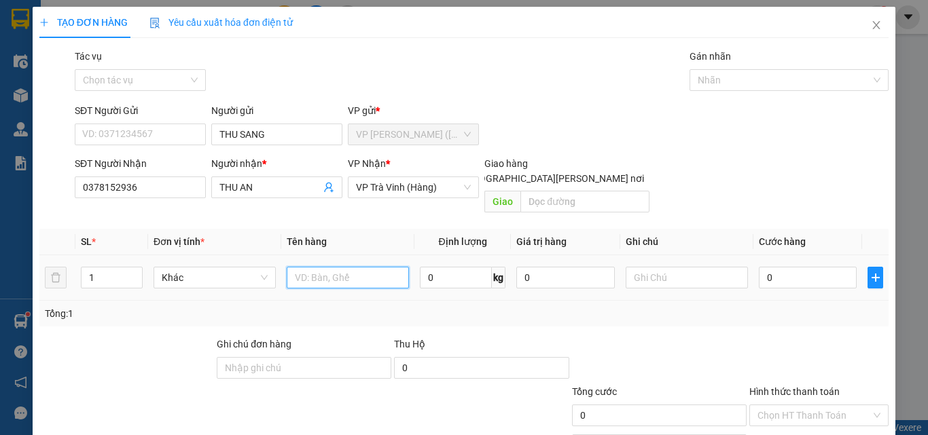
click at [348, 267] on input "text" at bounding box center [348, 278] width 122 height 22
type input "BAO M TRẮNG KK"
click at [777, 267] on input "0" at bounding box center [808, 278] width 98 height 22
type input "3"
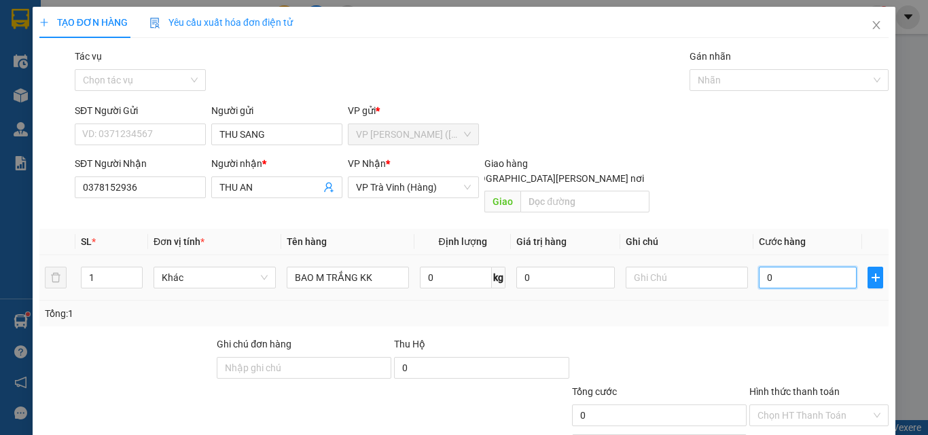
type input "3"
type input "35"
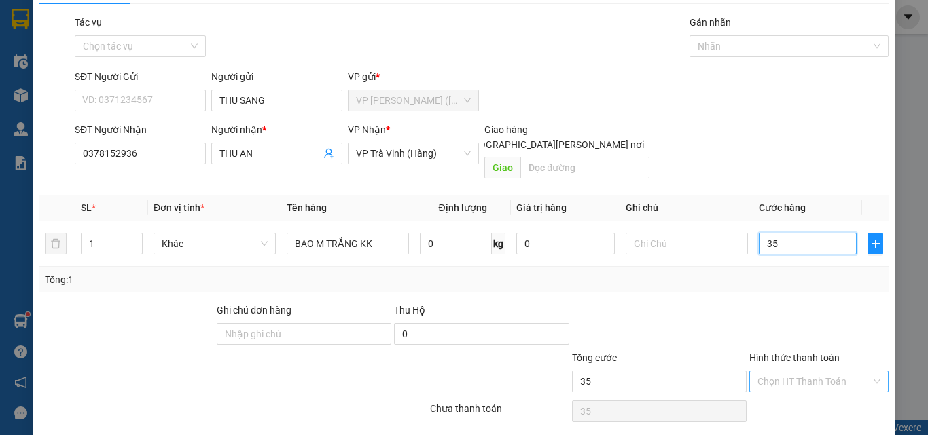
scroll to position [67, 0]
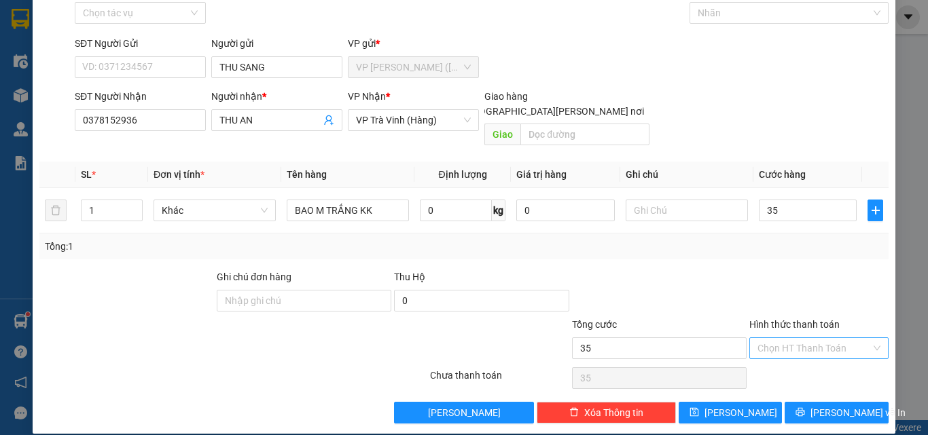
type input "35.000"
click at [799, 340] on input "Hình thức thanh toán" at bounding box center [813, 348] width 113 height 20
click at [792, 362] on div "Tại văn phòng" at bounding box center [811, 360] width 122 height 15
type input "0"
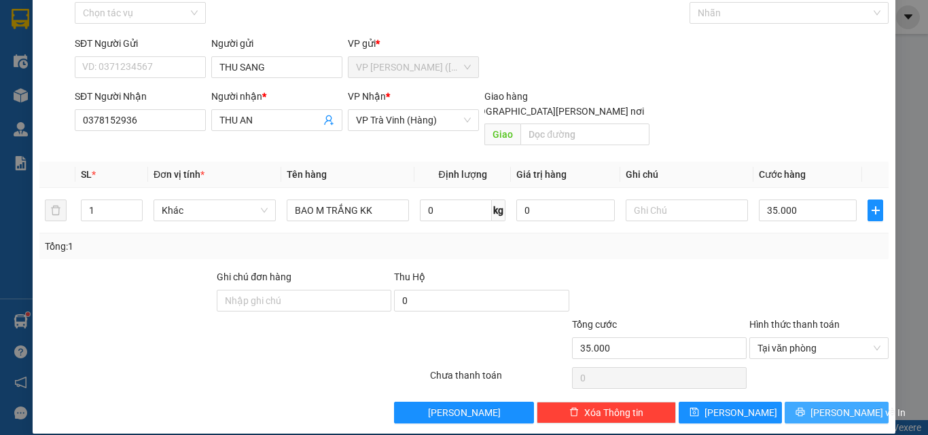
click at [810, 402] on button "[PERSON_NAME] và In" at bounding box center [837, 413] width 104 height 22
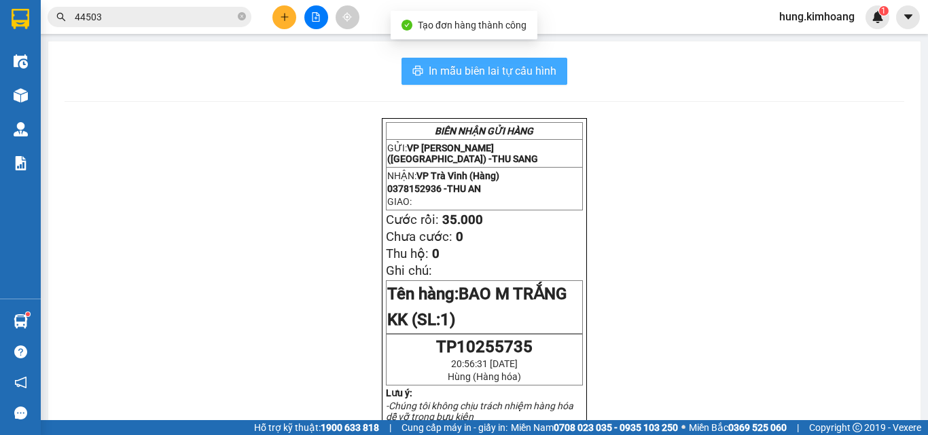
click at [486, 64] on span "In mẫu biên lai tự cấu hình" at bounding box center [493, 70] width 128 height 17
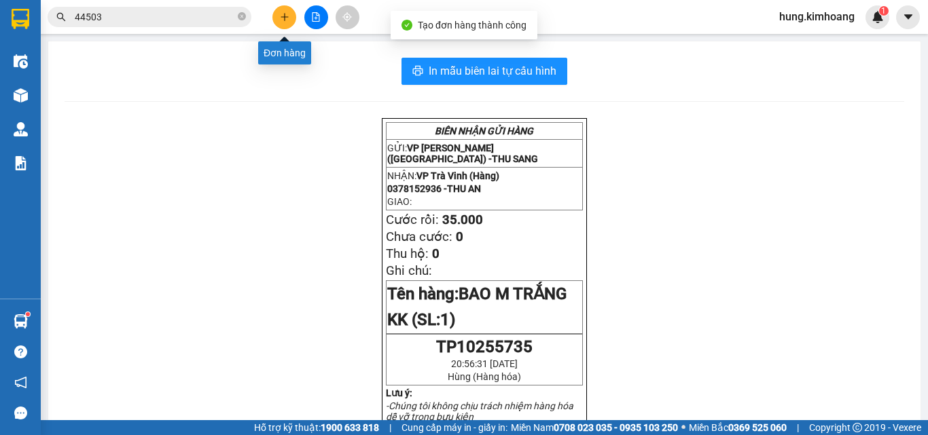
click at [283, 12] on button at bounding box center [284, 17] width 24 height 24
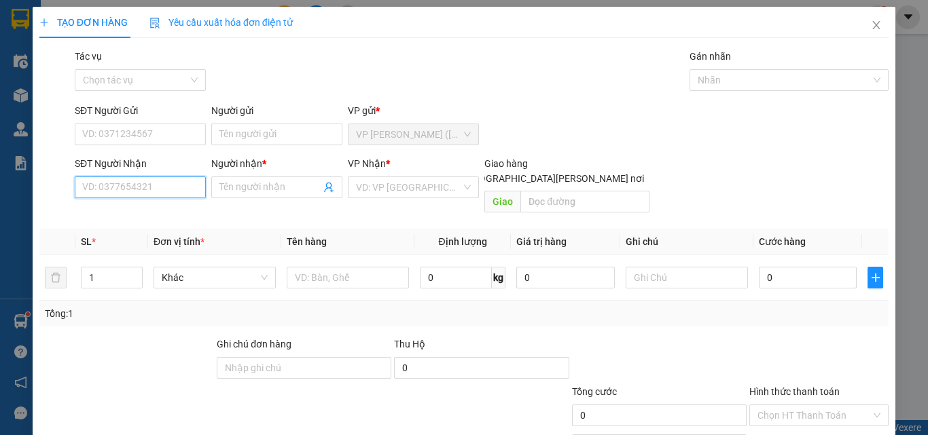
click at [152, 181] on input "SĐT Người Nhận" at bounding box center [140, 188] width 131 height 22
type input "0834716091"
click at [250, 181] on input "Người nhận *" at bounding box center [269, 187] width 101 height 15
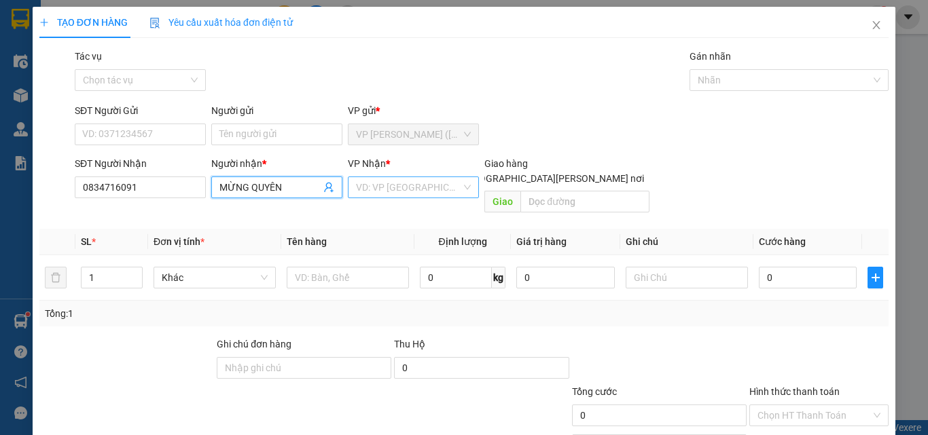
type input "MỪNG QUYÊN"
click at [401, 195] on input "search" at bounding box center [408, 187] width 105 height 20
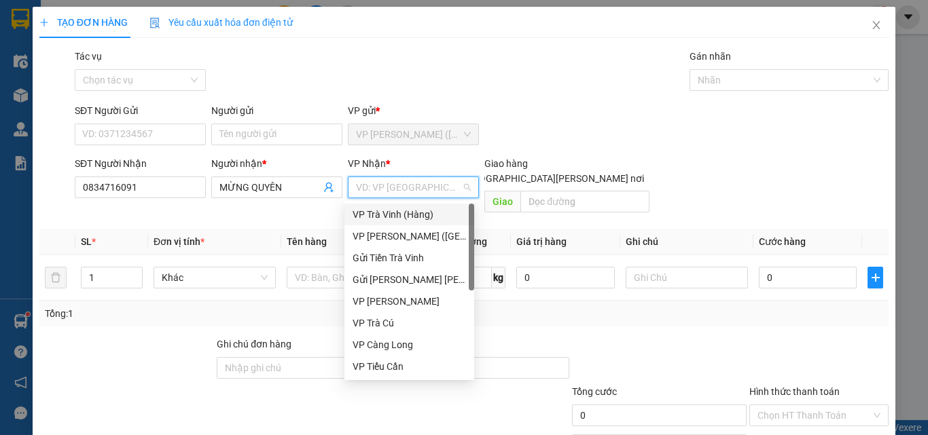
click at [384, 214] on div "VP Trà Vinh (Hàng)" at bounding box center [409, 214] width 113 height 15
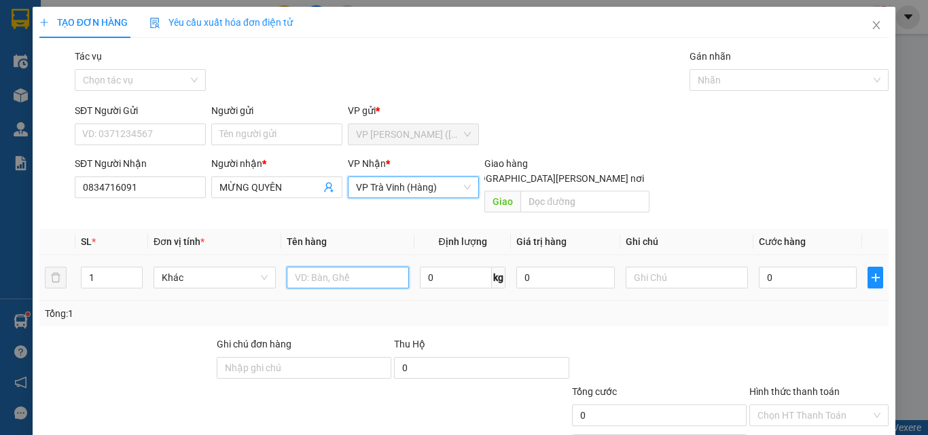
click at [338, 267] on input "text" at bounding box center [348, 278] width 122 height 22
type input "GIỎ M XANH KK"
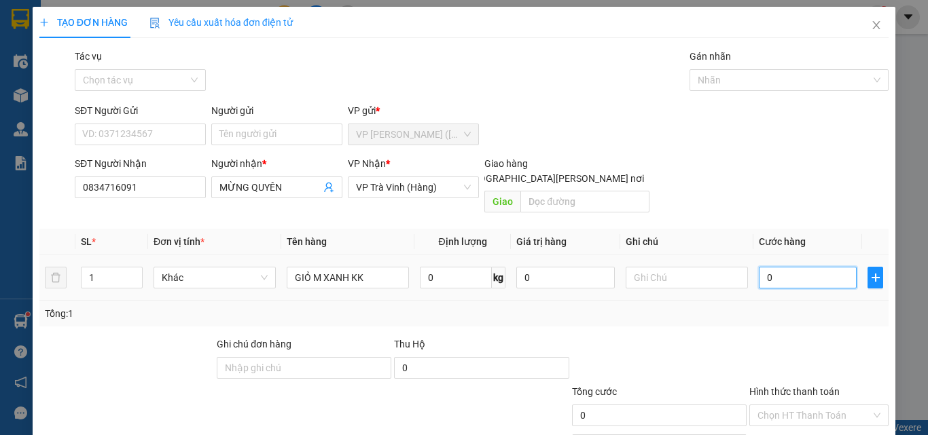
click at [796, 268] on input "0" at bounding box center [808, 278] width 98 height 22
type input "3"
type input "30"
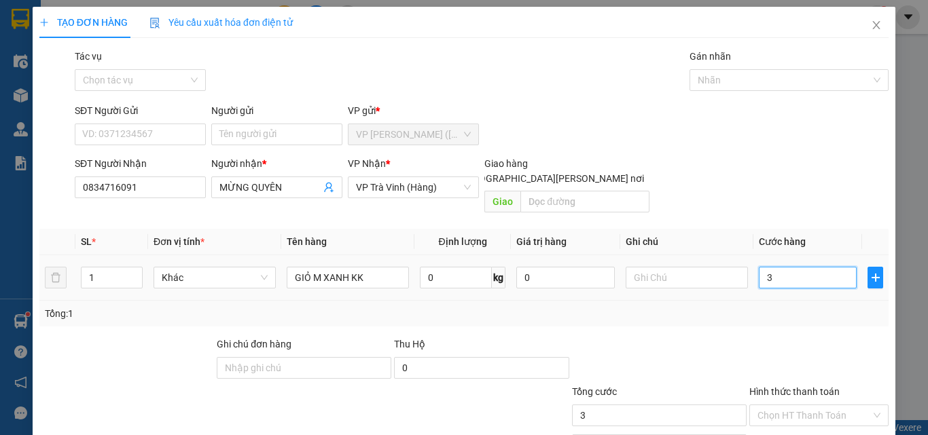
type input "30"
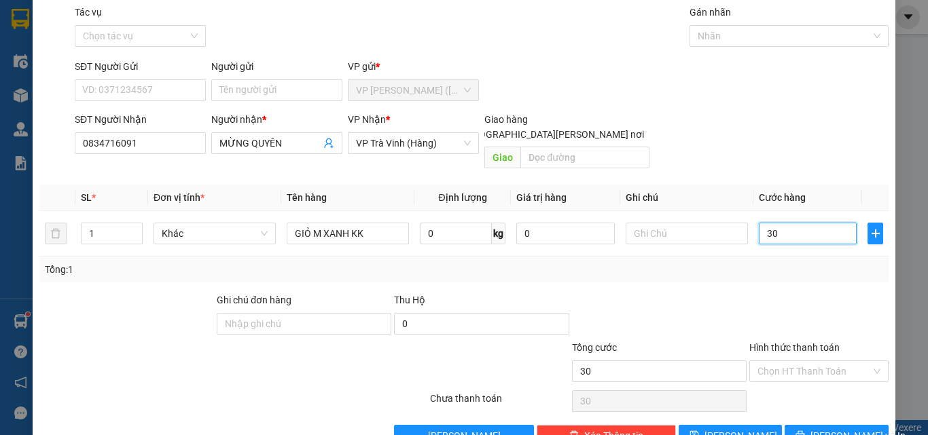
scroll to position [67, 0]
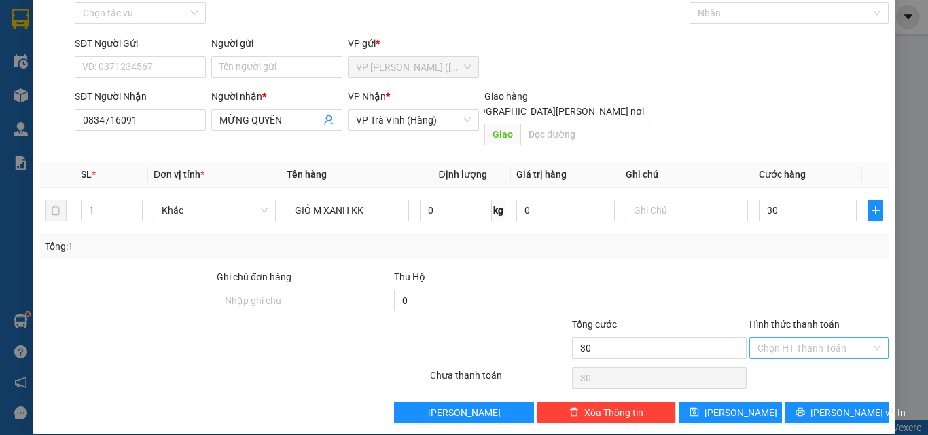
type input "30.000"
click at [810, 338] on input "Hình thức thanh toán" at bounding box center [813, 348] width 113 height 20
click at [793, 354] on div "Tại văn phòng" at bounding box center [811, 360] width 122 height 15
type input "0"
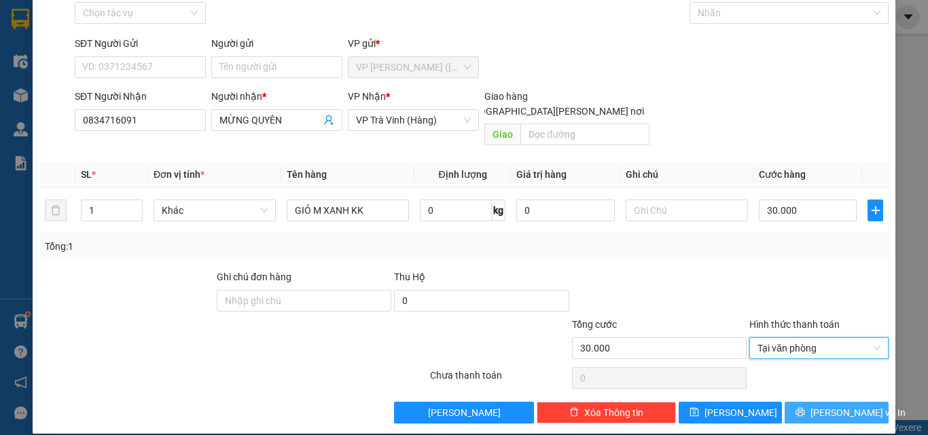
click at [818, 406] on span "[PERSON_NAME] và In" at bounding box center [857, 413] width 95 height 15
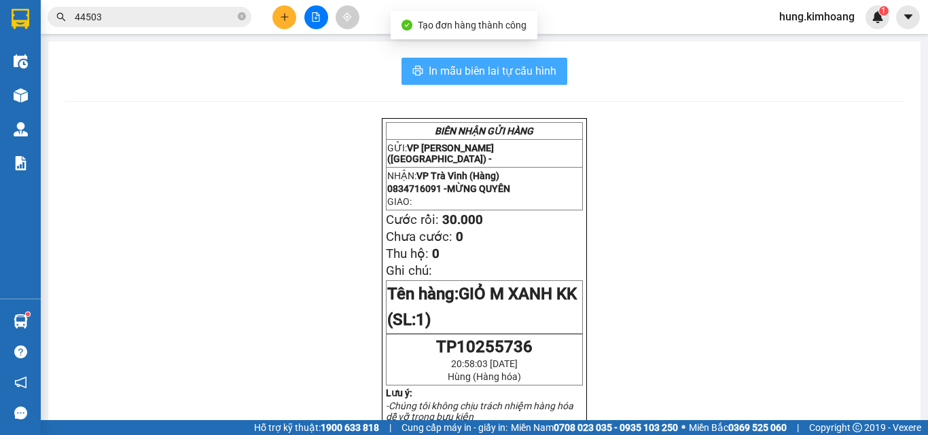
click at [478, 75] on span "In mẫu biên lai tự cấu hình" at bounding box center [493, 70] width 128 height 17
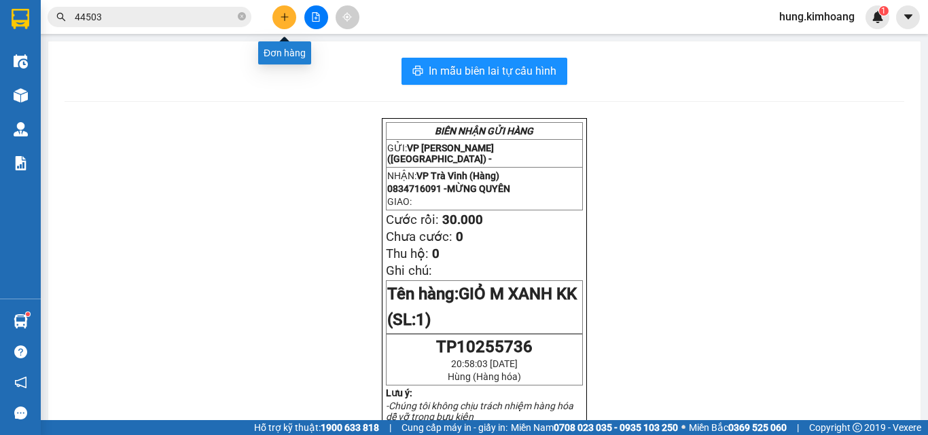
click at [284, 19] on icon "plus" at bounding box center [285, 17] width 10 height 10
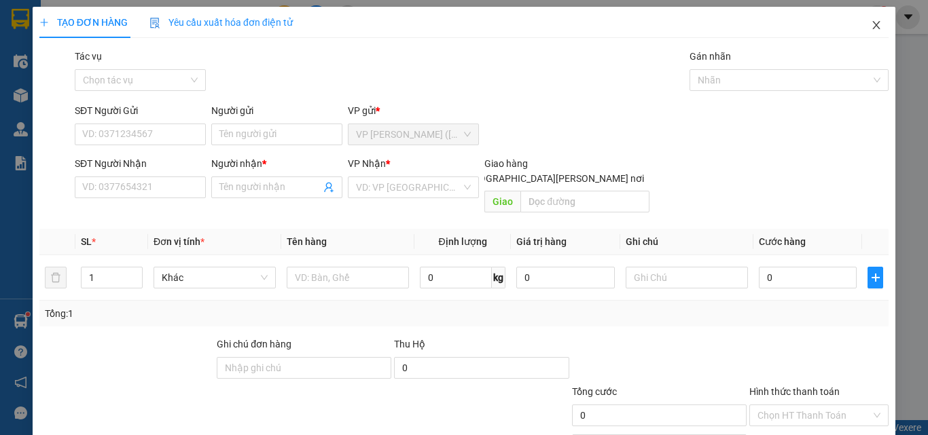
click at [871, 22] on icon "close" at bounding box center [876, 25] width 11 height 11
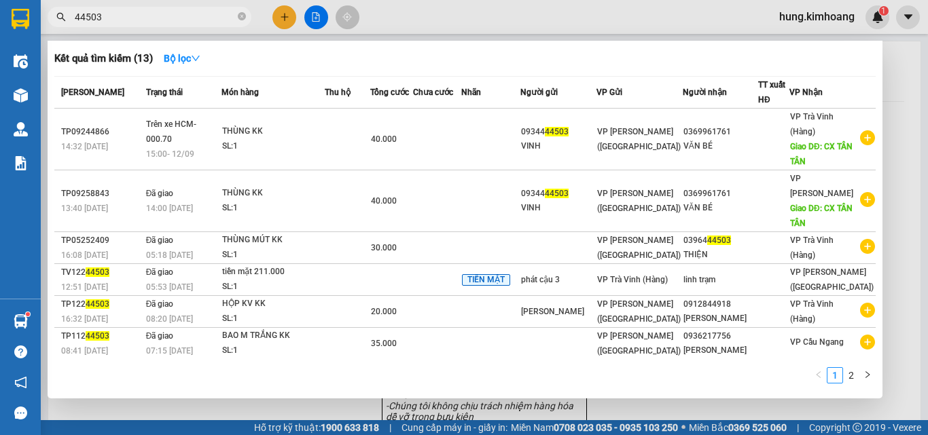
drag, startPoint x: 141, startPoint y: 18, endPoint x: 48, endPoint y: 26, distance: 93.4
click at [48, 26] on div "44503" at bounding box center [132, 17] width 265 height 20
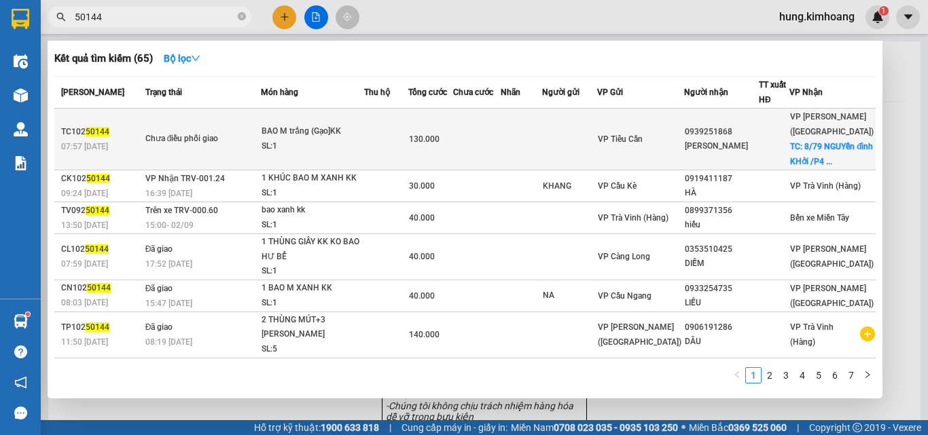
type input "50144"
click at [598, 151] on td at bounding box center [570, 140] width 56 height 62
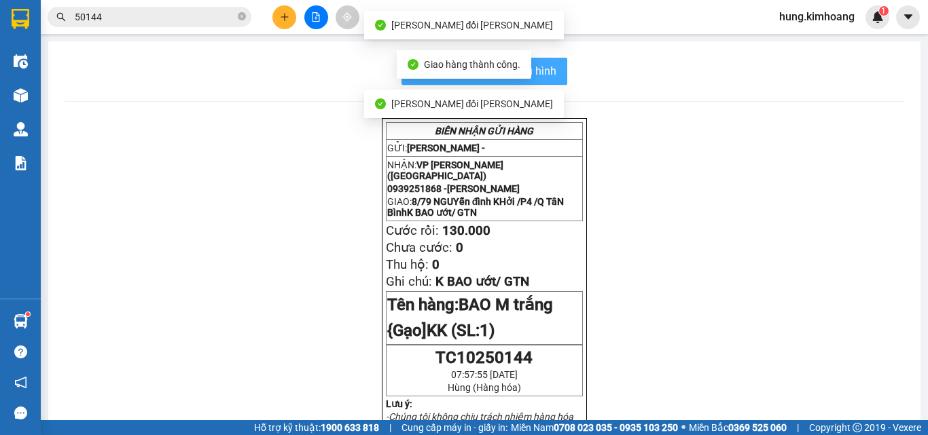
click at [543, 70] on span "In mẫu biên lai tự cấu hình" at bounding box center [493, 70] width 128 height 17
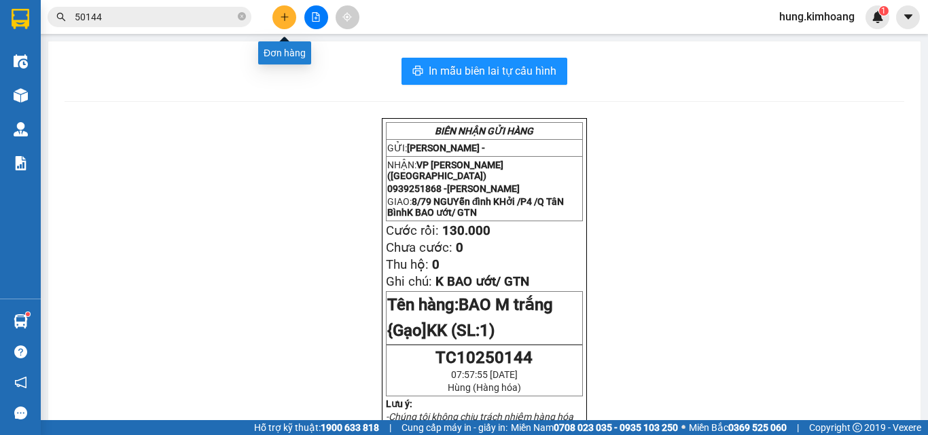
click at [289, 15] on button at bounding box center [284, 17] width 24 height 24
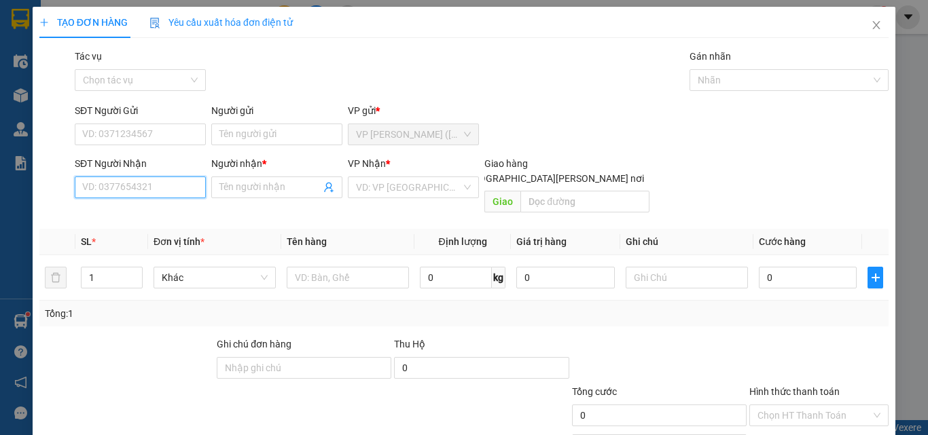
click at [155, 188] on input "SĐT Người Nhận" at bounding box center [140, 188] width 131 height 22
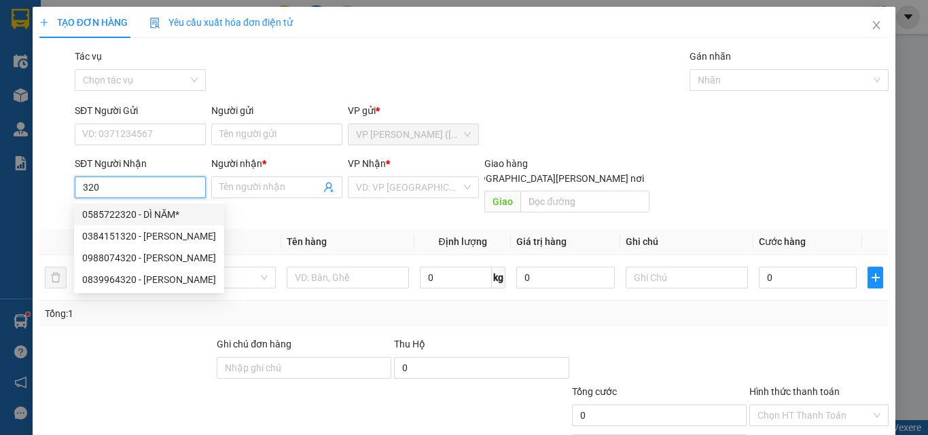
click at [143, 215] on div "0585722320 - DÌ NĂM*" at bounding box center [149, 214] width 134 height 15
type input "0585722320"
type input "DÌ NĂM*"
type input "30.000"
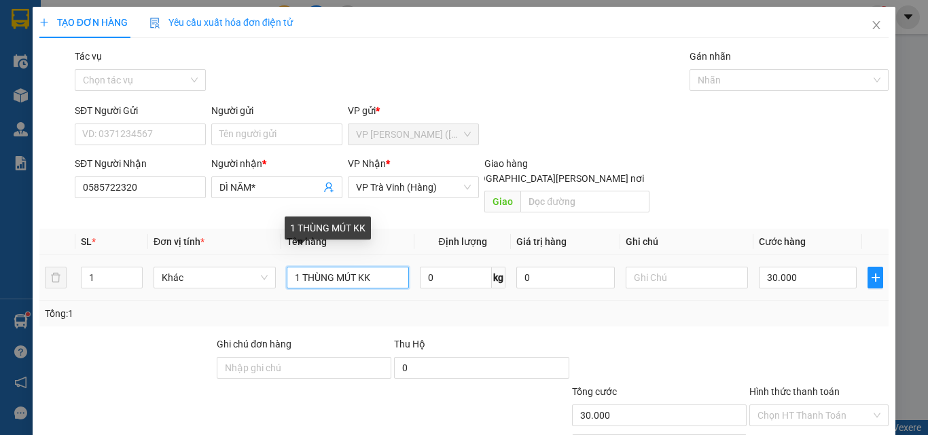
click at [370, 267] on input "1 THÙNG MÚT KK" at bounding box center [348, 278] width 122 height 22
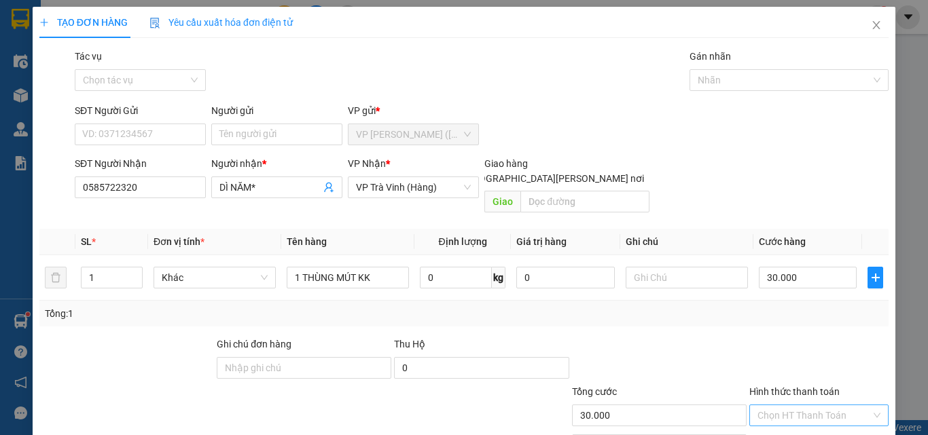
click at [814, 406] on input "Hình thức thanh toán" at bounding box center [813, 416] width 113 height 20
click at [804, 420] on div "Tại văn phòng" at bounding box center [811, 427] width 122 height 15
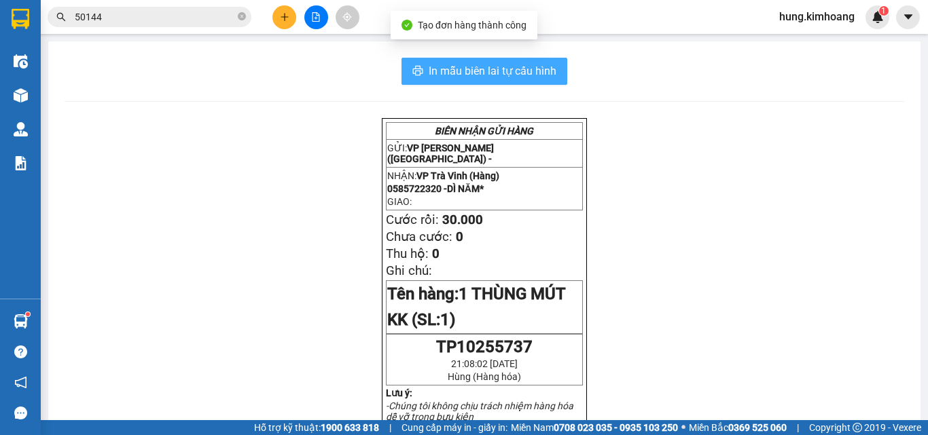
click at [528, 68] on span "In mẫu biên lai tự cấu hình" at bounding box center [493, 70] width 128 height 17
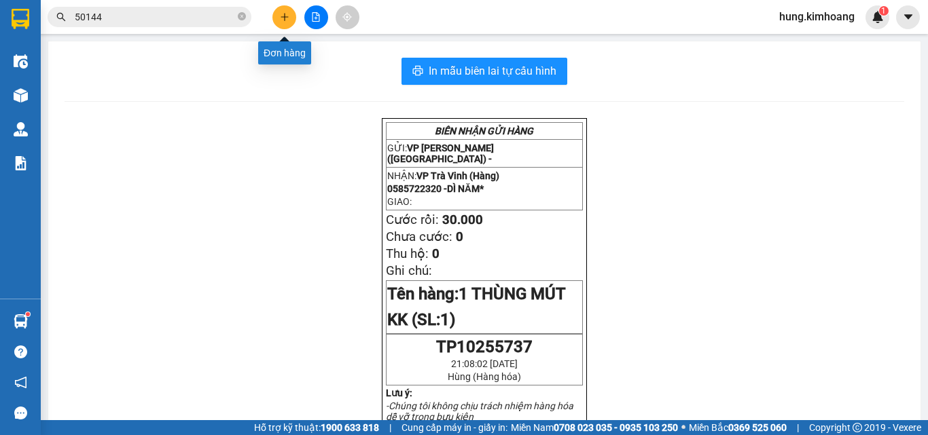
click at [286, 24] on button at bounding box center [284, 17] width 24 height 24
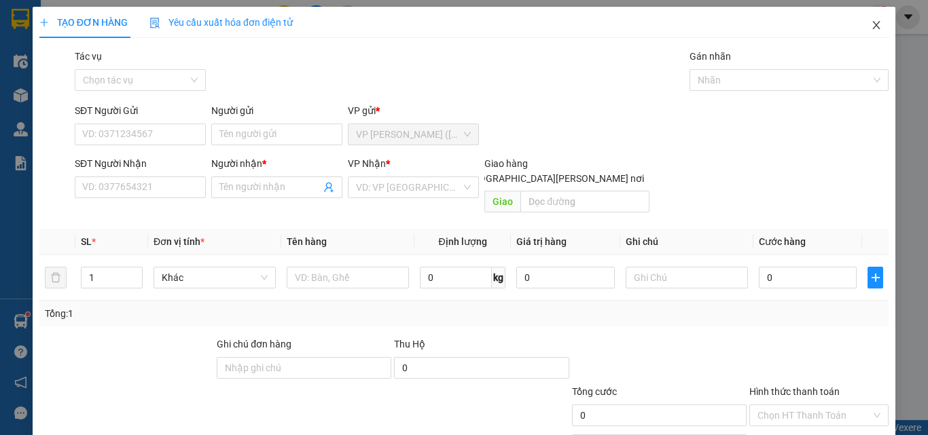
click at [871, 22] on icon "close" at bounding box center [876, 25] width 11 height 11
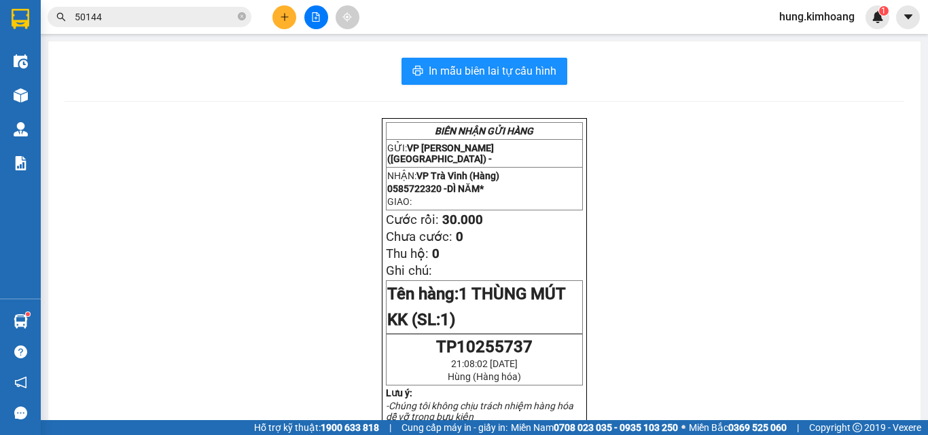
click at [118, 18] on input "50144" at bounding box center [155, 17] width 160 height 15
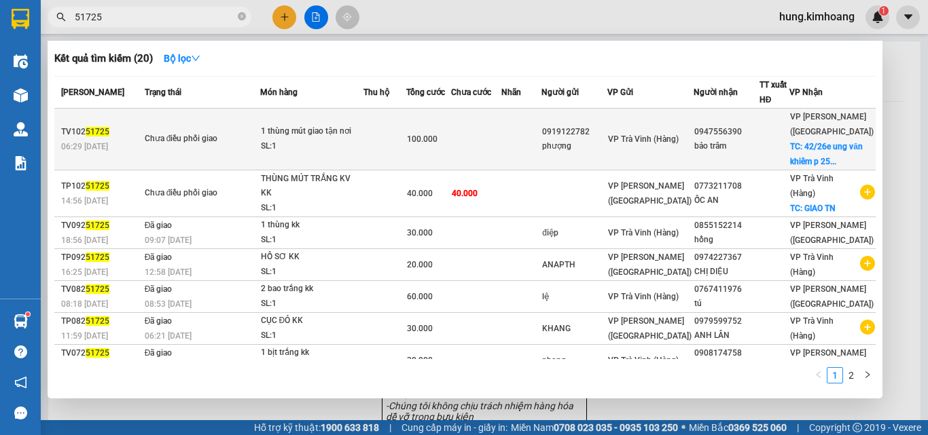
type input "51725"
click at [786, 146] on div at bounding box center [774, 139] width 29 height 14
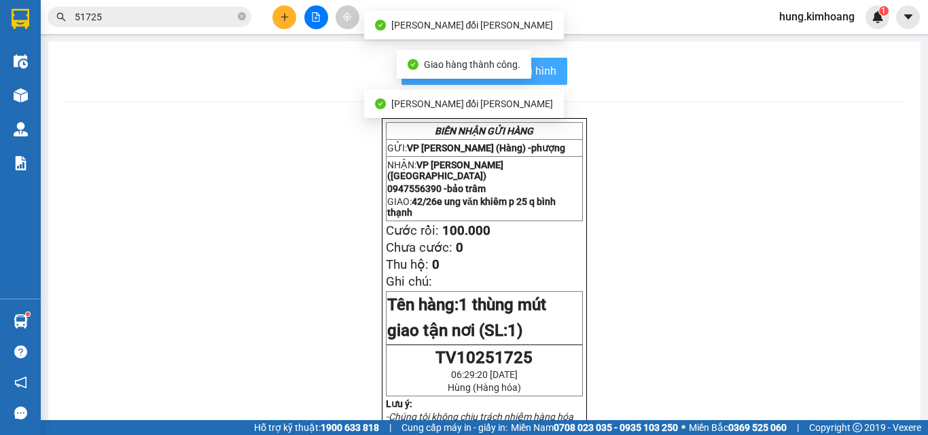
click at [548, 75] on span "In mẫu biên lai tự cấu hình" at bounding box center [493, 70] width 128 height 17
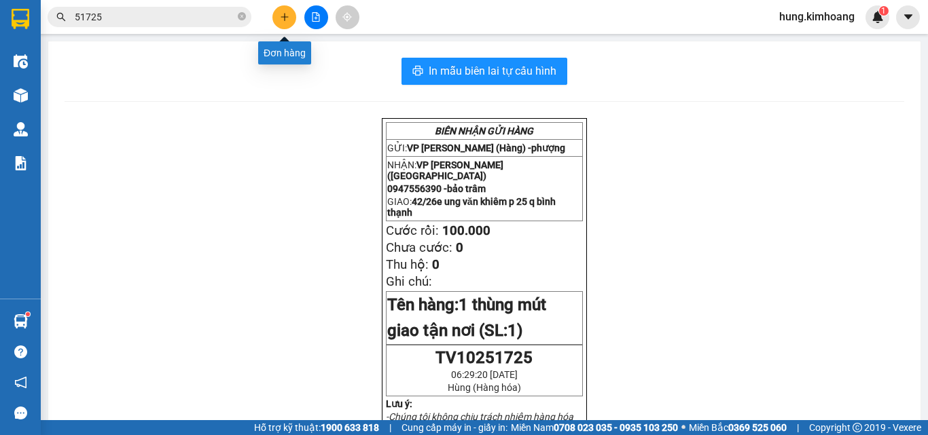
click at [279, 19] on button at bounding box center [284, 17] width 24 height 24
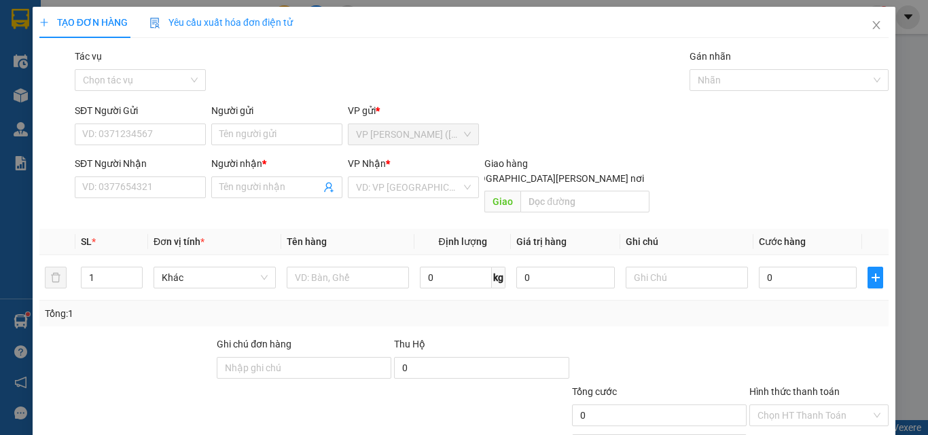
click at [269, 148] on div "Người gửi Tên người gửi" at bounding box center [276, 127] width 131 height 48
click at [258, 134] on input "Người gửi" at bounding box center [276, 135] width 131 height 22
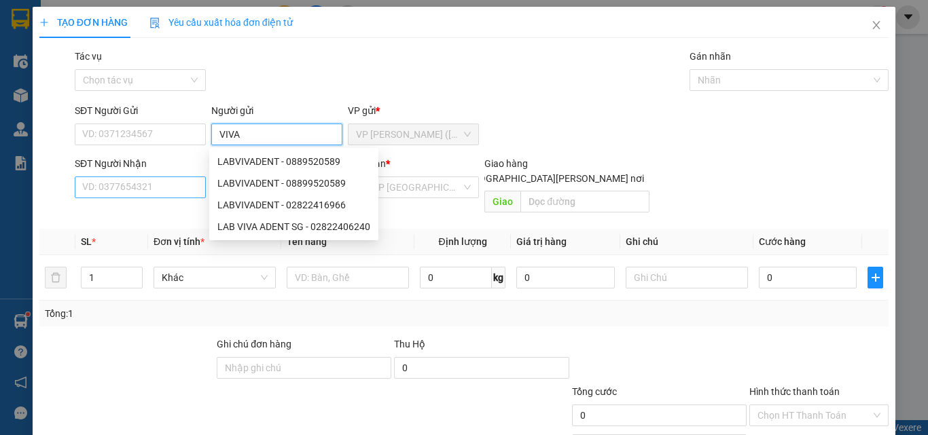
type input "VIVA"
click at [182, 186] on input "SĐT Người Nhận" at bounding box center [140, 188] width 131 height 22
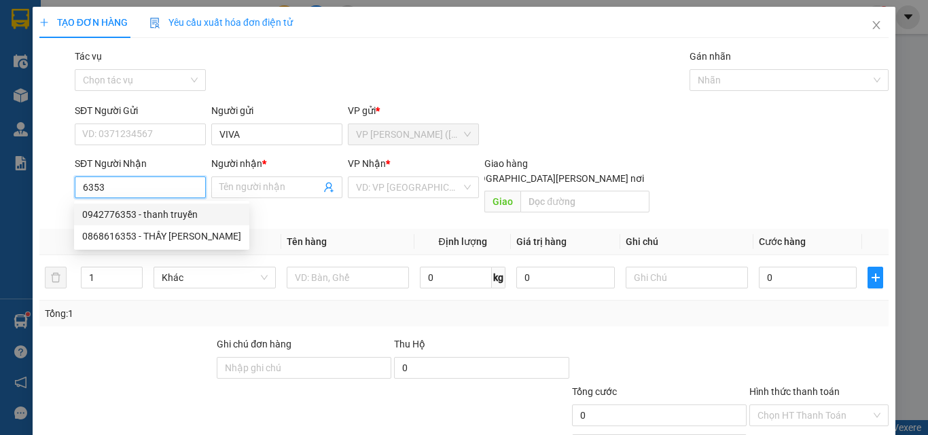
click at [166, 213] on div "0942776353 - thanh truyền" at bounding box center [161, 214] width 159 height 15
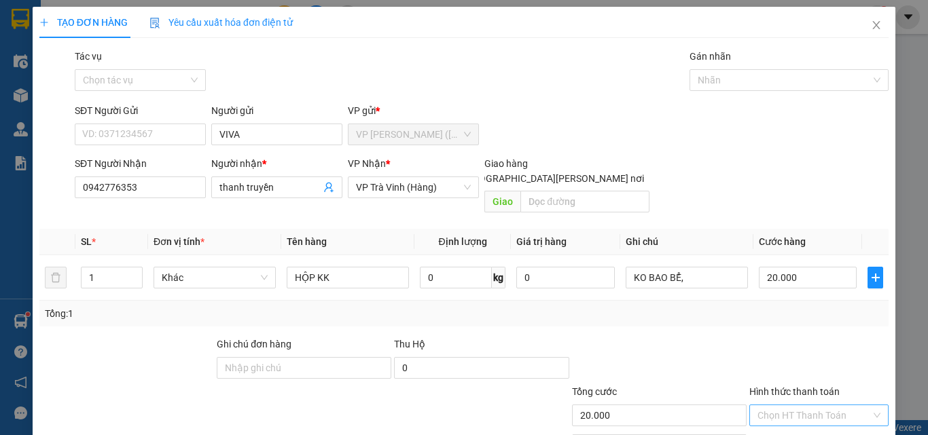
click at [772, 406] on input "Hình thức thanh toán" at bounding box center [813, 416] width 113 height 20
click at [781, 420] on div "Tại văn phòng" at bounding box center [811, 427] width 122 height 15
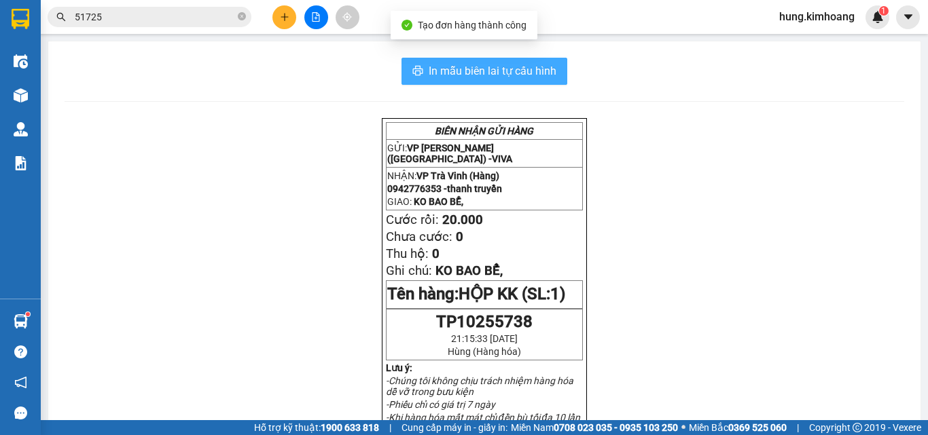
click at [531, 62] on span "In mẫu biên lai tự cấu hình" at bounding box center [493, 70] width 128 height 17
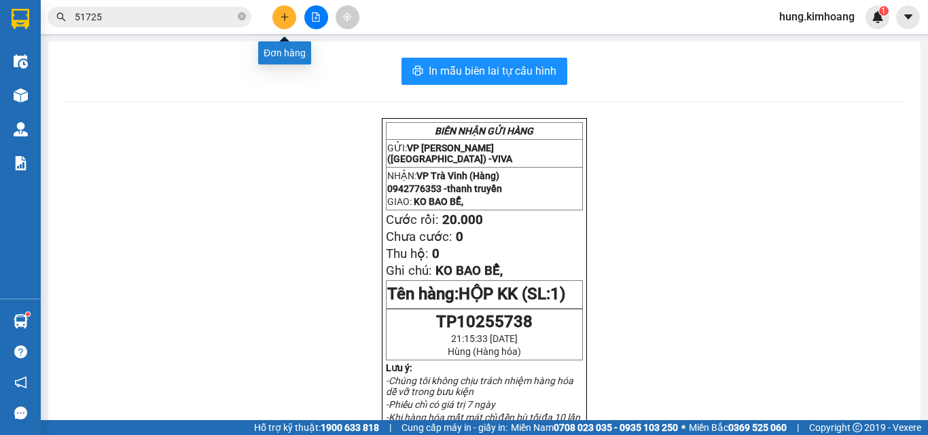
click at [287, 21] on icon "plus" at bounding box center [285, 17] width 10 height 10
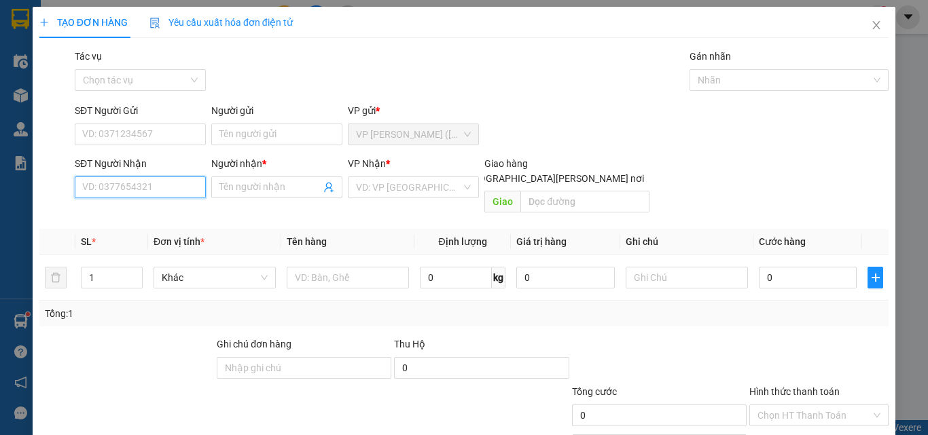
click at [139, 190] on input "SĐT Người Nhận" at bounding box center [140, 188] width 131 height 22
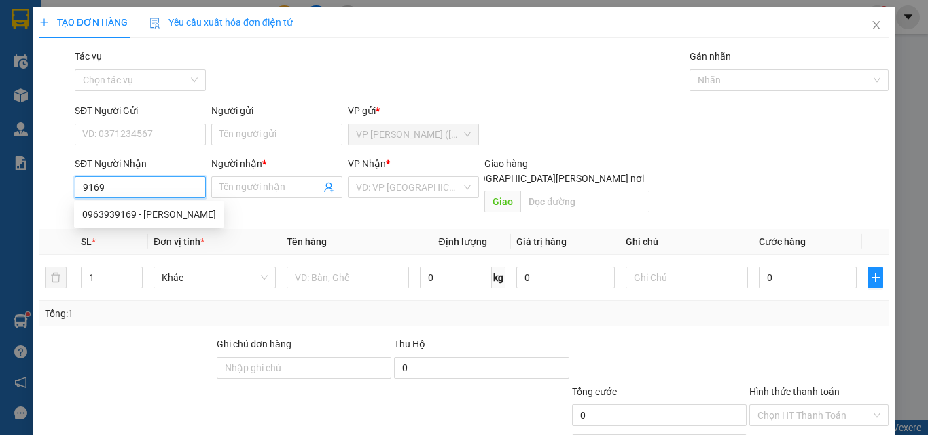
click at [140, 215] on div "0963939169 - [PERSON_NAME]" at bounding box center [149, 214] width 134 height 15
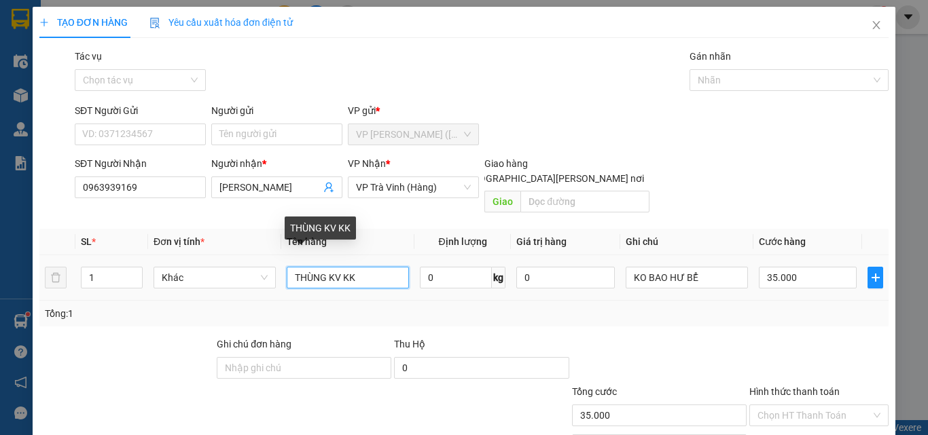
drag, startPoint x: 375, startPoint y: 270, endPoint x: 251, endPoint y: 295, distance: 126.8
click at [251, 295] on div "SL * Đơn vị tính * Tên hàng Định [PERSON_NAME] trị hàng Ghi [PERSON_NAME] hàng …" at bounding box center [463, 278] width 849 height 98
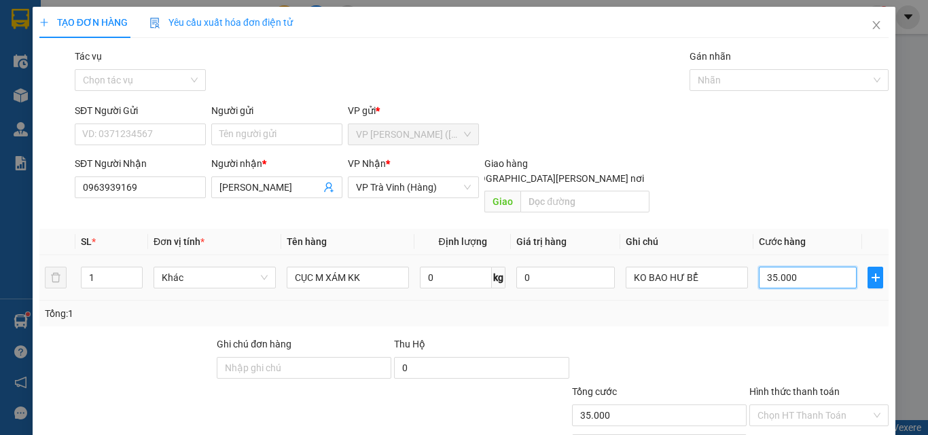
click at [801, 267] on input "35.000" at bounding box center [808, 278] width 98 height 22
click at [832, 383] on div "Transit Pickup Surcharge Ids Transit Deliver Surcharge Ids Transit Deliver Surc…" at bounding box center [463, 270] width 849 height 442
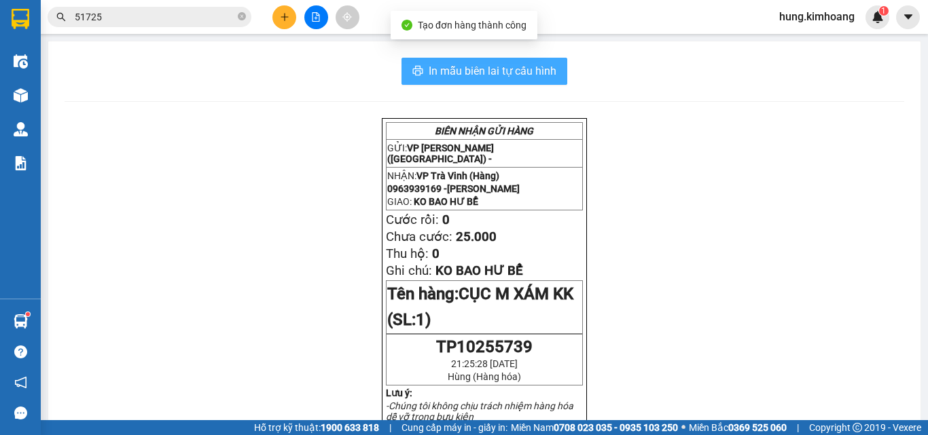
click at [506, 81] on button "In mẫu biên lai tự cấu hình" at bounding box center [484, 71] width 166 height 27
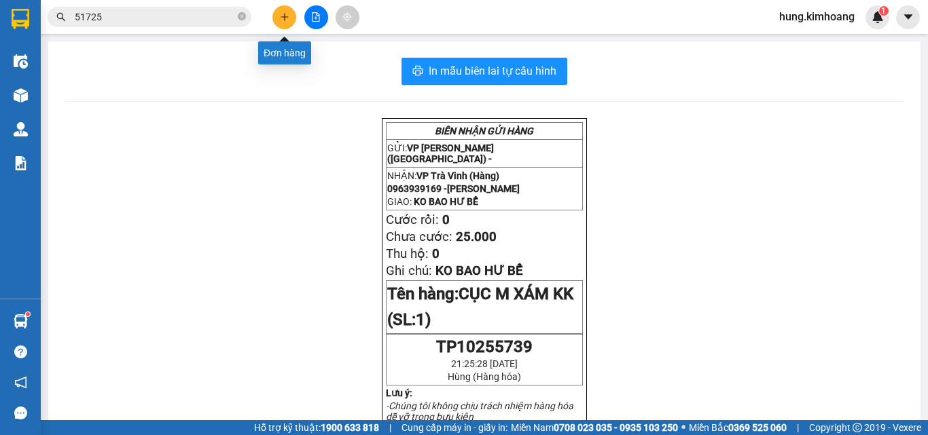
click at [287, 14] on icon "plus" at bounding box center [285, 17] width 10 height 10
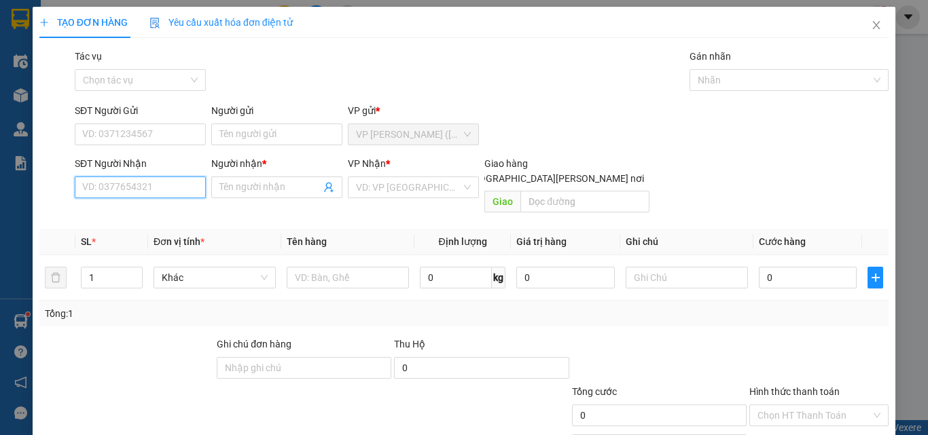
click at [149, 194] on input "SĐT Người Nhận" at bounding box center [140, 188] width 131 height 22
click at [173, 187] on input "08229292559" at bounding box center [140, 188] width 131 height 22
click at [125, 192] on input "08229292559" at bounding box center [140, 188] width 131 height 22
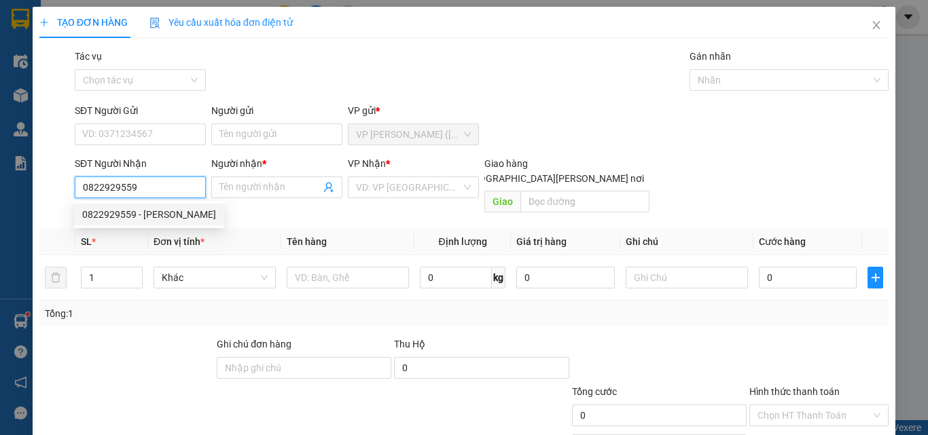
click at [133, 212] on div "0822929559 - [PERSON_NAME]" at bounding box center [149, 214] width 134 height 15
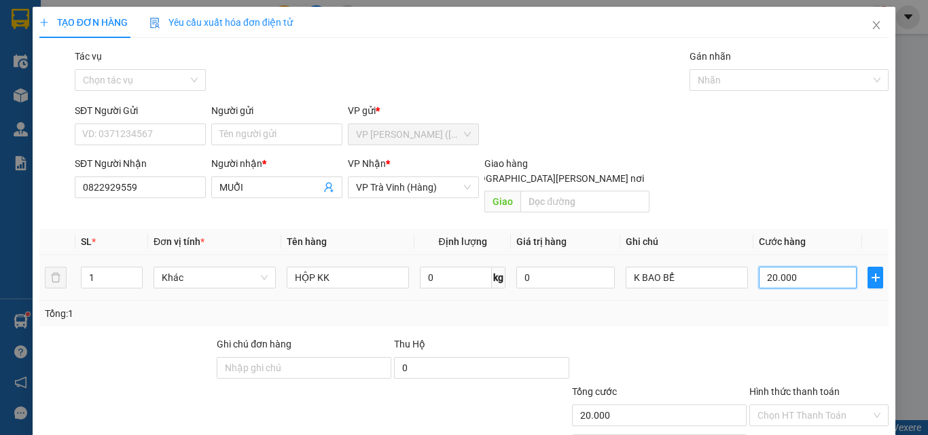
click at [802, 267] on input "20.000" at bounding box center [808, 278] width 98 height 22
click at [794, 406] on input "Hình thức thanh toán" at bounding box center [813, 416] width 113 height 20
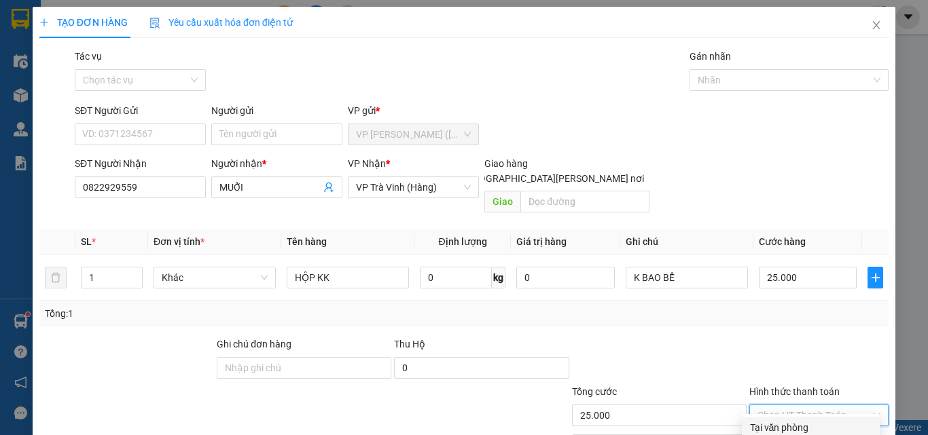
click at [784, 420] on div "Tại văn phòng" at bounding box center [811, 427] width 122 height 15
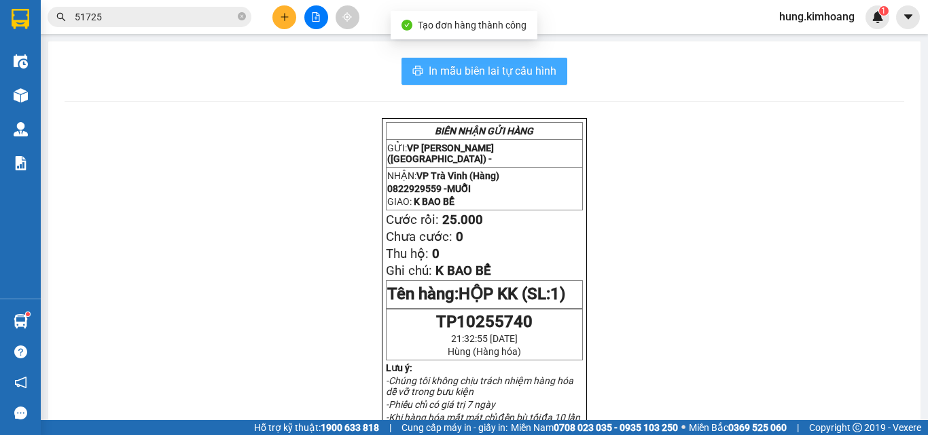
click at [535, 59] on button "In mẫu biên lai tự cấu hình" at bounding box center [484, 71] width 166 height 27
click at [540, 73] on span "In mẫu biên lai tự cấu hình" at bounding box center [493, 70] width 128 height 17
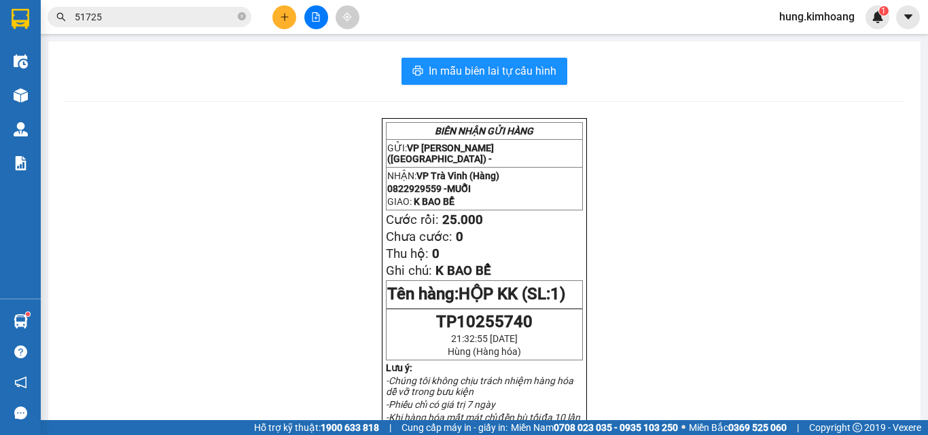
click at [286, 20] on icon "plus" at bounding box center [285, 17] width 10 height 10
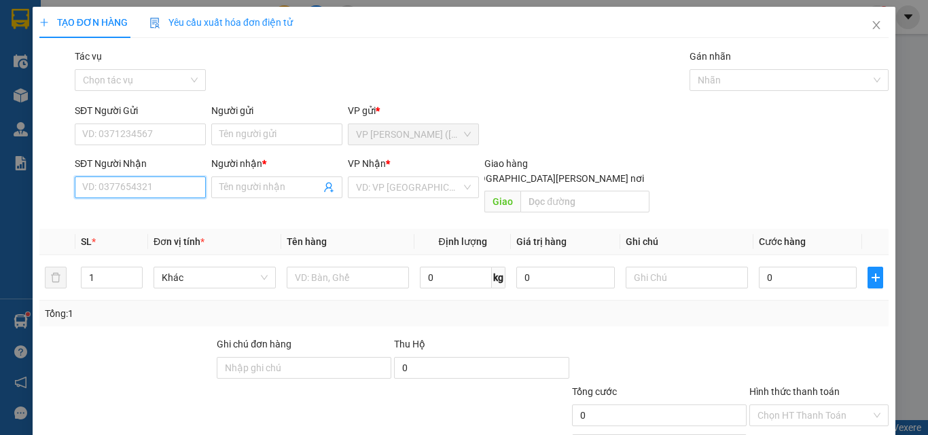
click at [118, 185] on input "SĐT Người Nhận" at bounding box center [140, 188] width 131 height 22
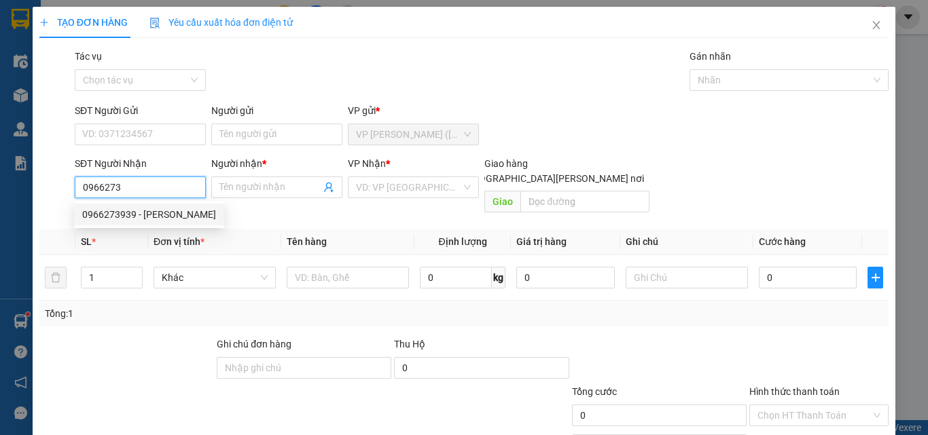
click at [126, 214] on div "0966273939 - [PERSON_NAME]" at bounding box center [149, 214] width 134 height 15
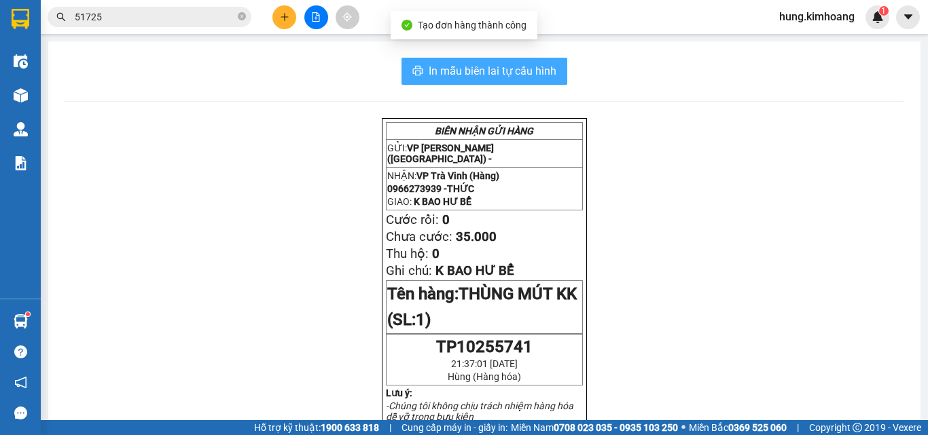
click at [522, 74] on span "In mẫu biên lai tự cấu hình" at bounding box center [493, 70] width 128 height 17
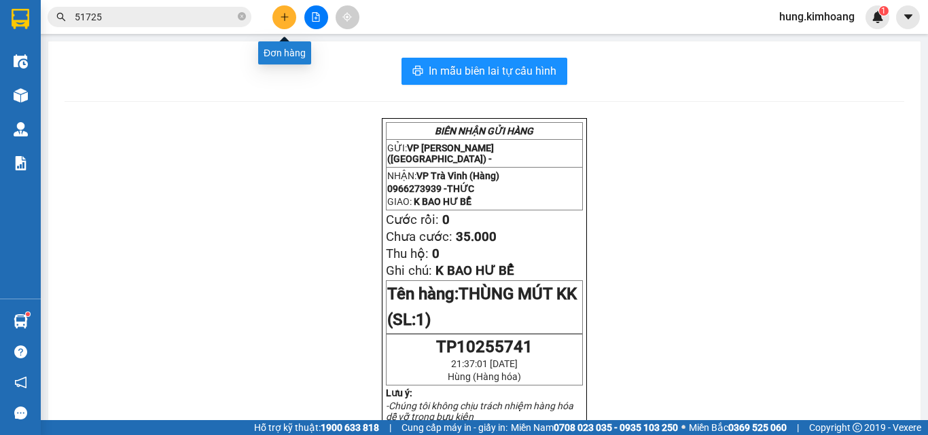
click at [277, 19] on button at bounding box center [284, 17] width 24 height 24
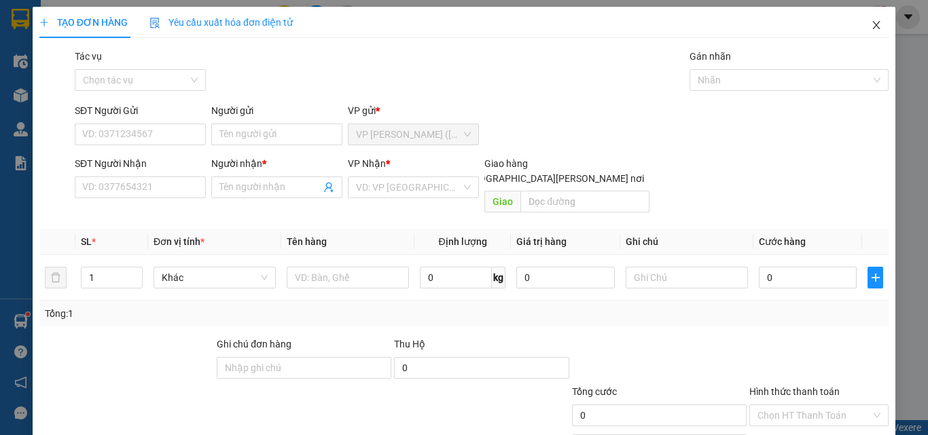
click at [860, 31] on span "Close" at bounding box center [876, 26] width 38 height 38
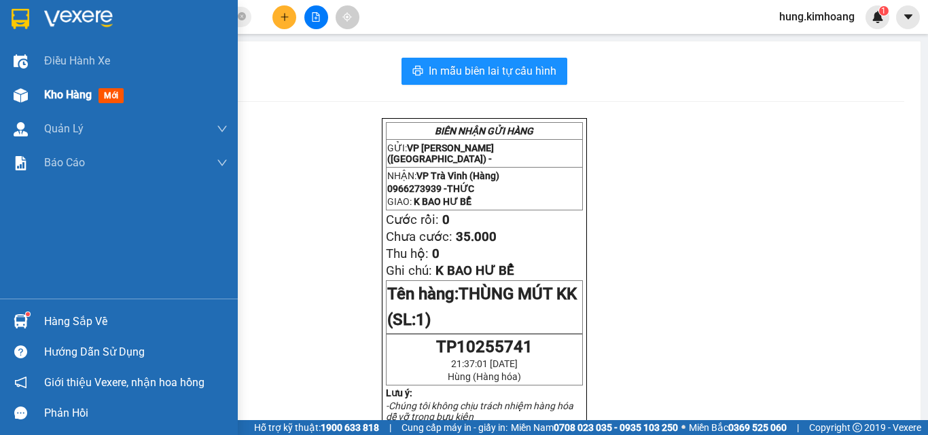
click at [29, 103] on div at bounding box center [21, 96] width 24 height 24
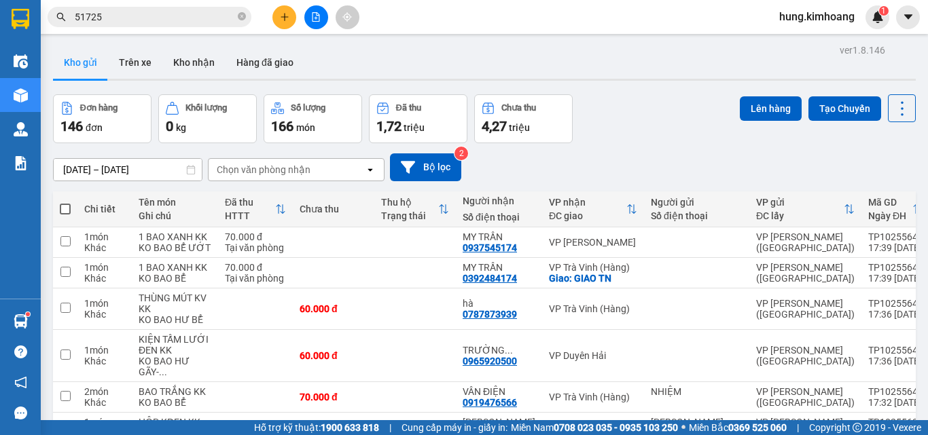
click at [67, 204] on span at bounding box center [65, 209] width 11 height 11
click at [65, 202] on input "checkbox" at bounding box center [65, 202] width 0 height 0
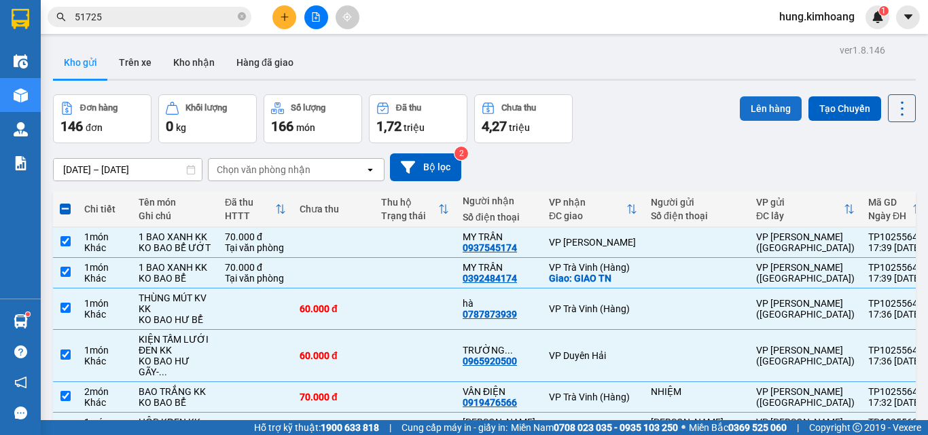
click at [740, 111] on button "Lên hàng" at bounding box center [771, 108] width 62 height 24
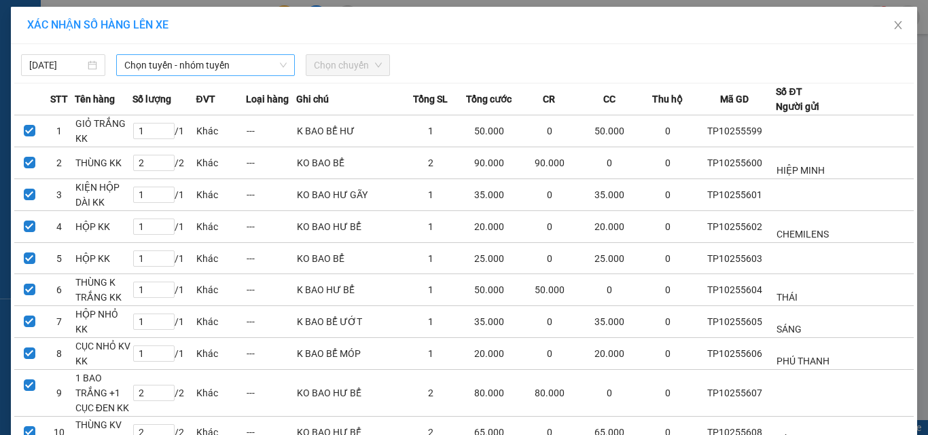
click at [149, 69] on span "Chọn tuyến - nhóm tuyến" at bounding box center [205, 65] width 162 height 20
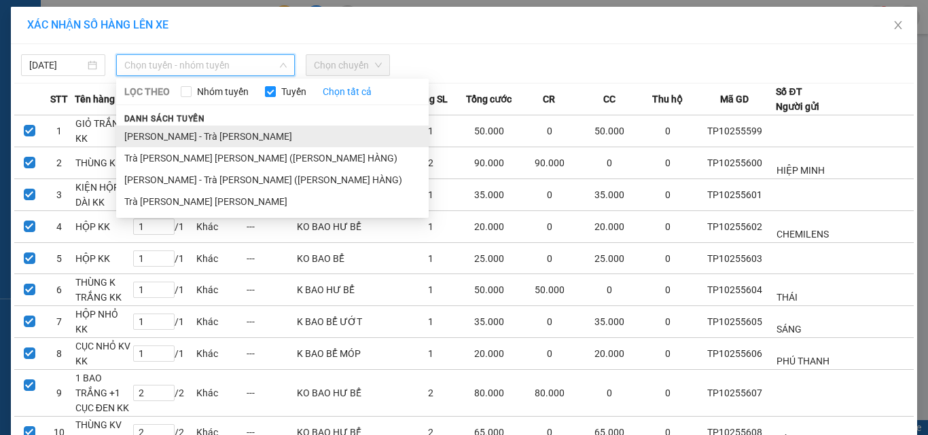
click at [204, 141] on li "[PERSON_NAME] - Trà [PERSON_NAME]" at bounding box center [272, 137] width 312 height 22
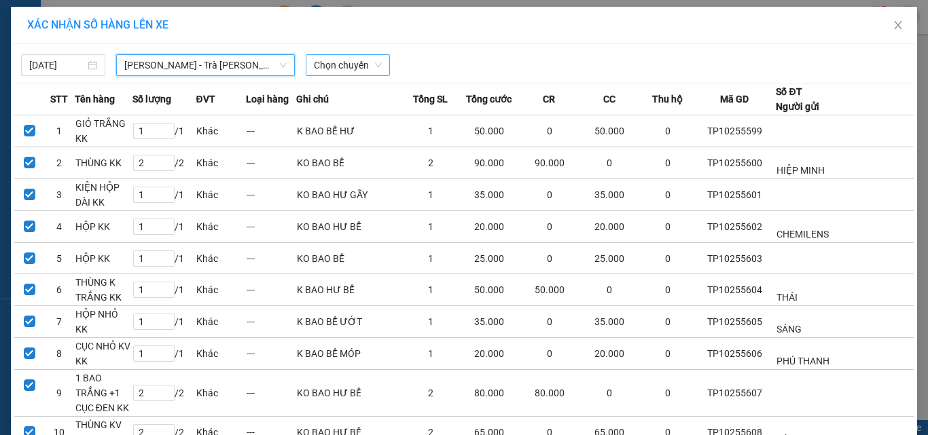
click at [334, 63] on span "Chọn chuyến" at bounding box center [348, 65] width 68 height 20
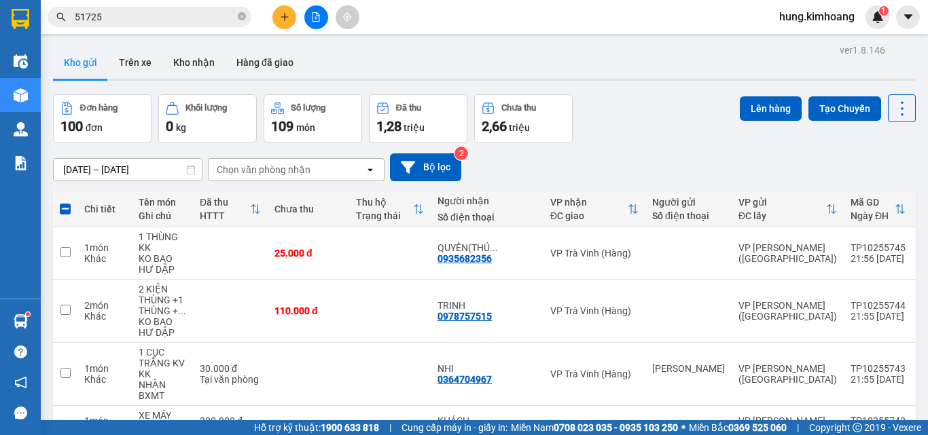
drag, startPoint x: 291, startPoint y: 137, endPoint x: 300, endPoint y: 79, distance: 57.6
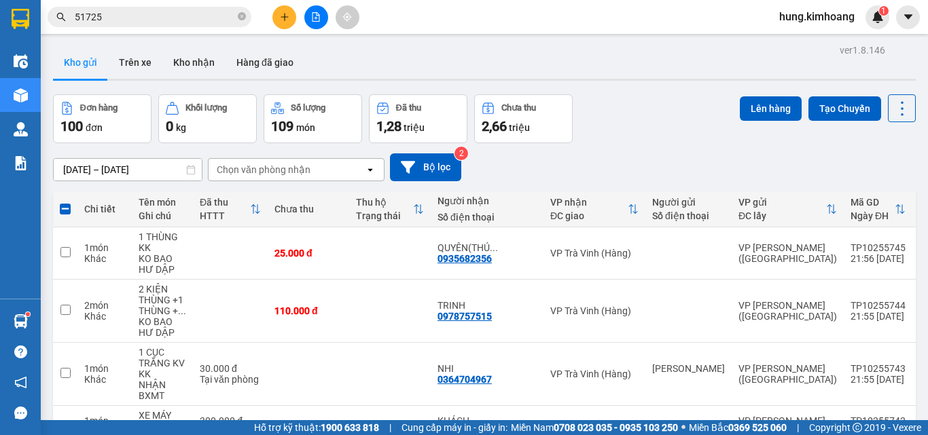
drag, startPoint x: 306, startPoint y: 137, endPoint x: 308, endPoint y: 91, distance: 46.2
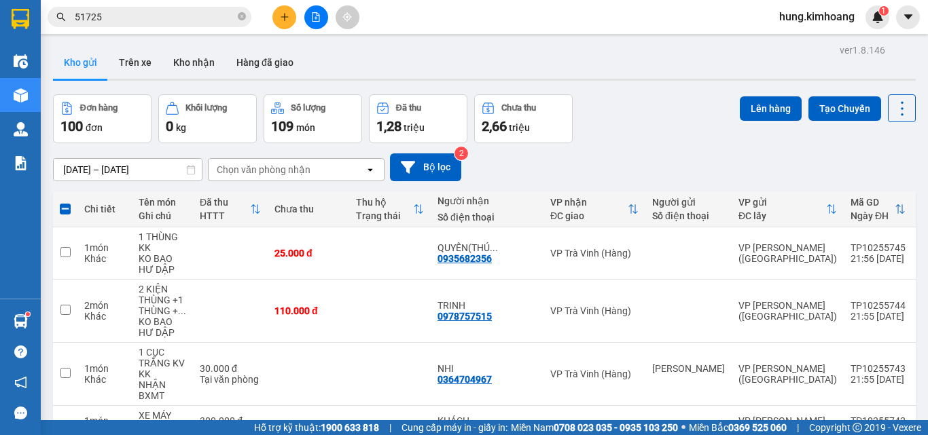
drag, startPoint x: 252, startPoint y: 223, endPoint x: 255, endPoint y: 187, distance: 35.5
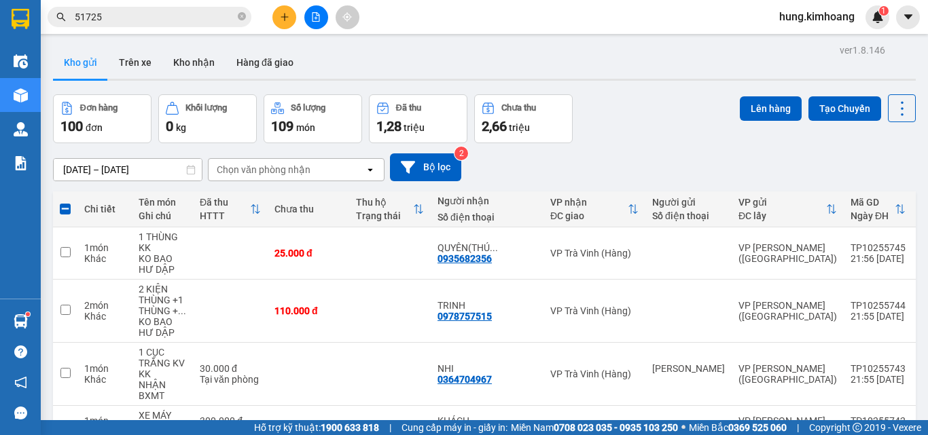
click at [741, 104] on button "Lên hàng" at bounding box center [771, 108] width 62 height 24
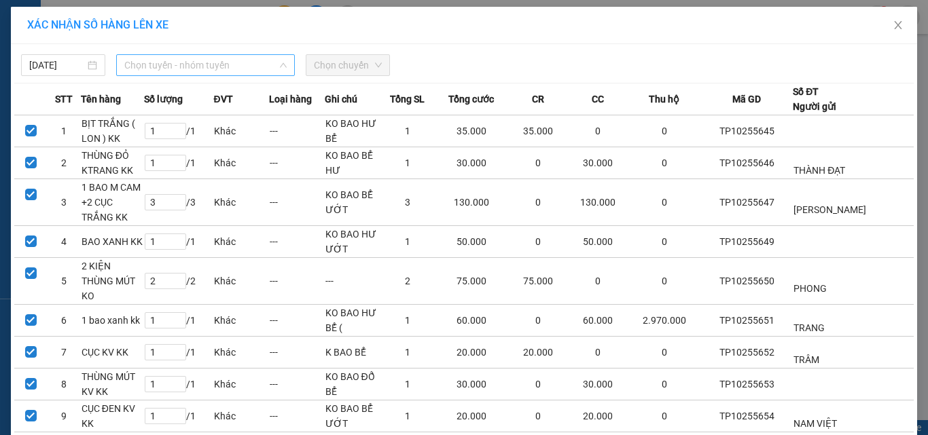
click at [168, 73] on span "Chọn tuyến - nhóm tuyến" at bounding box center [205, 65] width 162 height 20
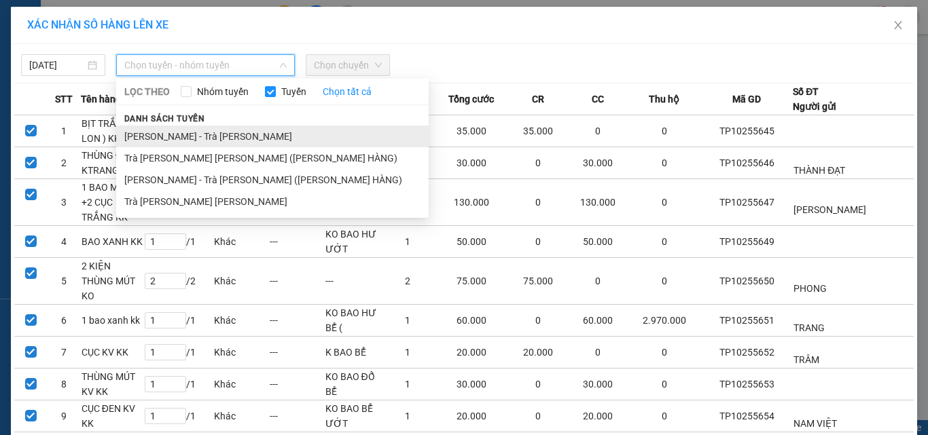
click at [147, 134] on li "[PERSON_NAME] - Trà [PERSON_NAME]" at bounding box center [272, 137] width 312 height 22
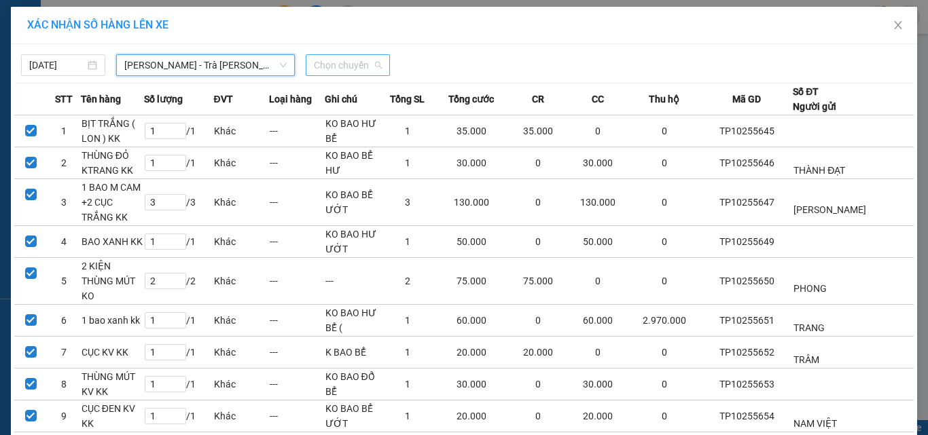
click at [323, 65] on span "Chọn chuyến" at bounding box center [348, 65] width 68 height 20
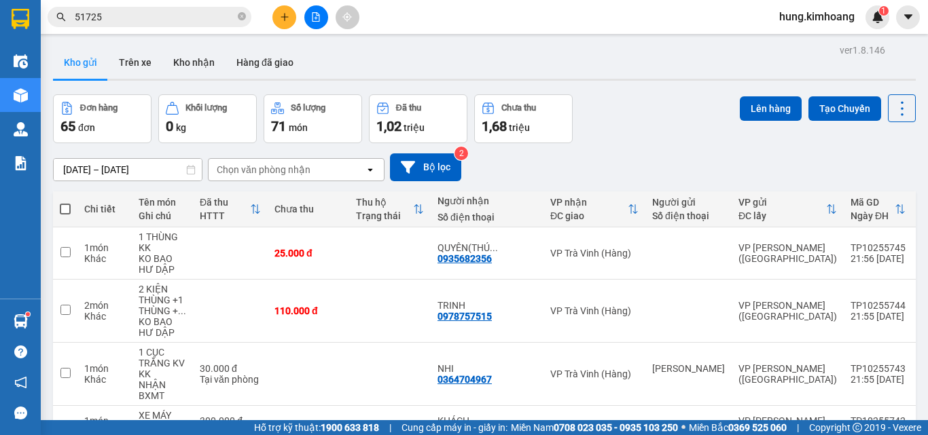
click at [68, 200] on th at bounding box center [65, 210] width 24 height 36
click at [64, 209] on span at bounding box center [65, 209] width 11 height 11
click at [65, 202] on input "checkbox" at bounding box center [65, 202] width 0 height 0
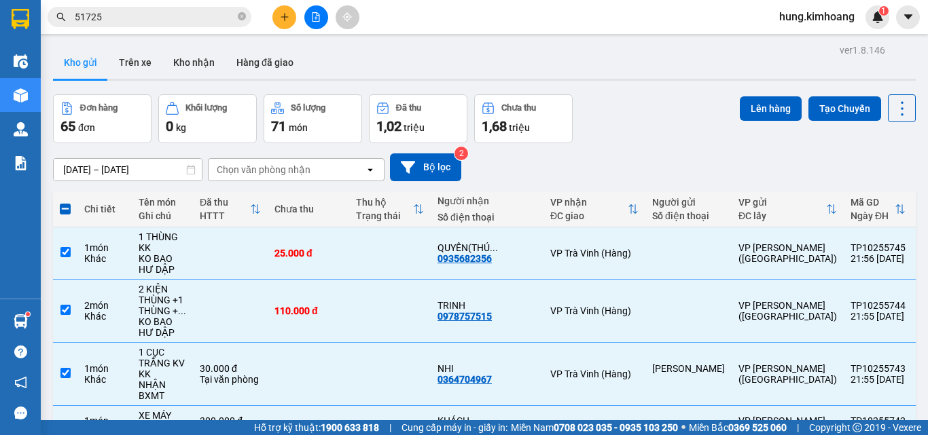
click at [753, 94] on div "Lên hàng Tạo Chuyến" at bounding box center [828, 108] width 176 height 28
click at [747, 112] on button "Lên hàng" at bounding box center [771, 108] width 62 height 24
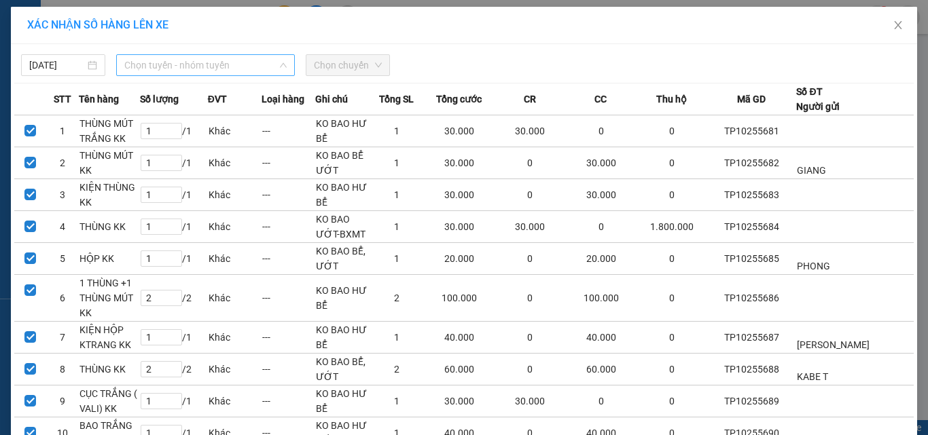
click at [143, 75] on div "Chọn tuyến - nhóm tuyến" at bounding box center [205, 65] width 179 height 22
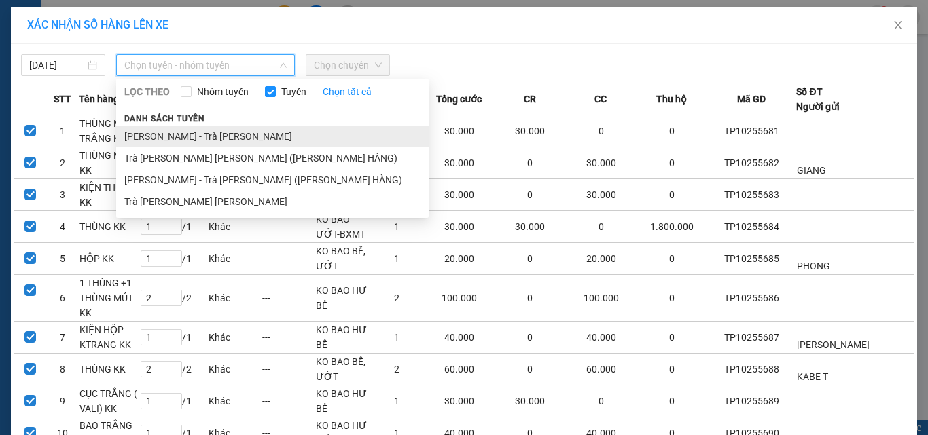
click at [174, 134] on li "[PERSON_NAME] - Trà [PERSON_NAME]" at bounding box center [272, 137] width 312 height 22
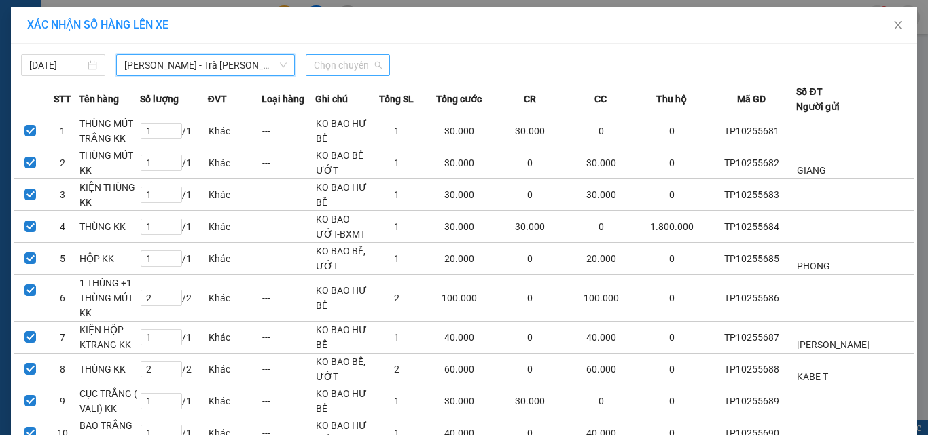
click at [365, 69] on span "Chọn chuyến" at bounding box center [348, 65] width 68 height 20
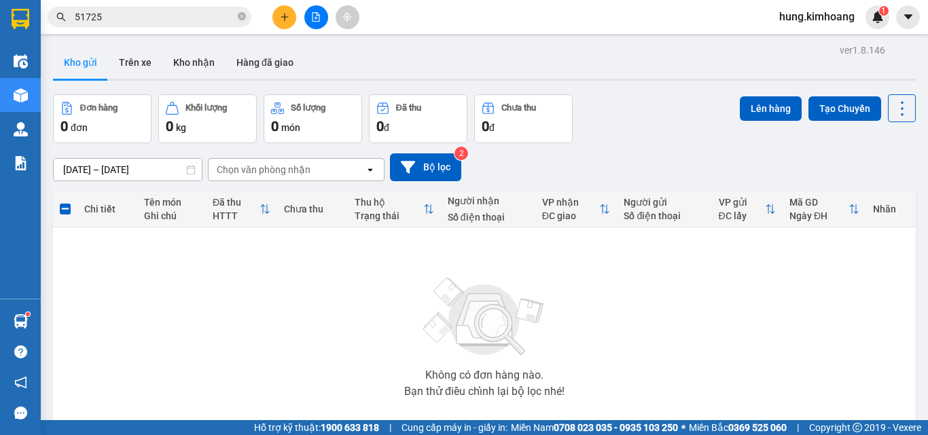
click at [215, 17] on input "51725" at bounding box center [155, 17] width 160 height 15
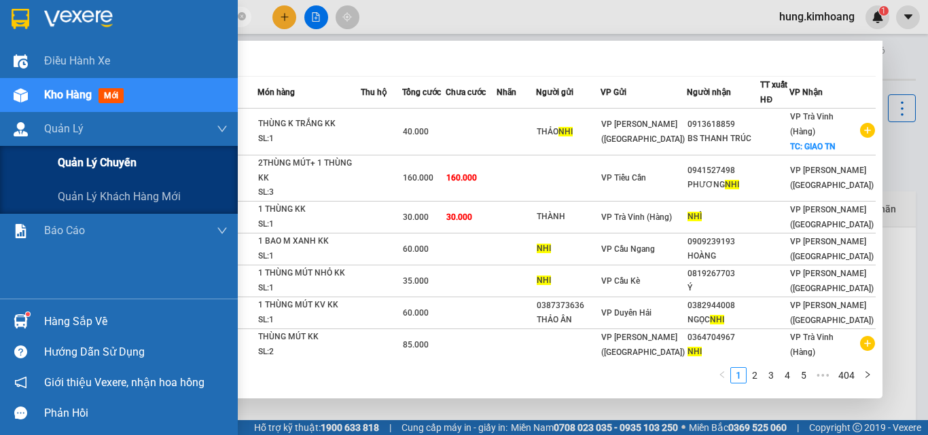
click at [121, 171] on span "Quản lý chuyến" at bounding box center [97, 162] width 79 height 17
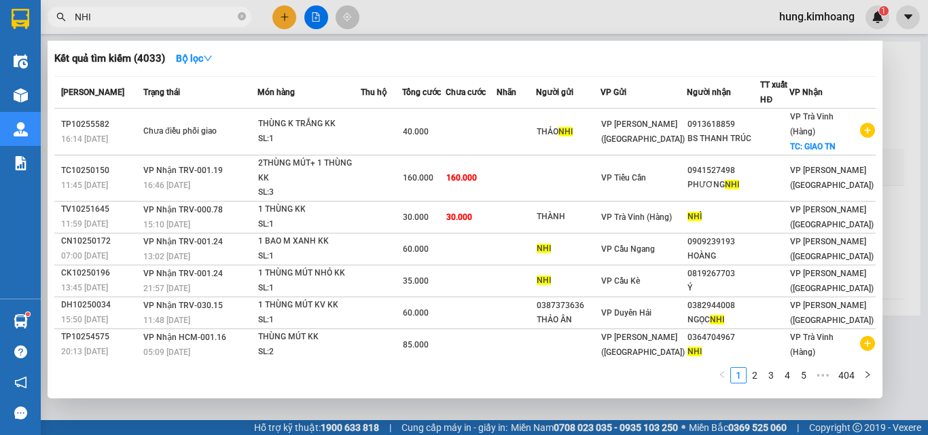
click at [484, 414] on div at bounding box center [464, 217] width 928 height 435
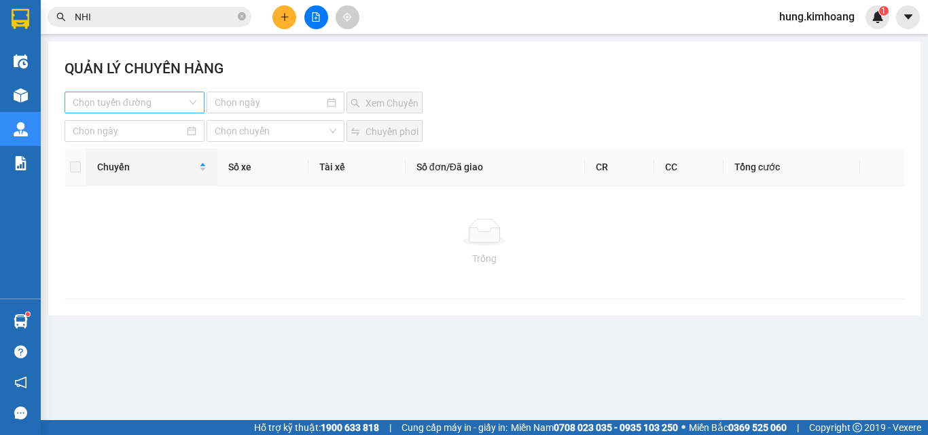
click at [142, 107] on input "search" at bounding box center [130, 102] width 114 height 20
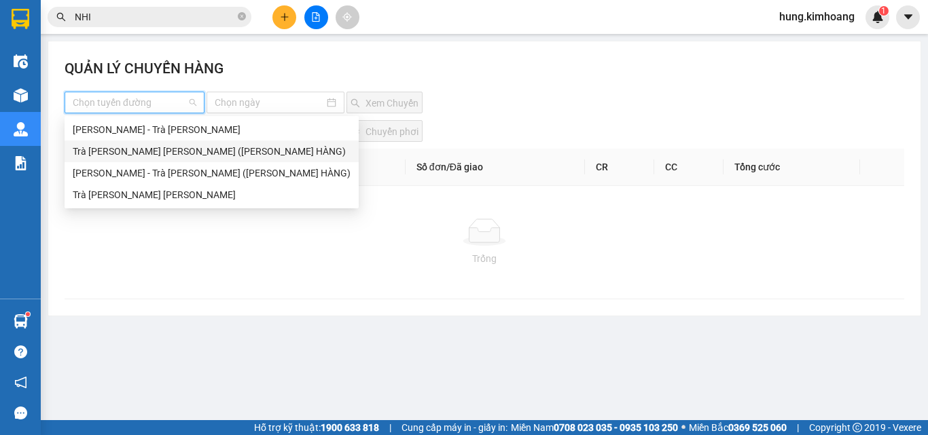
click at [157, 148] on div "Trà [PERSON_NAME] [PERSON_NAME] ([PERSON_NAME] HÀNG)" at bounding box center [212, 151] width 278 height 15
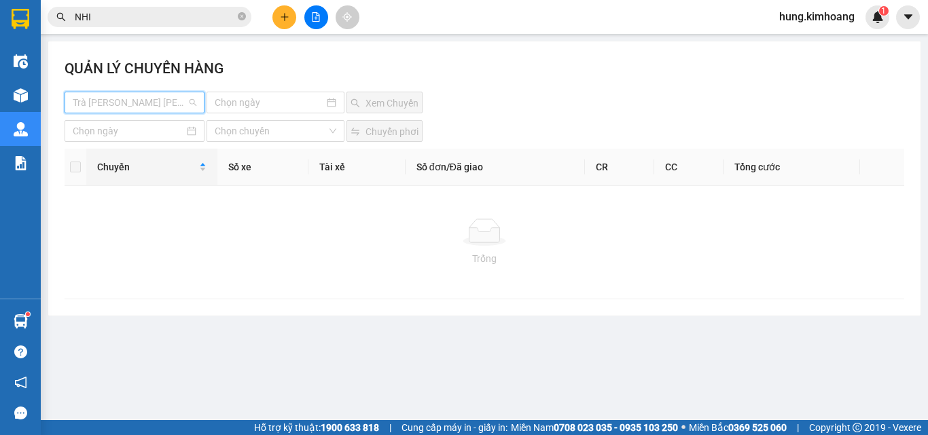
click at [161, 103] on span "Trà [PERSON_NAME] [PERSON_NAME] ([PERSON_NAME] HÀNG)" at bounding box center [135, 102] width 124 height 20
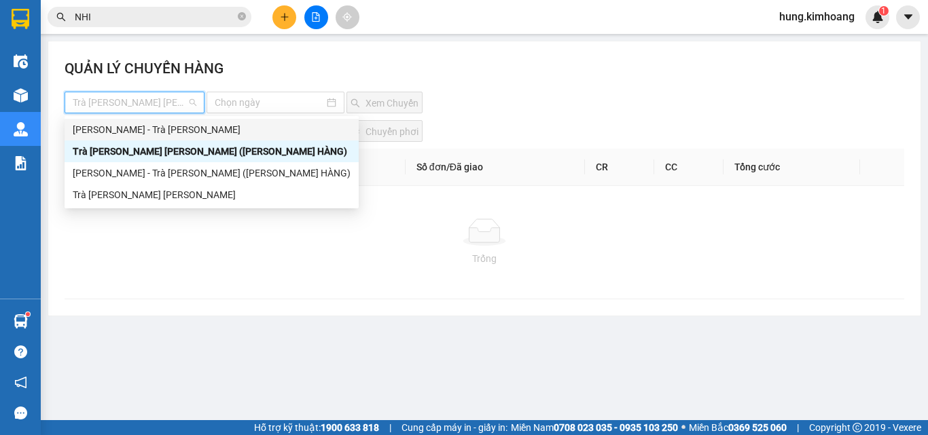
click at [163, 127] on div "[PERSON_NAME] - Trà [PERSON_NAME]" at bounding box center [212, 129] width 278 height 15
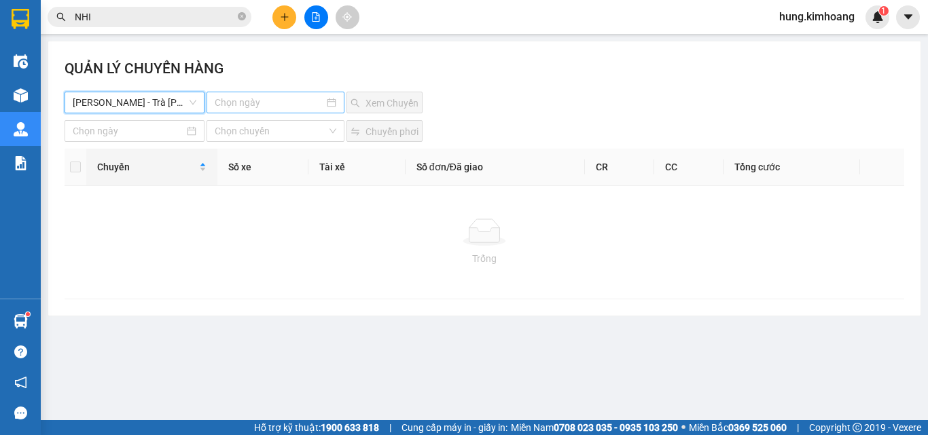
click at [314, 107] on input at bounding box center [269, 102] width 109 height 15
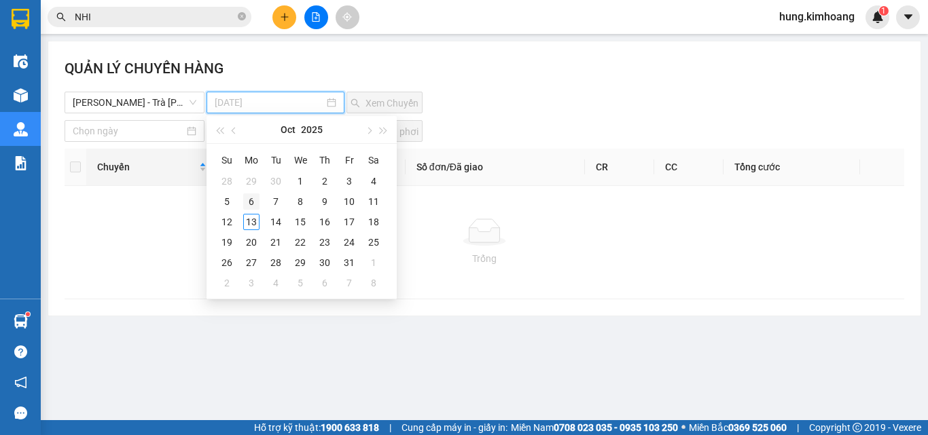
click at [240, 210] on td "6" at bounding box center [251, 202] width 24 height 20
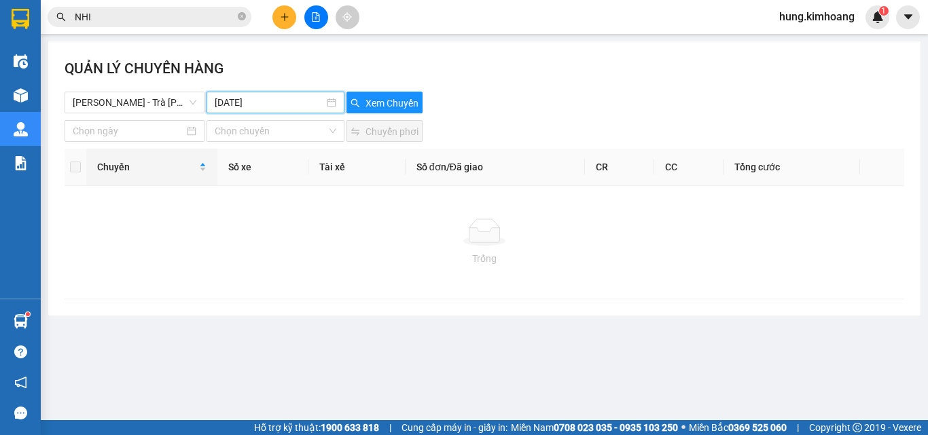
click at [266, 113] on div "[DATE]" at bounding box center [275, 103] width 138 height 22
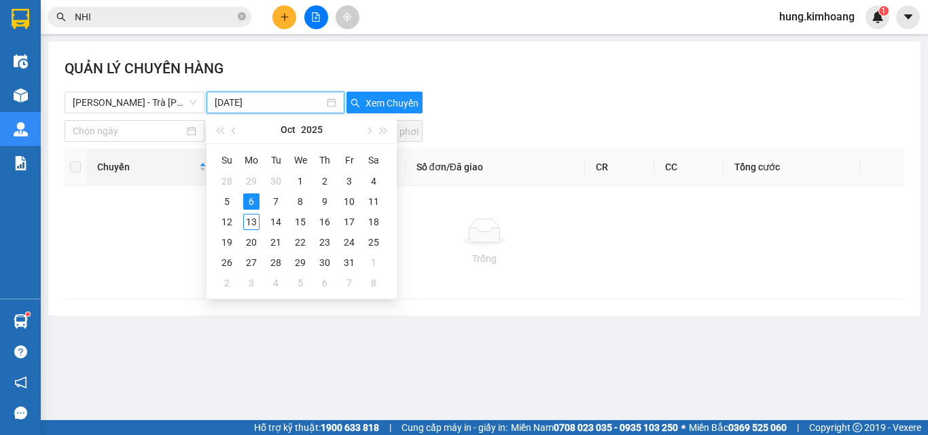
click at [272, 96] on input "[DATE]" at bounding box center [269, 102] width 109 height 15
click at [253, 219] on div "13" at bounding box center [251, 222] width 16 height 16
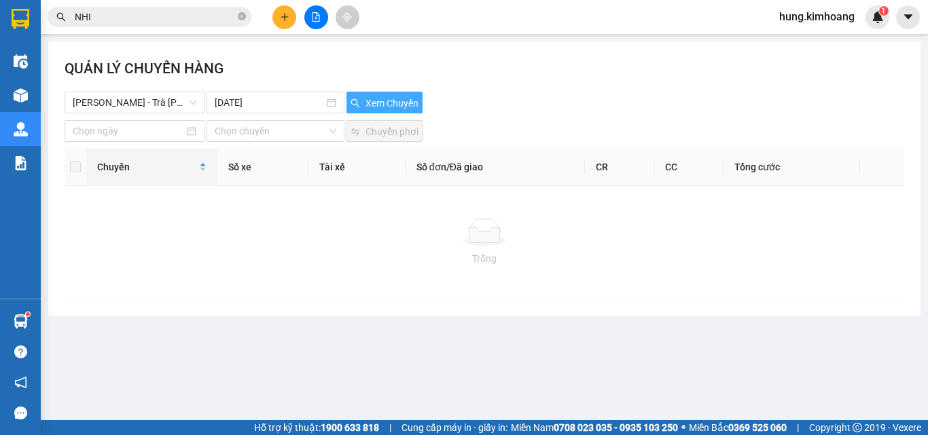
click at [401, 101] on span "Xem Chuyến" at bounding box center [391, 103] width 53 height 15
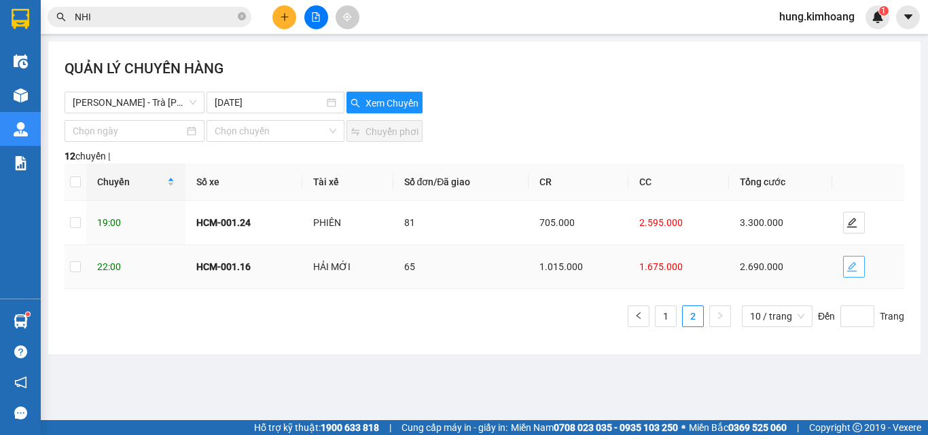
click at [852, 266] on icon "edit" at bounding box center [851, 267] width 11 height 11
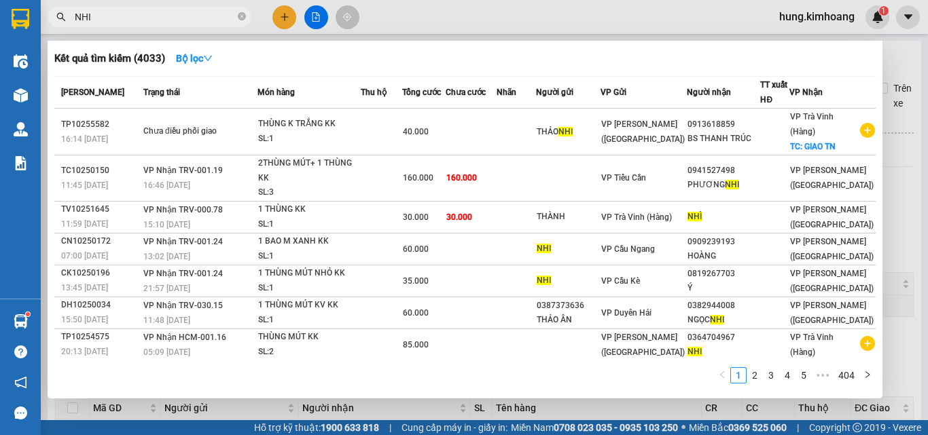
click at [168, 20] on input "NHI" at bounding box center [155, 17] width 160 height 15
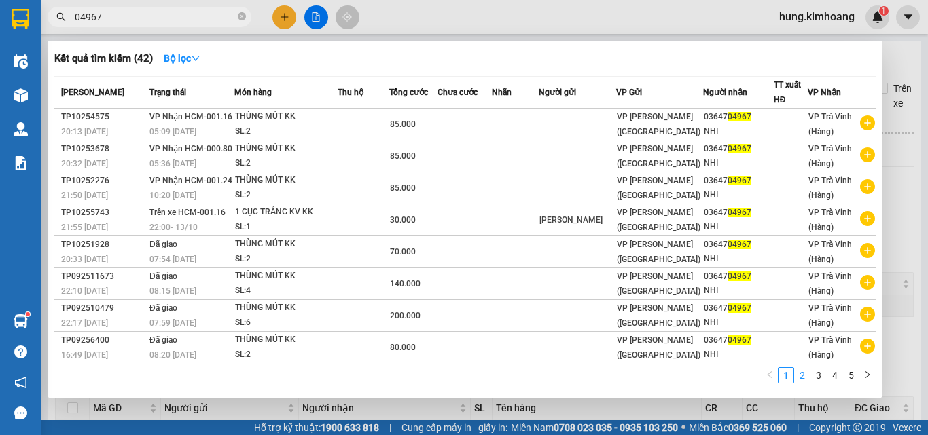
click at [808, 374] on link "2" at bounding box center [802, 375] width 15 height 15
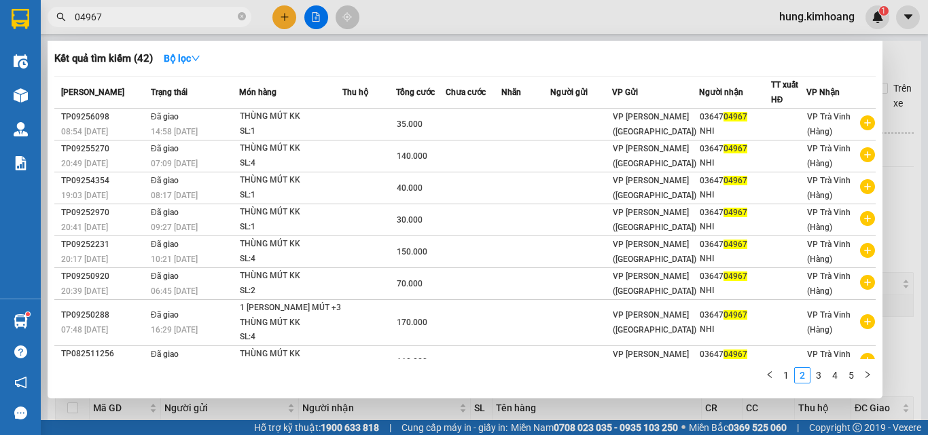
click at [785, 367] on ul "1 2 3 4 5" at bounding box center [818, 375] width 114 height 16
click at [785, 380] on link "1" at bounding box center [785, 375] width 15 height 15
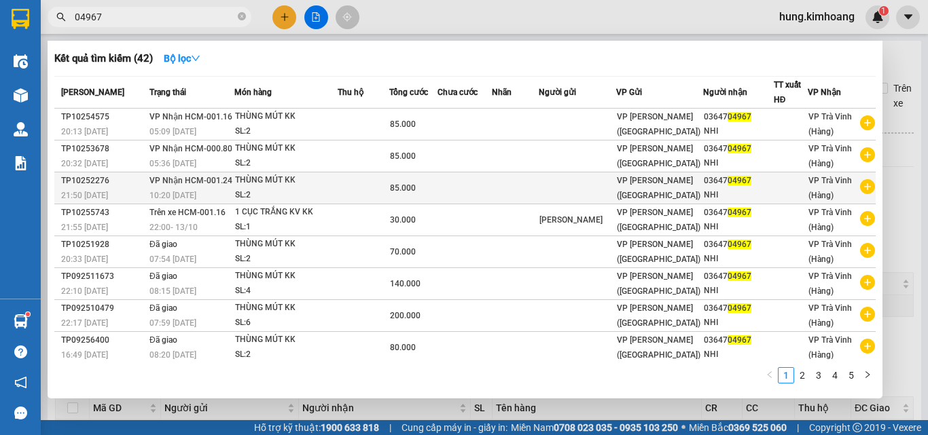
click at [661, 185] on span "VP [PERSON_NAME] ([GEOGRAPHIC_DATA])" at bounding box center [659, 188] width 84 height 24
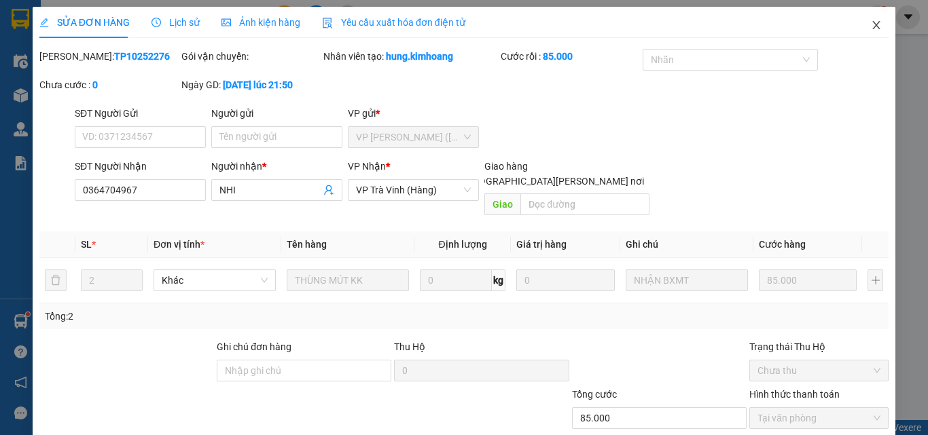
click at [871, 26] on icon "close" at bounding box center [876, 25] width 11 height 11
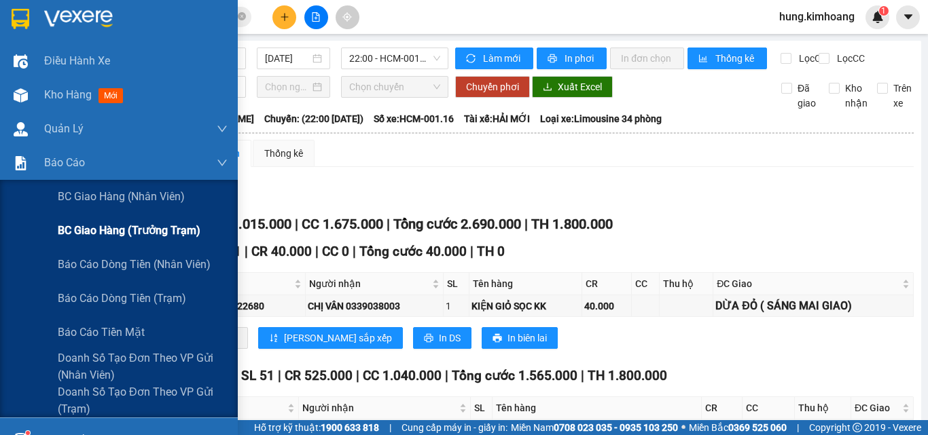
click at [167, 234] on span "BC giao hàng (trưởng trạm)" at bounding box center [129, 230] width 143 height 17
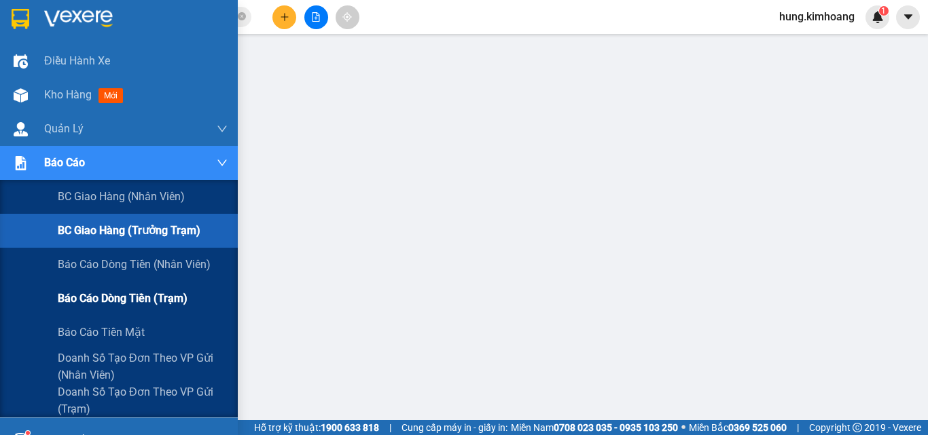
click at [143, 298] on span "Báo cáo dòng tiền (trạm)" at bounding box center [123, 298] width 130 height 17
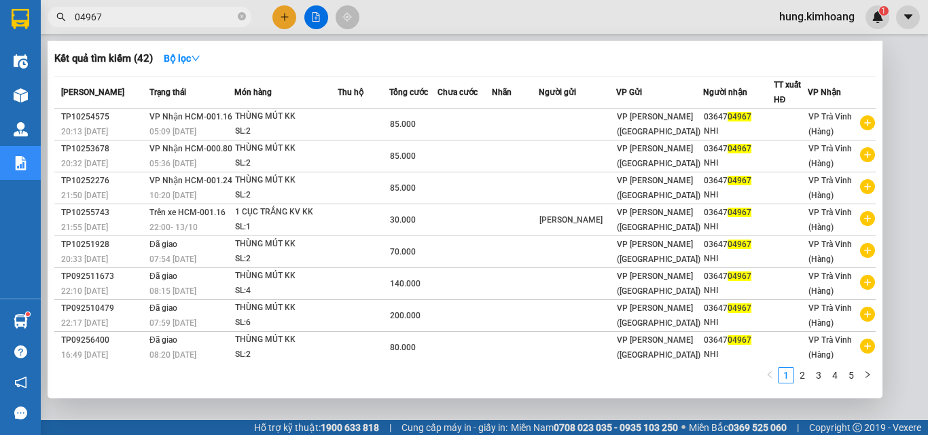
click at [120, 18] on input "04967" at bounding box center [155, 17] width 160 height 15
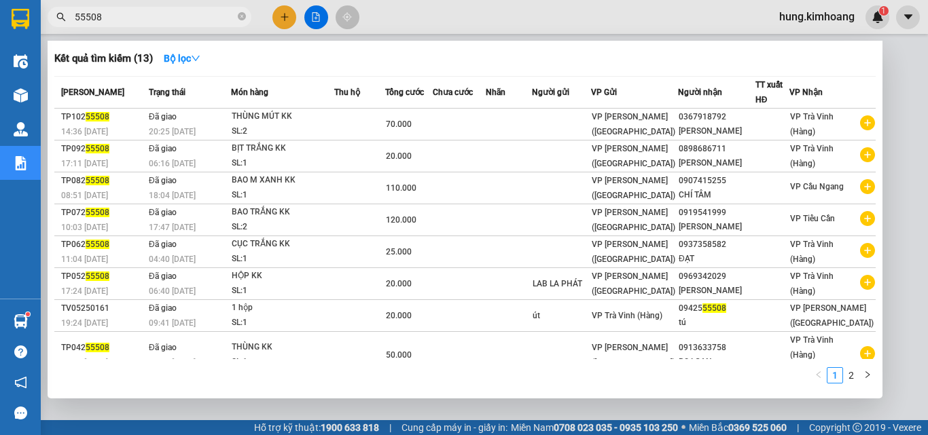
click at [124, 22] on input "55508" at bounding box center [155, 17] width 160 height 15
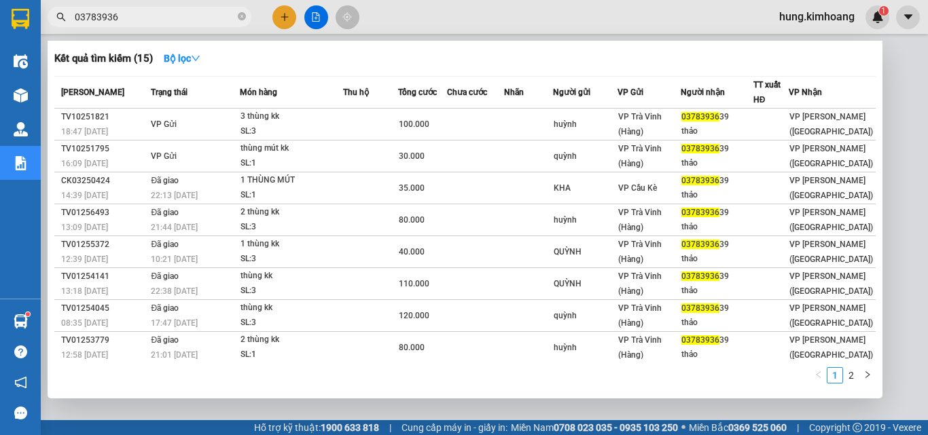
drag, startPoint x: 285, startPoint y: 20, endPoint x: 226, endPoint y: 28, distance: 59.0
click at [285, 20] on div at bounding box center [464, 217] width 928 height 435
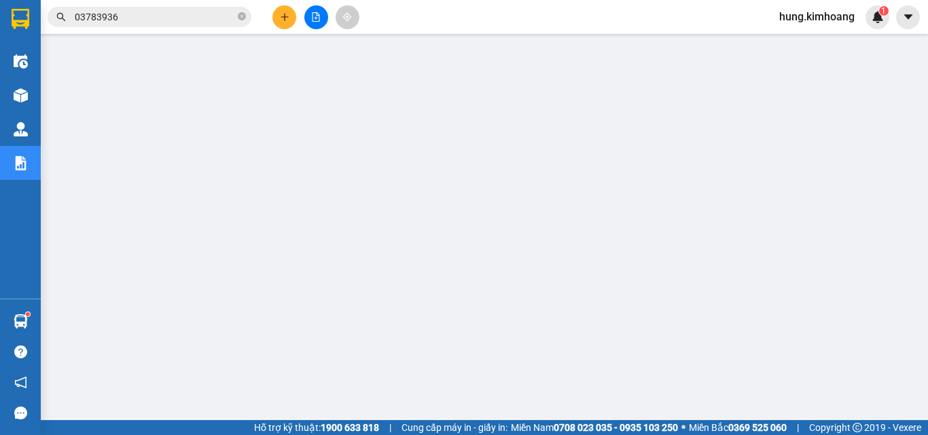
click at [293, 22] on button at bounding box center [284, 17] width 24 height 24
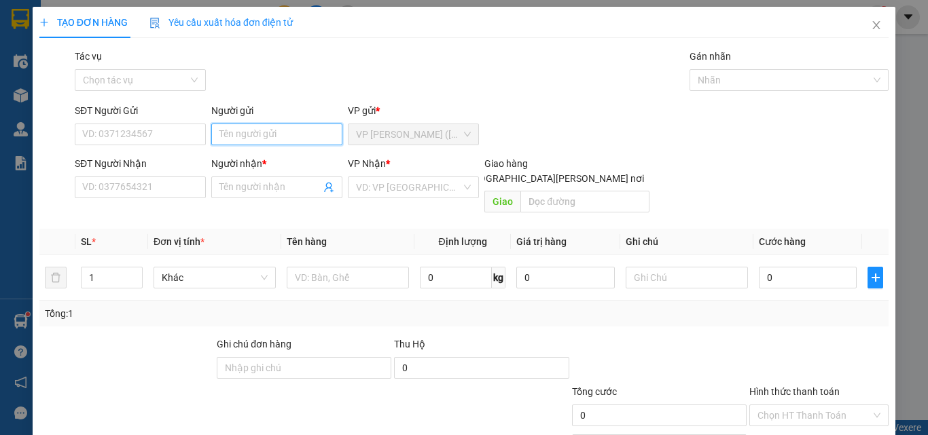
drag, startPoint x: 262, startPoint y: 141, endPoint x: 219, endPoint y: 137, distance: 42.4
click at [255, 139] on input "Người gửi" at bounding box center [276, 135] width 131 height 22
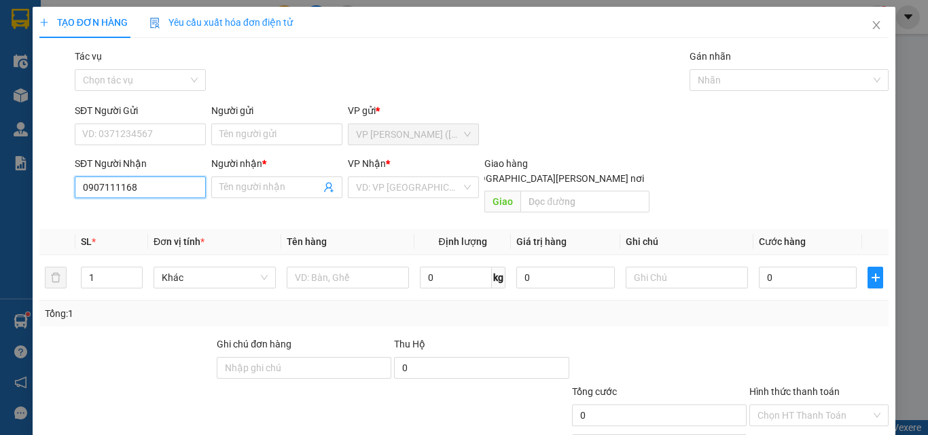
drag, startPoint x: 137, startPoint y: 190, endPoint x: 59, endPoint y: 189, distance: 78.1
click at [59, 189] on div "SĐT Người [PERSON_NAME] 0907111168 0907111168 Người [PERSON_NAME] * Tên người […" at bounding box center [464, 187] width 852 height 62
click at [144, 211] on div "0369245524 - TRANG" at bounding box center [138, 214] width 113 height 15
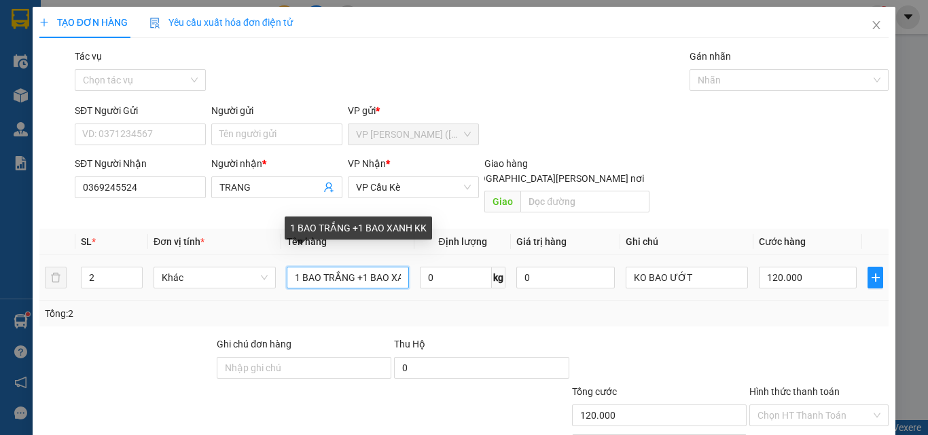
drag, startPoint x: 387, startPoint y: 262, endPoint x: 376, endPoint y: 258, distance: 12.0
click at [385, 267] on input "1 BAO TRẮNG +1 BAO XANH KK" at bounding box center [348, 278] width 122 height 22
drag, startPoint x: 391, startPoint y: 270, endPoint x: 310, endPoint y: 264, distance: 81.1
click at [271, 270] on tr "2 Khác 1 [PERSON_NAME] +1 BAO XANH KK 0 kg 0 KO BAO ƯỚT 120.000" at bounding box center [463, 278] width 849 height 46
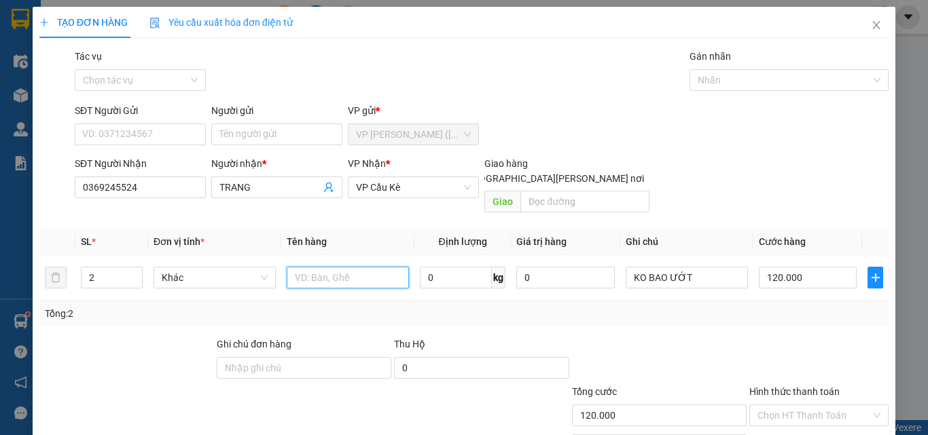
drag, startPoint x: 344, startPoint y: 272, endPoint x: 30, endPoint y: 206, distance: 321.2
click at [30, 206] on div "TẠO ĐƠN HÀNG Yêu cầu xuất [PERSON_NAME] điện tử Transit Pickup Surcharge Ids Tr…" at bounding box center [464, 217] width 928 height 435
drag, startPoint x: 132, startPoint y: 267, endPoint x: 86, endPoint y: 265, distance: 46.2
click at [132, 281] on icon "down" at bounding box center [134, 283] width 5 height 5
click at [295, 270] on input "text" at bounding box center [348, 278] width 122 height 22
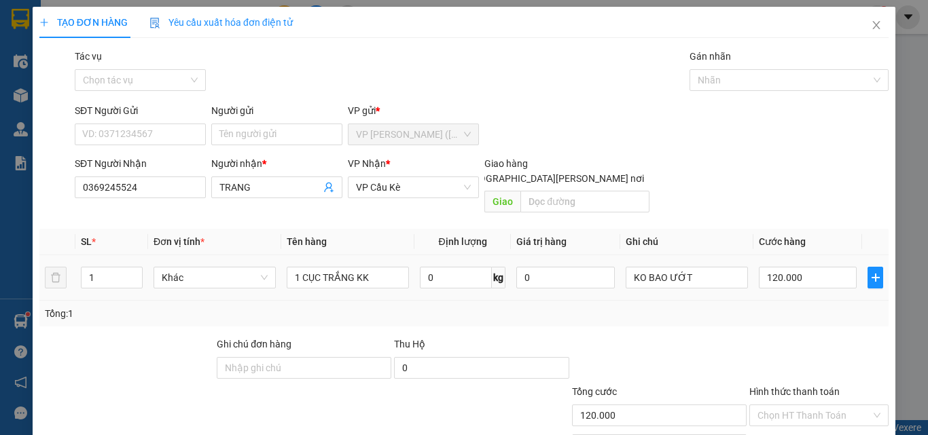
click at [832, 264] on div "120.000" at bounding box center [808, 277] width 98 height 27
click at [837, 267] on input "120.000" at bounding box center [808, 278] width 98 height 22
click at [812, 406] on input "Hình thức thanh toán" at bounding box center [813, 416] width 113 height 20
click at [806, 417] on div "Tại văn phòng" at bounding box center [811, 428] width 138 height 22
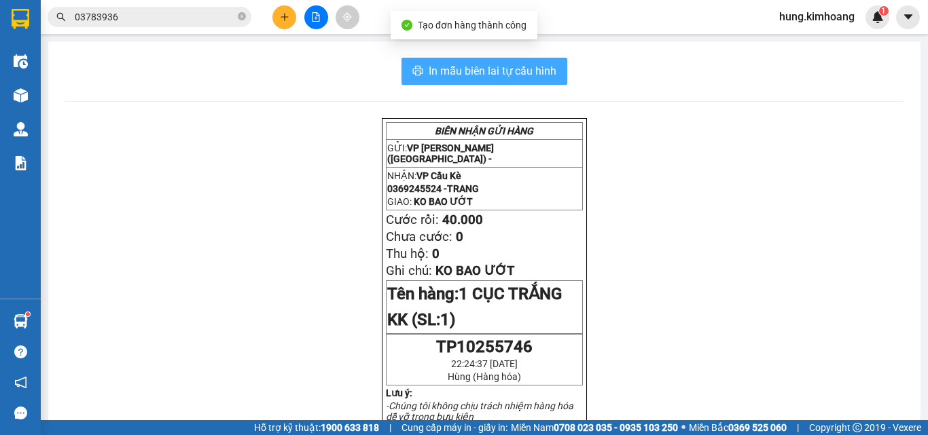
click at [510, 72] on span "In mẫu biên lai tự cấu hình" at bounding box center [493, 70] width 128 height 17
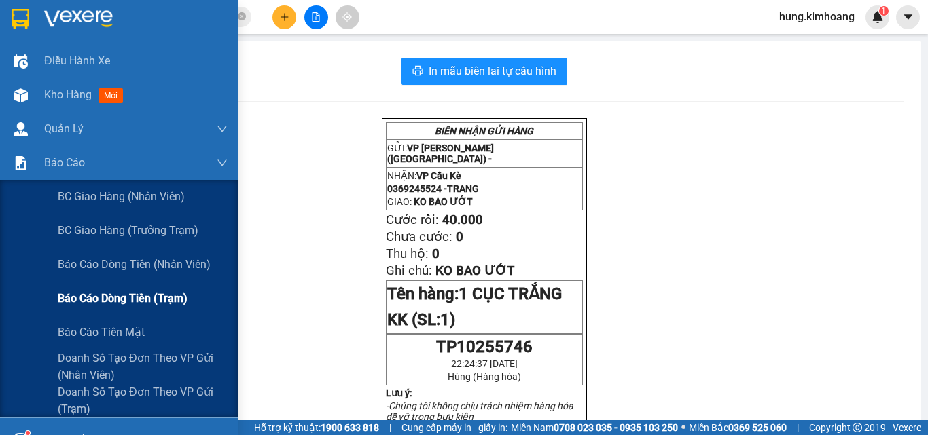
click at [156, 294] on span "Báo cáo dòng tiền (trạm)" at bounding box center [123, 298] width 130 height 17
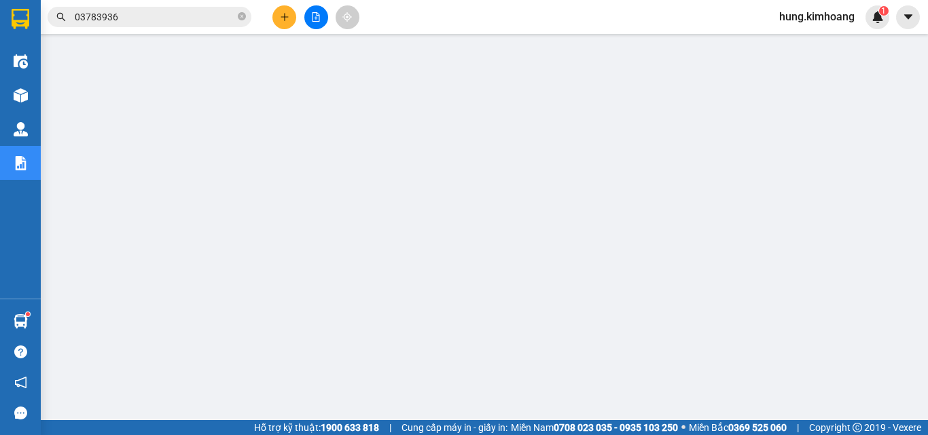
click at [839, 19] on span "hung.kimhoang" at bounding box center [816, 16] width 97 height 17
click at [806, 41] on span "Đăng xuất" at bounding box center [822, 42] width 69 height 15
